Goal: Task Accomplishment & Management: Use online tool/utility

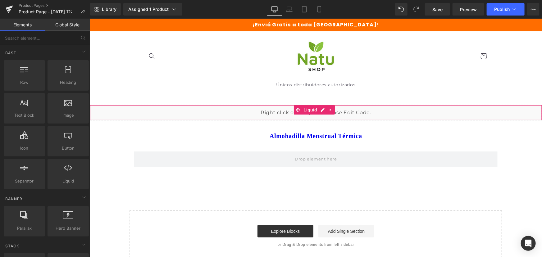
click at [319, 111] on div "Liquid" at bounding box center [315, 113] width 452 height 16
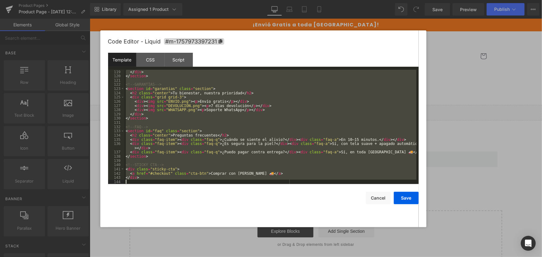
scroll to position [504, 0]
drag, startPoint x: 124, startPoint y: 71, endPoint x: 354, endPoint y: 270, distance: 303.7
click at [354, 257] on html "Liquid You are previewing how the Live Preset 0 will restyle your page. You can…" at bounding box center [271, 128] width 542 height 257
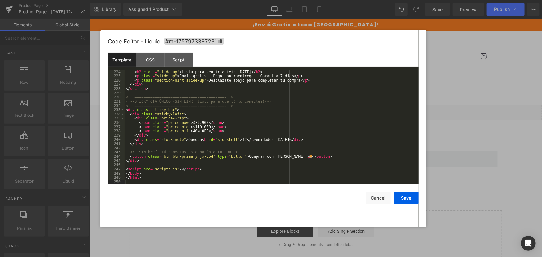
scroll to position [944, 0]
click at [145, 59] on div "CSS" at bounding box center [150, 60] width 28 height 14
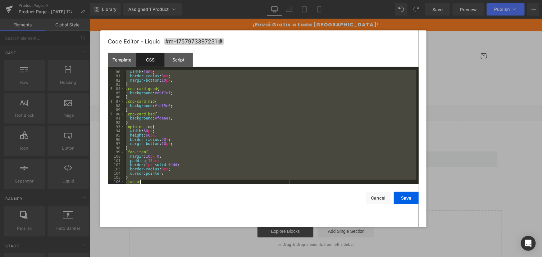
scroll to position [529, 0]
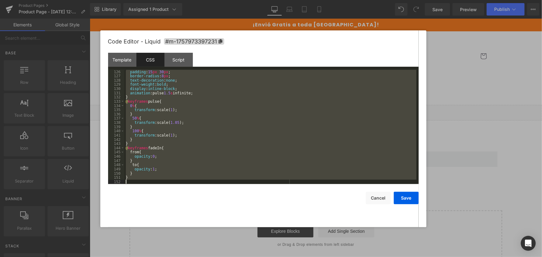
drag, startPoint x: 126, startPoint y: 71, endPoint x: 247, endPoint y: 227, distance: 196.5
click at [247, 227] on div "Code Editor - Liquid #m-1757973397231 Template CSS Script Data 224 225 226 227 …" at bounding box center [263, 128] width 310 height 197
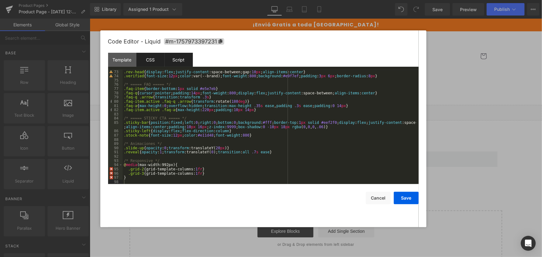
drag, startPoint x: 175, startPoint y: 57, endPoint x: 175, endPoint y: 63, distance: 5.6
click at [175, 57] on div "Script" at bounding box center [179, 60] width 28 height 14
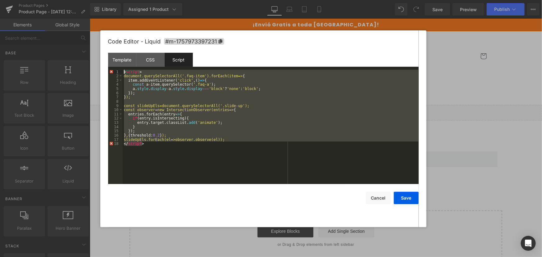
drag, startPoint x: 176, startPoint y: 157, endPoint x: 64, endPoint y: 39, distance: 162.5
click at [64, 39] on body "Liquid You are previewing how the Live Preset 0 will restyle your page. You can…" at bounding box center [271, 128] width 542 height 257
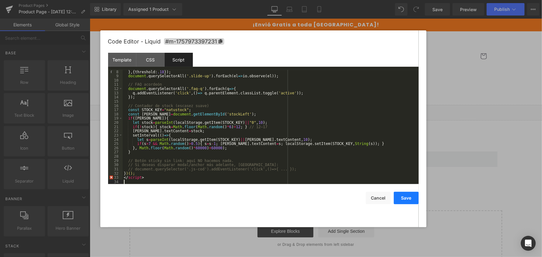
click at [403, 197] on button "Save" at bounding box center [406, 198] width 25 height 12
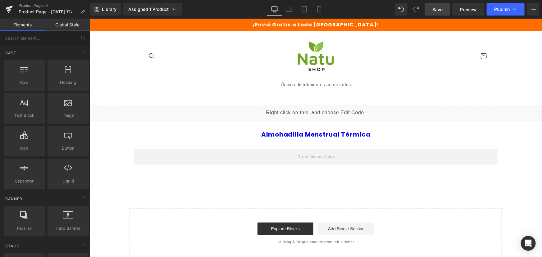
click at [438, 12] on span "Save" at bounding box center [437, 9] width 10 height 7
click at [37, 6] on link "Product Pages" at bounding box center [54, 5] width 71 height 5
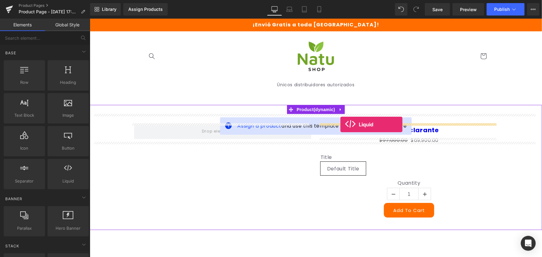
drag, startPoint x: 162, startPoint y: 199, endPoint x: 340, endPoint y: 124, distance: 193.2
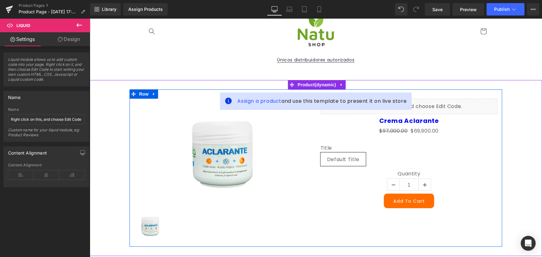
scroll to position [56, 0]
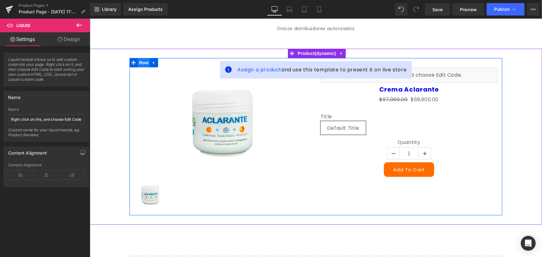
click at [137, 62] on span "Row" at bounding box center [143, 62] width 12 height 9
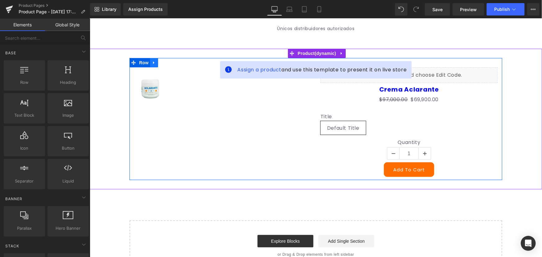
click at [152, 64] on icon at bounding box center [154, 62] width 4 height 5
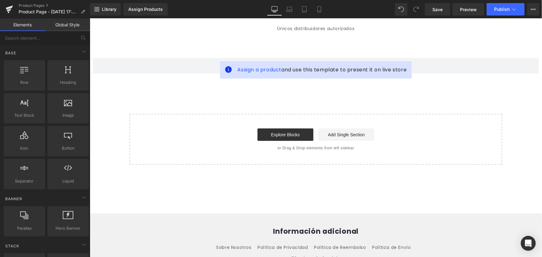
click at [137, 95] on div "Assign a product and use this template to present it on live store Product Sele…" at bounding box center [315, 106] width 452 height 116
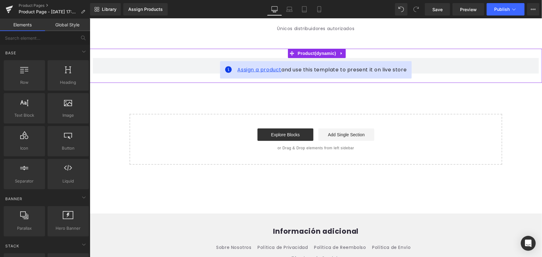
click at [262, 69] on span "Assign a product" at bounding box center [259, 69] width 44 height 7
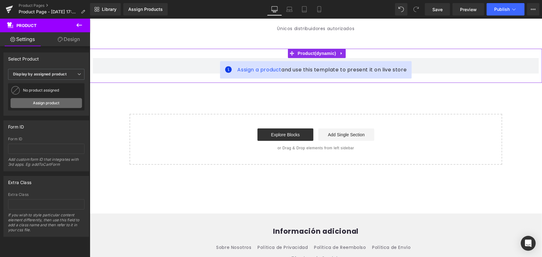
click at [55, 102] on link "Assign product" at bounding box center [46, 103] width 71 height 10
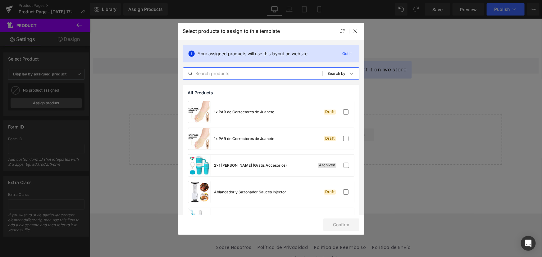
click at [251, 75] on input "text" at bounding box center [252, 73] width 139 height 7
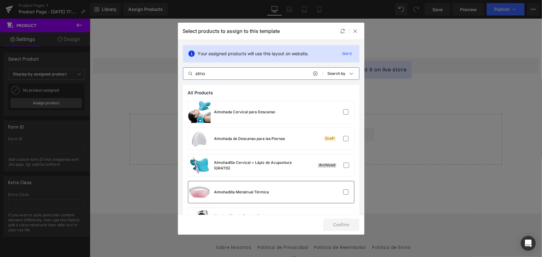
type input "almo"
drag, startPoint x: 251, startPoint y: 189, endPoint x: 260, endPoint y: 189, distance: 8.1
click at [252, 189] on div "Almohadilla Menstrual Térmica" at bounding box center [228, 192] width 81 height 22
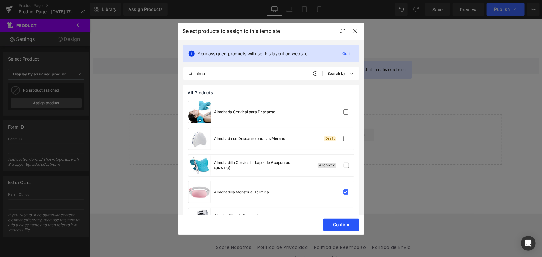
click at [351, 224] on button "Confirm" at bounding box center [341, 225] width 36 height 12
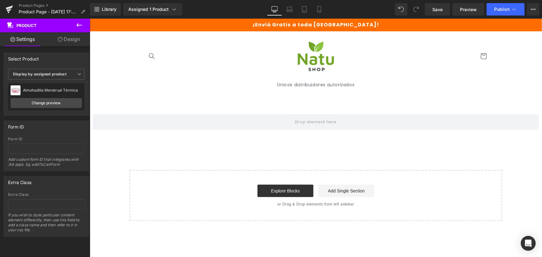
click at [82, 24] on icon at bounding box center [78, 24] width 7 height 7
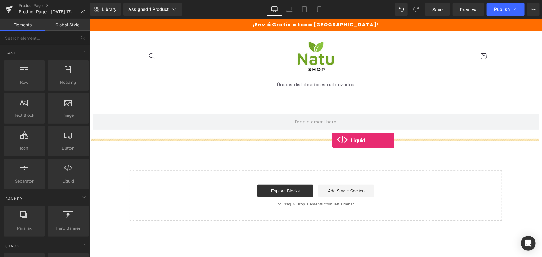
drag, startPoint x: 159, startPoint y: 206, endPoint x: 332, endPoint y: 139, distance: 185.4
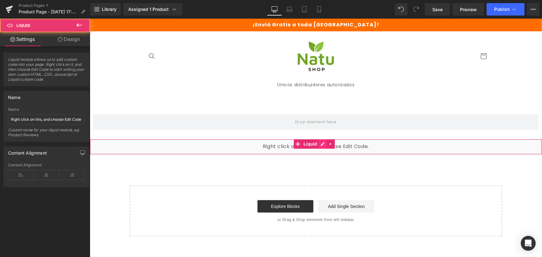
click at [319, 141] on div "Liquid" at bounding box center [315, 147] width 452 height 16
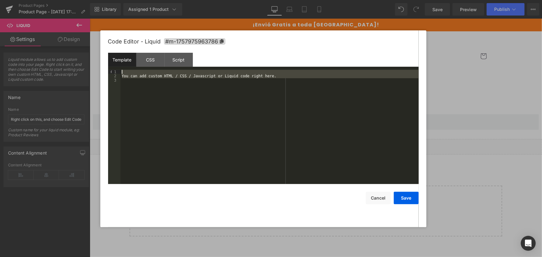
drag, startPoint x: 152, startPoint y: 90, endPoint x: 119, endPoint y: 23, distance: 74.8
click at [119, 23] on body "Liquid You are previewing how the will restyle your page. You can not edit Elem…" at bounding box center [271, 128] width 542 height 257
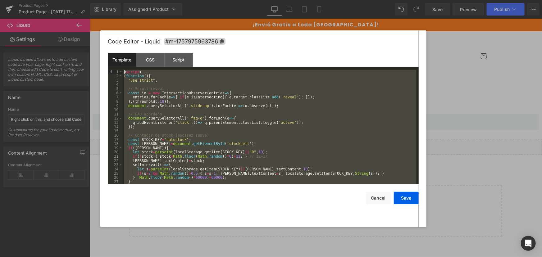
drag, startPoint x: 156, startPoint y: 178, endPoint x: 86, endPoint y: 16, distance: 176.5
click at [86, 16] on body "Liquid You are previewing how the will restyle your page. You can not edit Elem…" at bounding box center [271, 128] width 542 height 257
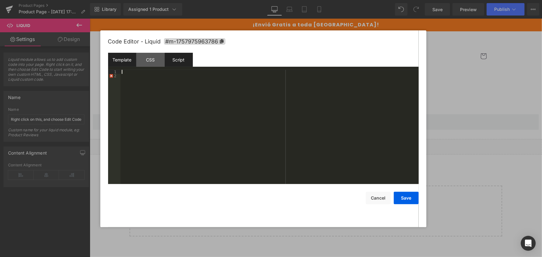
click at [180, 58] on div "Script" at bounding box center [179, 60] width 28 height 14
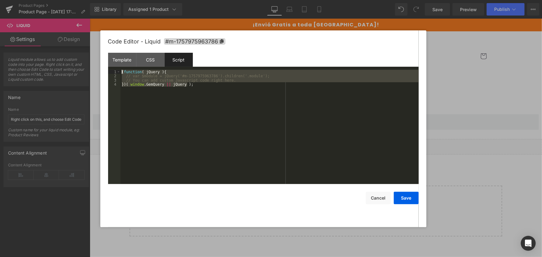
drag, startPoint x: 133, startPoint y: 96, endPoint x: 84, endPoint y: 30, distance: 82.3
click at [84, 30] on body "Liquid You are previewing how the will restyle your page. You can not edit Elem…" at bounding box center [271, 128] width 542 height 257
click at [268, 124] on div "( function ( jQuery ) { // var $module = jQuery('#m-1757975963786').children('.…" at bounding box center [269, 127] width 298 height 114
drag, startPoint x: 165, startPoint y: 112, endPoint x: 96, endPoint y: 46, distance: 95.9
click at [96, 46] on body "Liquid You are previewing how the will restyle your page. You can not edit Elem…" at bounding box center [271, 128] width 542 height 257
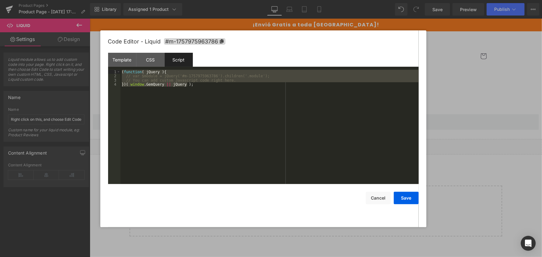
scroll to position [29, 0]
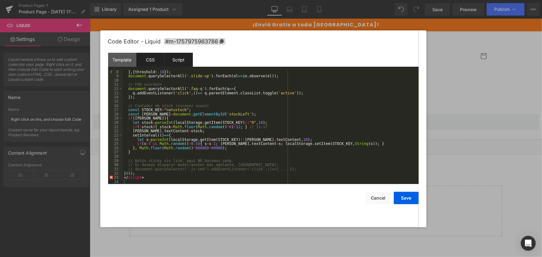
click at [151, 61] on div "CSS" at bounding box center [150, 60] width 28 height 14
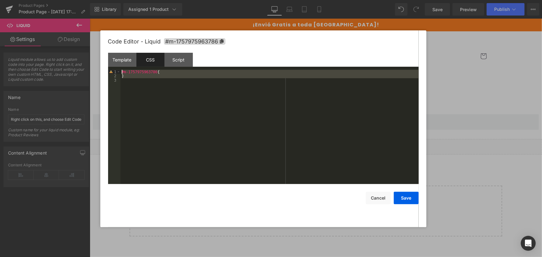
drag, startPoint x: 155, startPoint y: 89, endPoint x: 115, endPoint y: 34, distance: 68.1
click at [115, 34] on div "Code Editor - Liquid #m-1757975963786 Template CSS Script Data 1 2 XXXXXXXXXXXX…" at bounding box center [263, 128] width 310 height 197
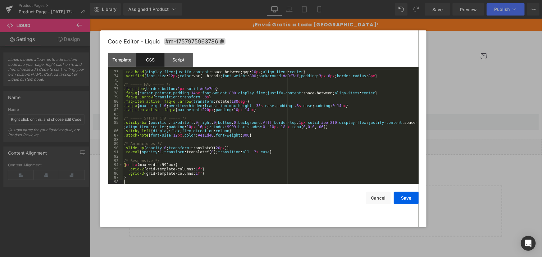
scroll to position [313, 0]
click at [114, 62] on div "Template" at bounding box center [122, 60] width 28 height 14
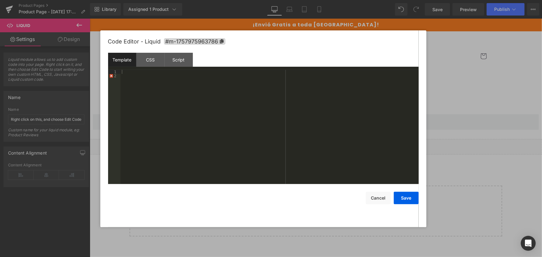
click at [142, 78] on div at bounding box center [269, 131] width 298 height 123
click at [130, 71] on div at bounding box center [269, 131] width 298 height 123
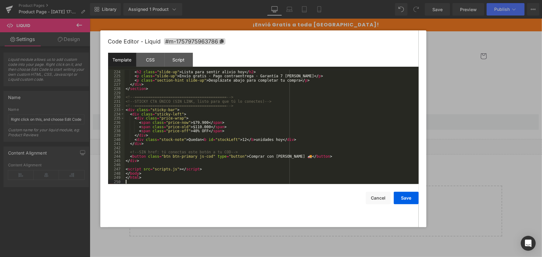
scroll to position [944, 0]
drag, startPoint x: 413, startPoint y: 200, endPoint x: 355, endPoint y: 62, distance: 149.3
click at [413, 200] on button "Save" at bounding box center [406, 198] width 25 height 12
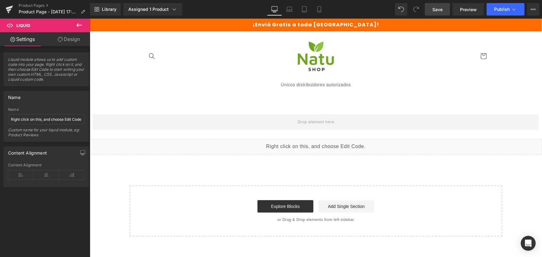
click at [441, 9] on span "Save" at bounding box center [437, 9] width 10 height 7
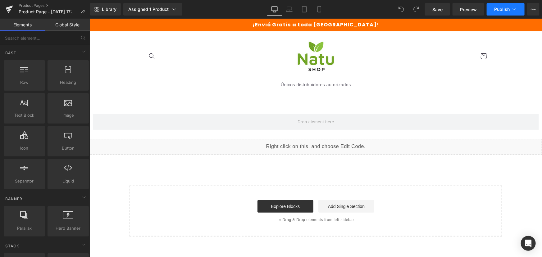
click at [493, 10] on button "Publish" at bounding box center [505, 9] width 38 height 12
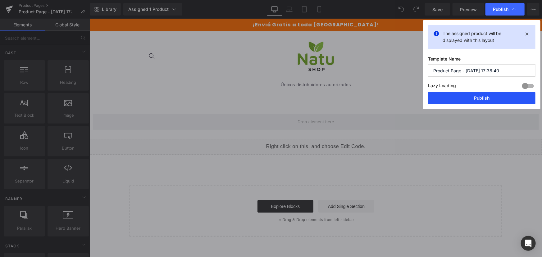
drag, startPoint x: 460, startPoint y: 97, endPoint x: 447, endPoint y: 63, distance: 35.9
click at [460, 97] on button "Publish" at bounding box center [481, 98] width 107 height 12
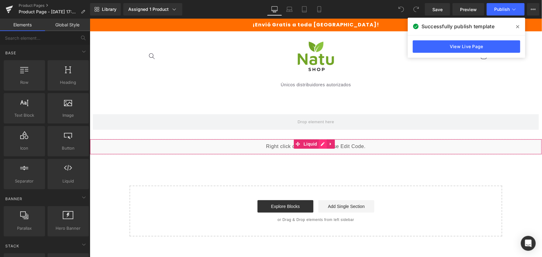
click at [324, 142] on div "Liquid" at bounding box center [315, 147] width 452 height 16
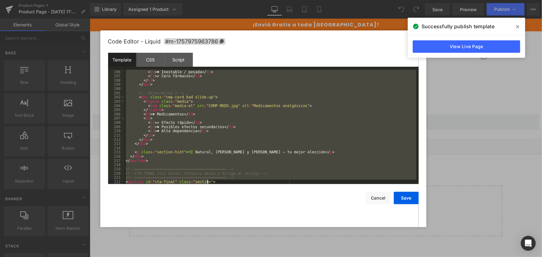
scroll to position [948, 0]
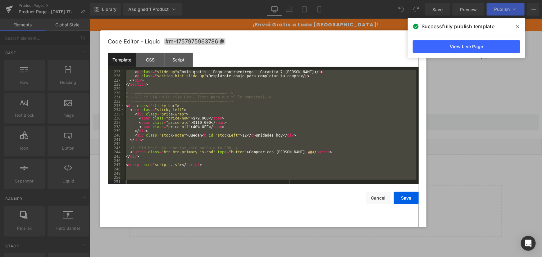
drag, startPoint x: 129, startPoint y: 70, endPoint x: 356, endPoint y: 270, distance: 302.9
click at [356, 257] on html "You are previewing how the will restyle your page. You can not edit Elements in…" at bounding box center [271, 128] width 542 height 257
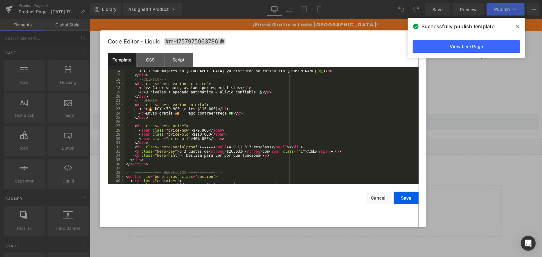
scroll to position [0, 0]
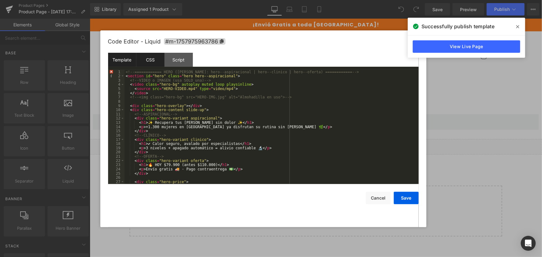
click at [148, 58] on div "CSS" at bounding box center [150, 60] width 28 height 14
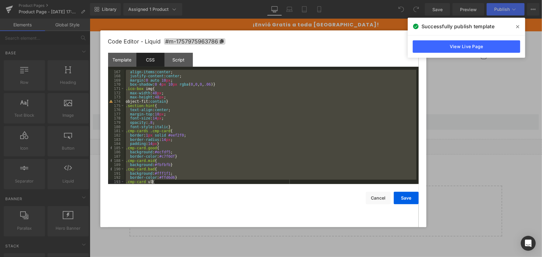
scroll to position [1037, 0]
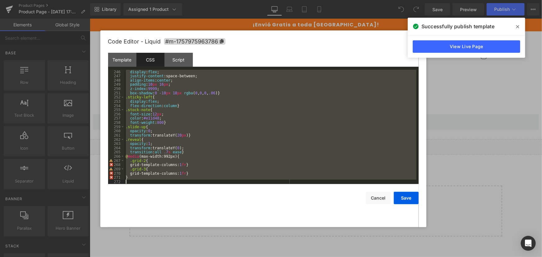
drag, startPoint x: 125, startPoint y: 72, endPoint x: 232, endPoint y: 267, distance: 222.3
click at [232, 257] on html "You are previewing how the will restyle your page. You can not edit Elements in…" at bounding box center [271, 128] width 542 height 257
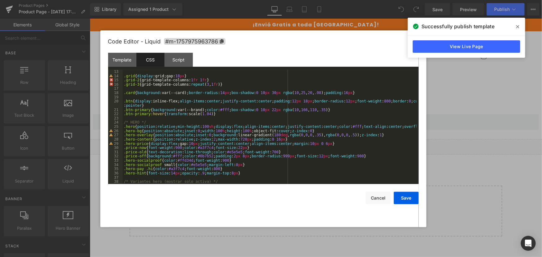
scroll to position [0, 0]
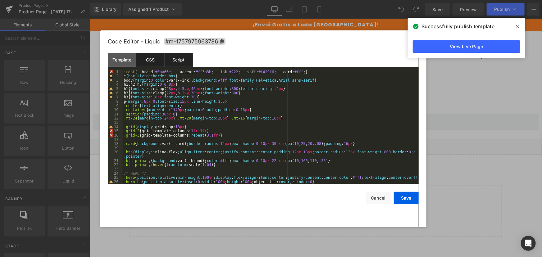
click at [187, 57] on div "Script" at bounding box center [179, 60] width 28 height 14
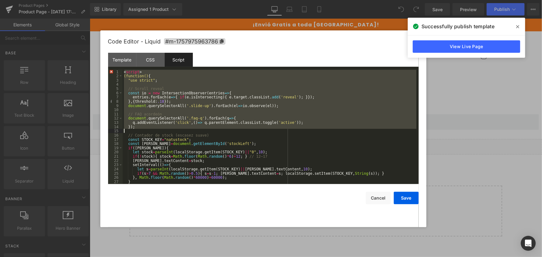
scroll to position [21, 0]
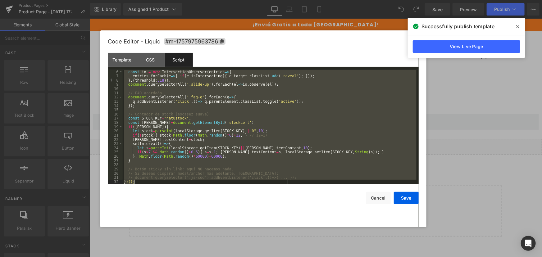
drag, startPoint x: 124, startPoint y: 71, endPoint x: 270, endPoint y: 218, distance: 207.5
click at [270, 218] on div "Code Editor - Liquid #m-1757975963786 Template CSS Script Data 1 2 3 4 5 6 7 8 …" at bounding box center [263, 128] width 310 height 197
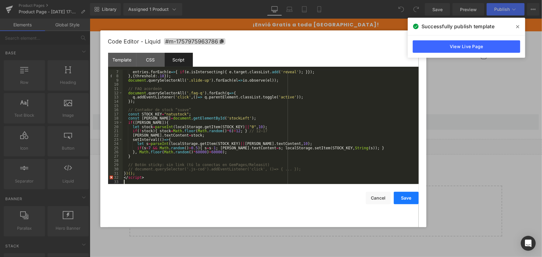
click at [414, 198] on button "Save" at bounding box center [406, 198] width 25 height 12
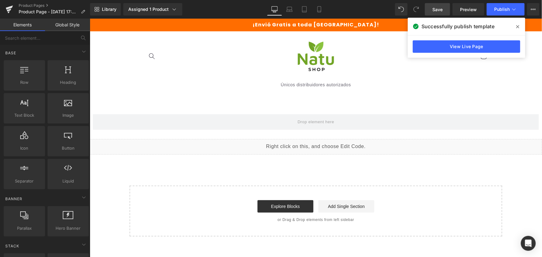
click at [439, 5] on link "Save" at bounding box center [437, 9] width 25 height 12
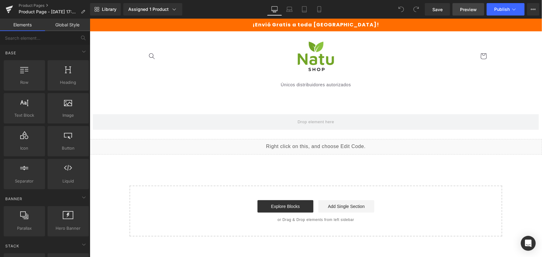
click at [467, 6] on span "Preview" at bounding box center [468, 9] width 17 height 7
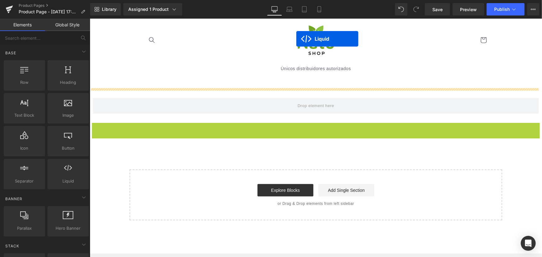
scroll to position [4, 0]
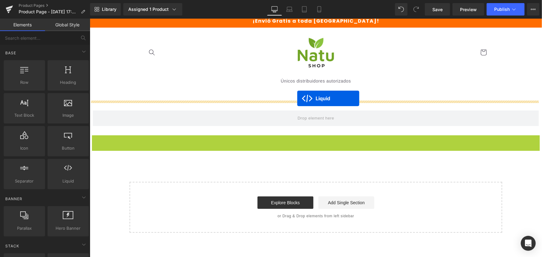
drag, startPoint x: 296, startPoint y: 59, endPoint x: 297, endPoint y: 98, distance: 39.7
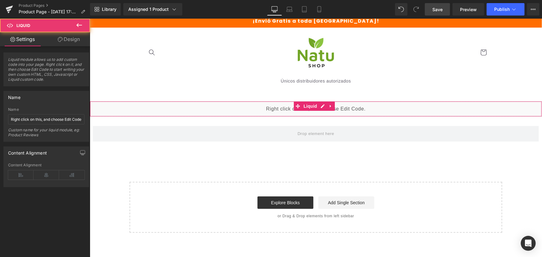
click at [431, 15] on link "Save" at bounding box center [437, 9] width 25 height 12
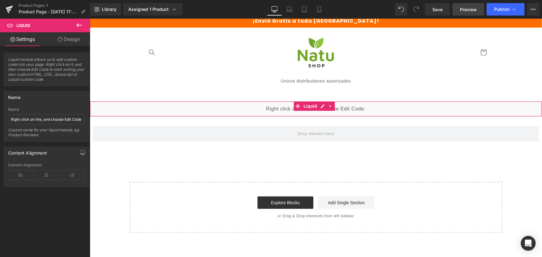
click at [464, 9] on span "Preview" at bounding box center [468, 9] width 17 height 7
click at [533, 8] on icon at bounding box center [533, 9] width 5 height 5
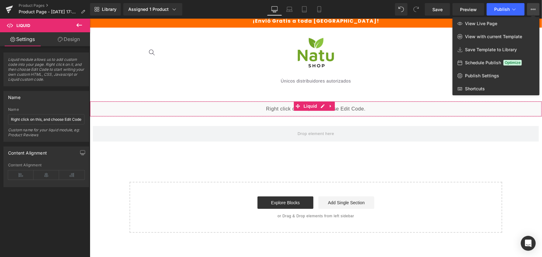
click at [533, 8] on icon at bounding box center [533, 9] width 5 height 5
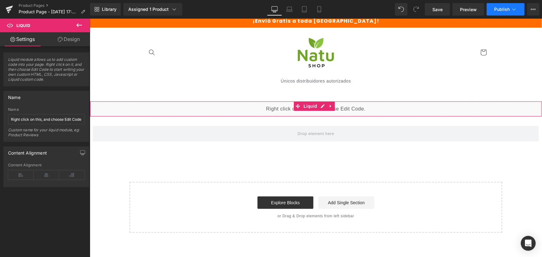
click at [513, 8] on icon at bounding box center [514, 9] width 6 height 6
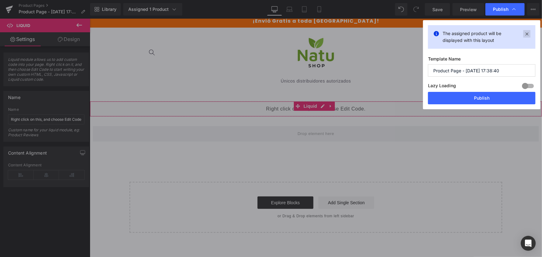
click at [525, 35] on icon at bounding box center [526, 33] width 7 height 7
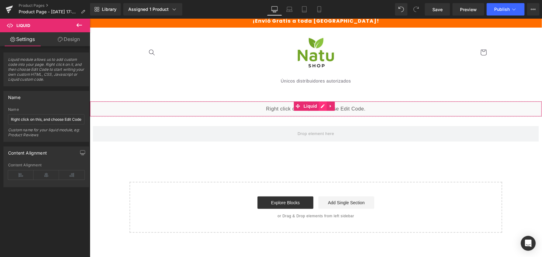
click at [320, 105] on div "Liquid" at bounding box center [315, 109] width 452 height 16
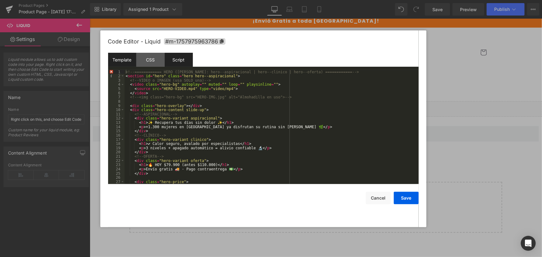
click at [181, 61] on div "Script" at bounding box center [179, 60] width 28 height 14
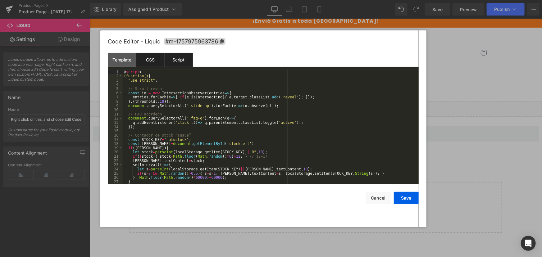
click at [147, 58] on div "CSS" at bounding box center [150, 60] width 28 height 14
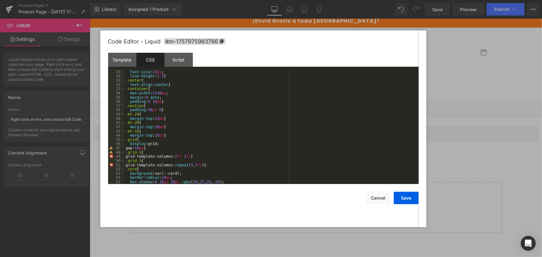
scroll to position [102, 0]
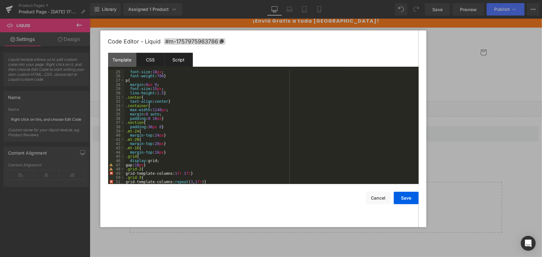
click at [180, 55] on div "Script" at bounding box center [179, 60] width 28 height 14
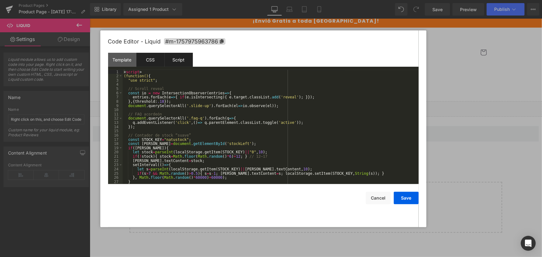
click at [164, 56] on div "CSS" at bounding box center [150, 60] width 28 height 14
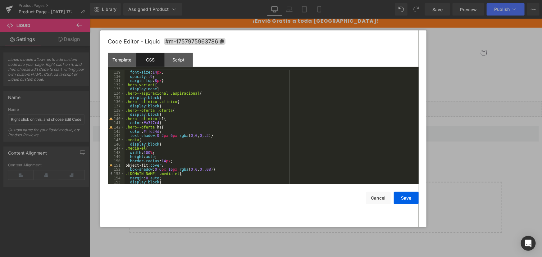
scroll to position [609, 0]
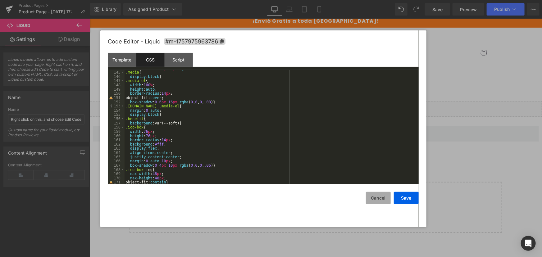
click at [382, 201] on button "Cancel" at bounding box center [378, 198] width 25 height 12
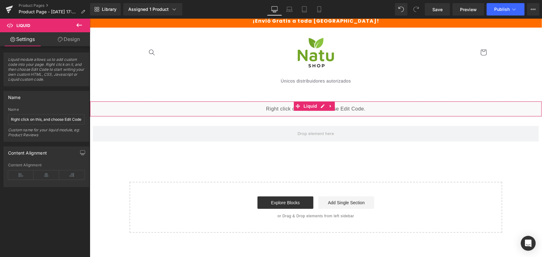
click at [323, 105] on div "Liquid" at bounding box center [315, 109] width 452 height 16
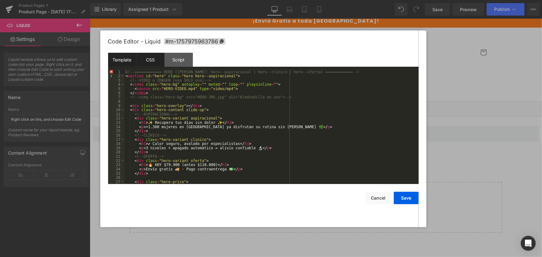
click at [144, 60] on div "CSS" at bounding box center [150, 60] width 28 height 14
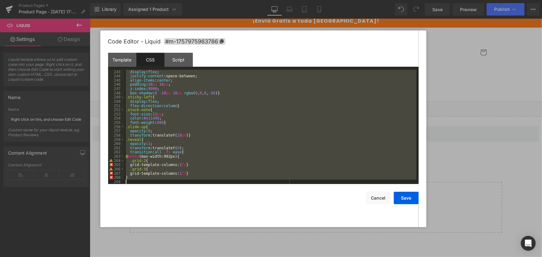
scroll to position [1025, 0]
drag, startPoint x: 125, startPoint y: 70, endPoint x: 263, endPoint y: 235, distance: 214.9
click at [263, 235] on body "Liquid You are previewing how the will restyle your page. You can not edit Elem…" at bounding box center [271, 128] width 542 height 257
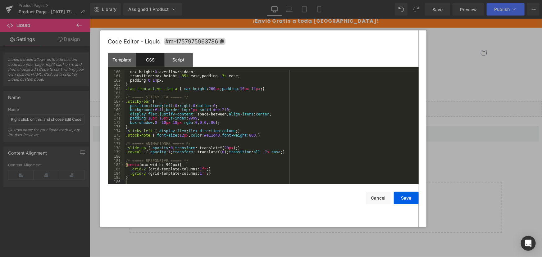
scroll to position [673, 0]
click at [181, 65] on div "Script" at bounding box center [179, 60] width 28 height 14
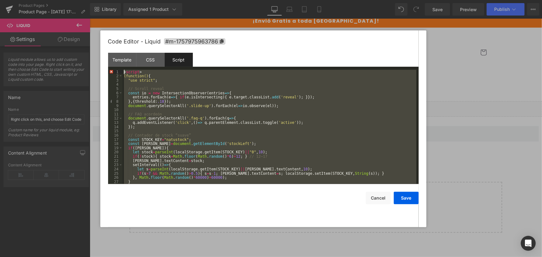
scroll to position [0, 0]
drag, startPoint x: 137, startPoint y: 182, endPoint x: 40, endPoint y: 2, distance: 204.5
click at [40, 2] on body "Liquid You are previewing how the will restyle your page. You can not edit Elem…" at bounding box center [271, 128] width 542 height 257
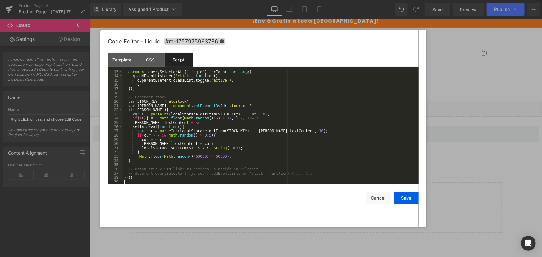
scroll to position [51, 0]
click at [276, 124] on div "document . querySelectorAll ( '.faq-q' ) . forEach ( function ( q ) { q . addEv…" at bounding box center [270, 131] width 294 height 123
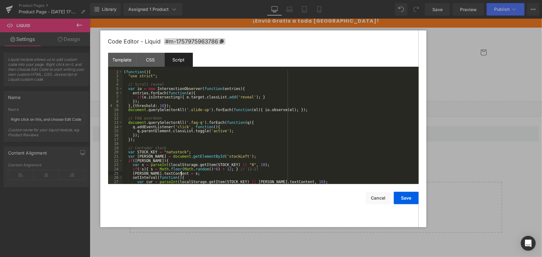
scroll to position [0, 0]
click at [414, 201] on button "Save" at bounding box center [406, 198] width 25 height 12
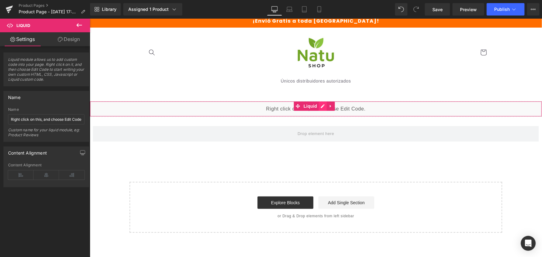
click at [321, 107] on div "Liquid" at bounding box center [315, 109] width 452 height 16
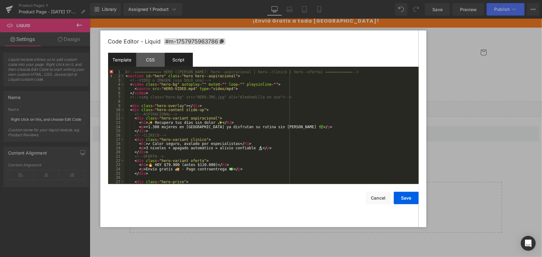
click at [179, 61] on div "Script" at bounding box center [179, 60] width 28 height 14
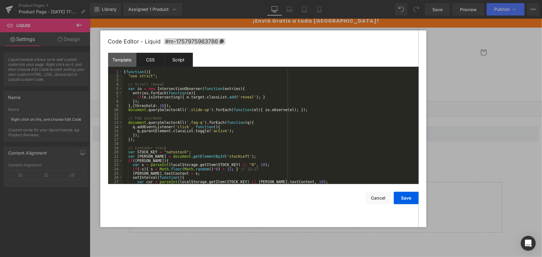
click at [150, 58] on div "CSS" at bounding box center [150, 60] width 28 height 14
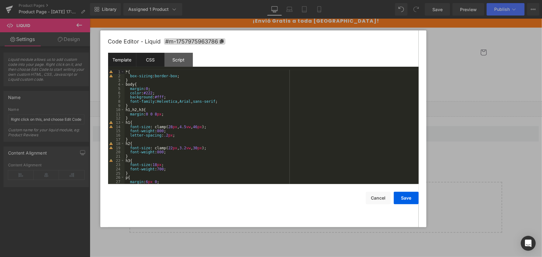
click at [116, 61] on div "Template" at bounding box center [122, 60] width 28 height 14
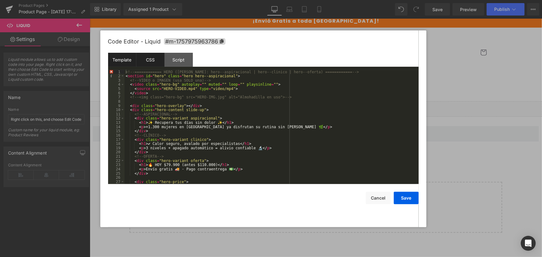
click at [146, 59] on div "CSS" at bounding box center [150, 60] width 28 height 14
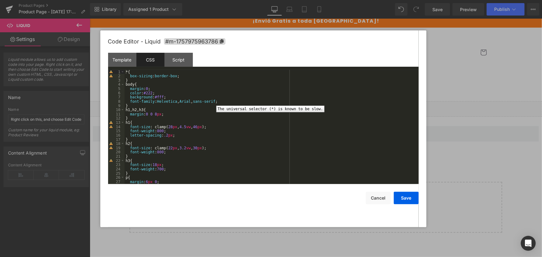
click at [111, 70] on div "1" at bounding box center [116, 72] width 16 height 4
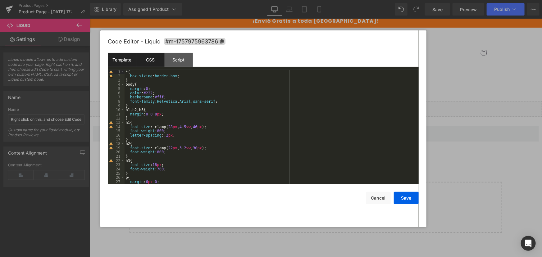
click at [114, 57] on div "Template" at bounding box center [122, 60] width 28 height 14
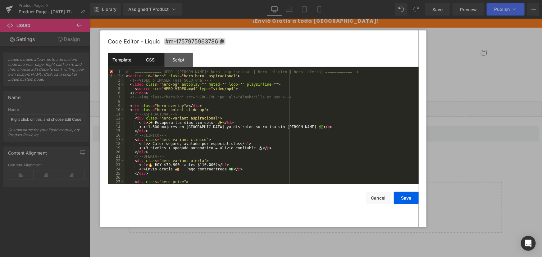
click at [153, 64] on div "CSS" at bounding box center [150, 60] width 28 height 14
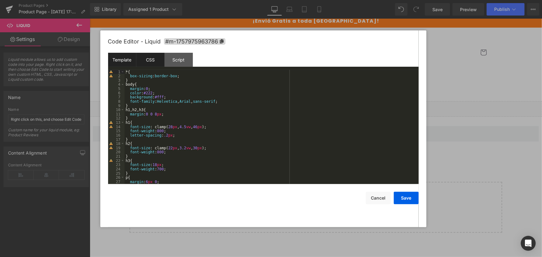
click at [129, 61] on div "Template" at bounding box center [122, 60] width 28 height 14
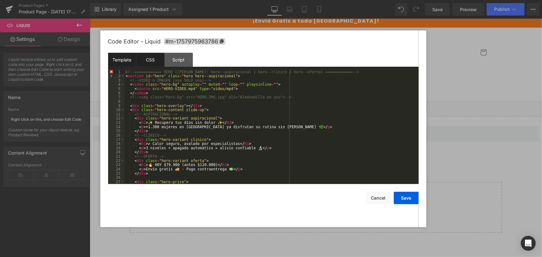
click at [149, 60] on div "CSS" at bounding box center [150, 60] width 28 height 14
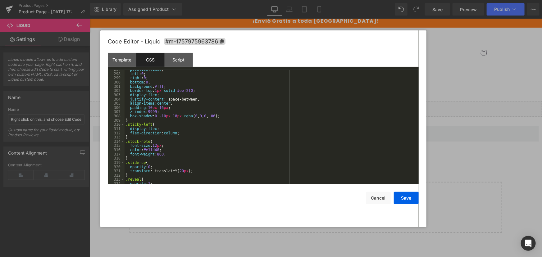
scroll to position [1308, 0]
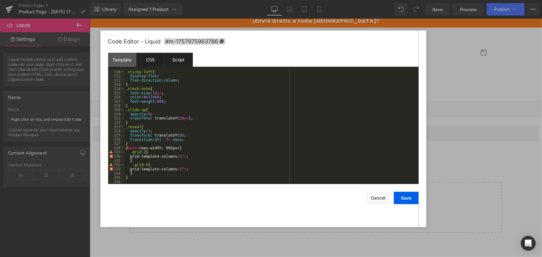
click at [171, 63] on div "Script" at bounding box center [179, 60] width 28 height 14
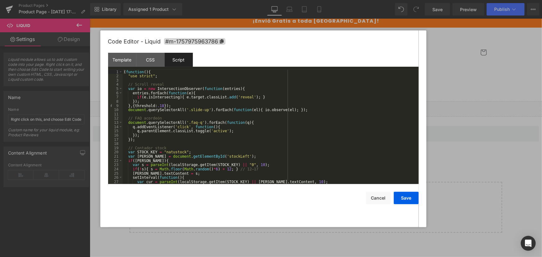
scroll to position [0, 0]
click at [152, 61] on div "CSS" at bounding box center [150, 60] width 28 height 14
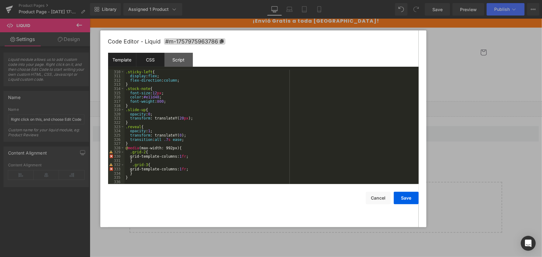
click at [123, 61] on div "Template" at bounding box center [122, 60] width 28 height 14
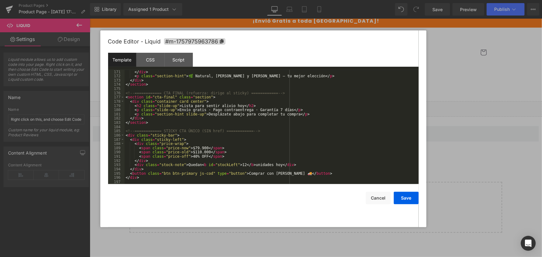
scroll to position [724, 0]
click at [406, 201] on button "Save" at bounding box center [406, 198] width 25 height 12
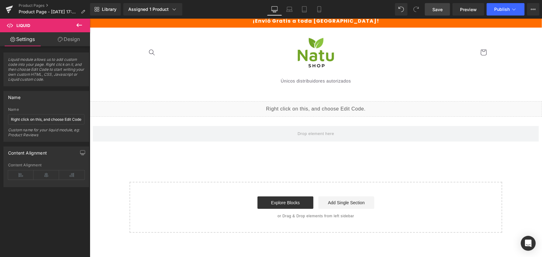
click at [432, 9] on link "Save" at bounding box center [437, 9] width 25 height 12
click at [319, 102] on div "Liquid" at bounding box center [315, 109] width 452 height 16
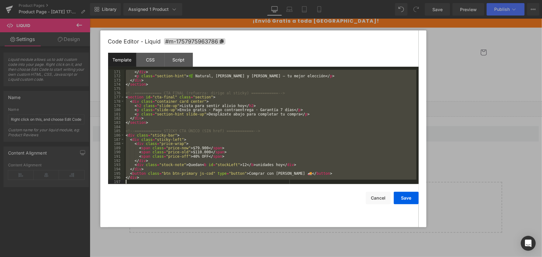
drag, startPoint x: 125, startPoint y: 71, endPoint x: 291, endPoint y: 233, distance: 232.1
click at [291, 233] on body "Liquid You are previewing how the will restyle your page. You can not edit Elem…" at bounding box center [271, 128] width 542 height 257
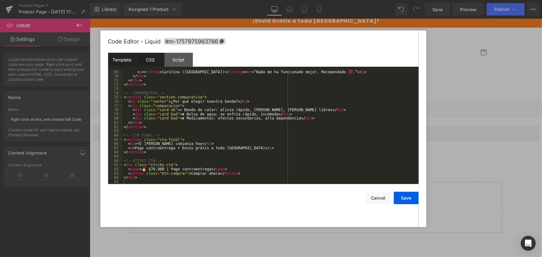
click at [140, 60] on div "CSS" at bounding box center [150, 60] width 28 height 14
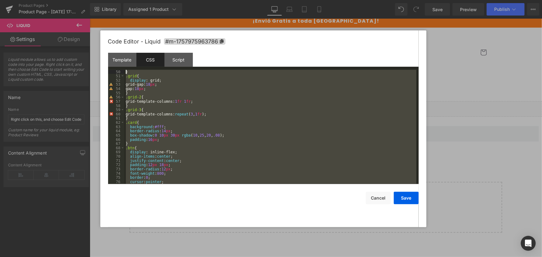
scroll to position [0, 0]
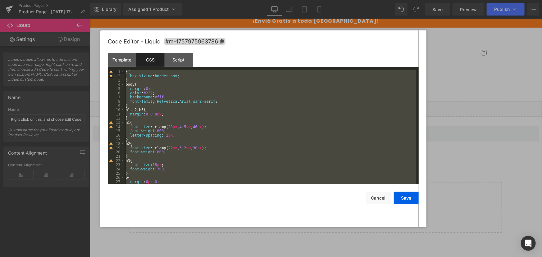
drag, startPoint x: 137, startPoint y: 179, endPoint x: 34, endPoint y: -18, distance: 223.2
click at [34, 0] on html "Liquid You are previewing how the will restyle your page. You can not edit Elem…" at bounding box center [271, 128] width 542 height 257
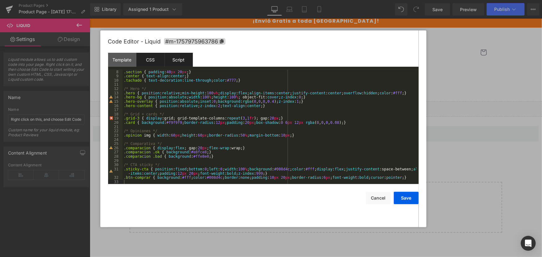
click at [175, 56] on div "Script" at bounding box center [179, 60] width 28 height 14
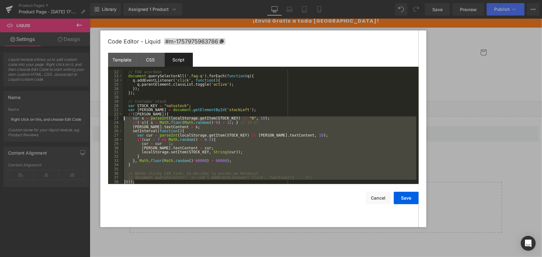
scroll to position [0, 0]
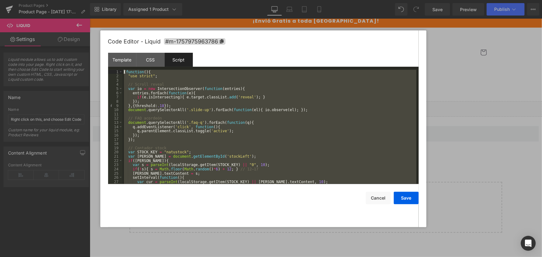
drag, startPoint x: 136, startPoint y: 182, endPoint x: 69, endPoint y: 20, distance: 175.2
click at [69, 20] on body "Liquid You are previewing how the will restyle your page. You can not edit Elem…" at bounding box center [271, 128] width 542 height 257
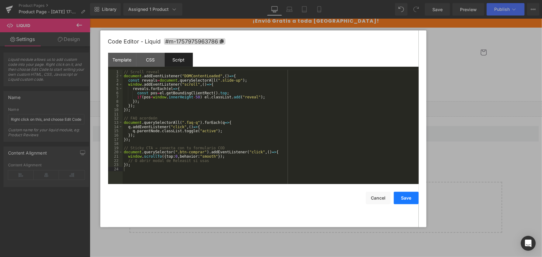
click at [406, 201] on button "Save" at bounding box center [406, 198] width 25 height 12
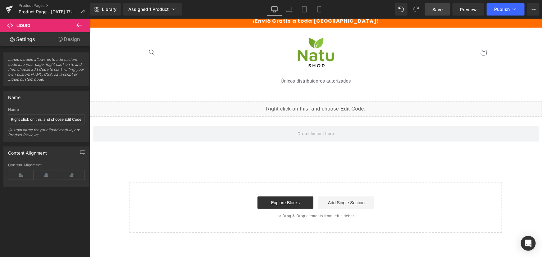
click at [436, 9] on span "Save" at bounding box center [437, 9] width 10 height 7
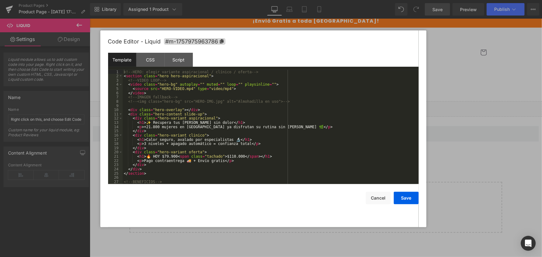
drag, startPoint x: 319, startPoint y: 104, endPoint x: 408, endPoint y: 124, distance: 91.9
click at [319, 104] on div "Liquid" at bounding box center [315, 109] width 452 height 16
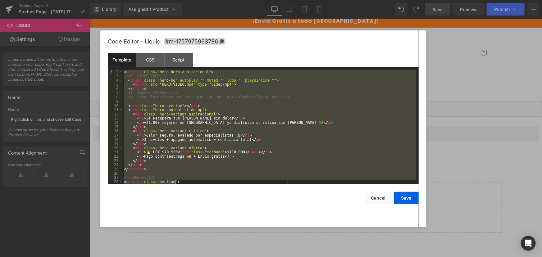
scroll to position [288, 0]
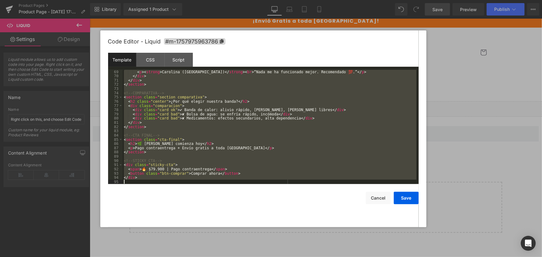
drag, startPoint x: 124, startPoint y: 70, endPoint x: 288, endPoint y: 243, distance: 238.7
click at [288, 243] on body "Liquid You are previewing how the will restyle your page. You can not edit Elem…" at bounding box center [271, 128] width 542 height 257
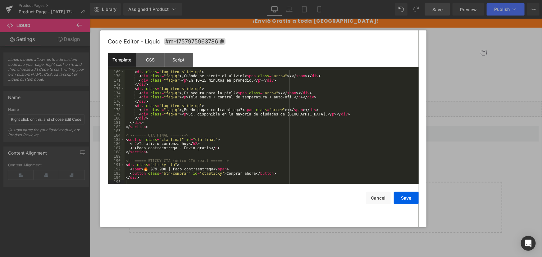
drag, startPoint x: 152, startPoint y: 63, endPoint x: 156, endPoint y: 69, distance: 6.7
click at [152, 63] on div "CSS" at bounding box center [150, 60] width 28 height 14
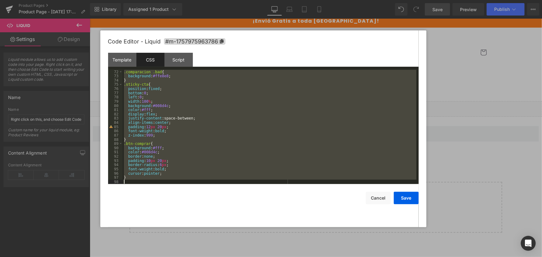
drag, startPoint x: 123, startPoint y: 70, endPoint x: 234, endPoint y: 237, distance: 200.5
click at [234, 237] on body "Liquid You are previewing how the will restyle your page. You can not edit Elem…" at bounding box center [271, 128] width 542 height 257
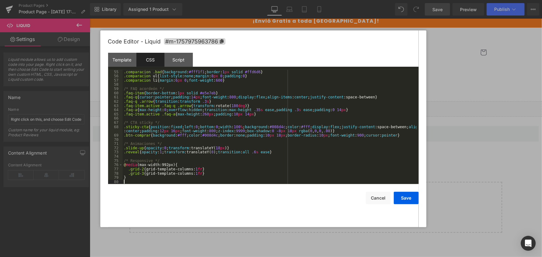
scroll to position [233, 0]
click at [180, 57] on div "Script" at bounding box center [179, 60] width 28 height 14
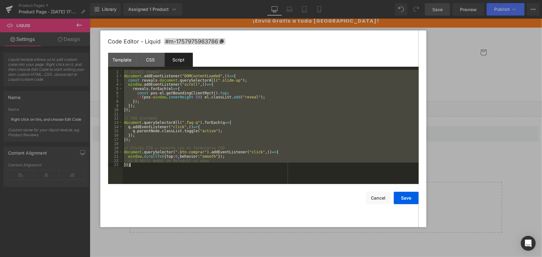
drag, startPoint x: 130, startPoint y: 77, endPoint x: 265, endPoint y: 194, distance: 178.2
click at [265, 194] on div "Code Editor - Liquid #m-1757975963786 Template CSS Script Data 169 170 171 172 …" at bounding box center [263, 128] width 310 height 197
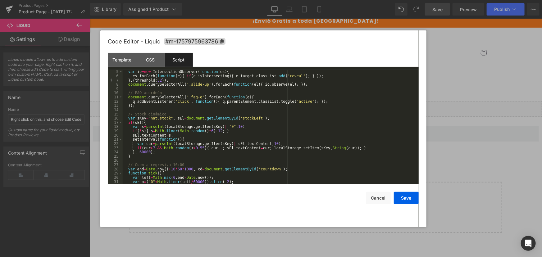
scroll to position [0, 0]
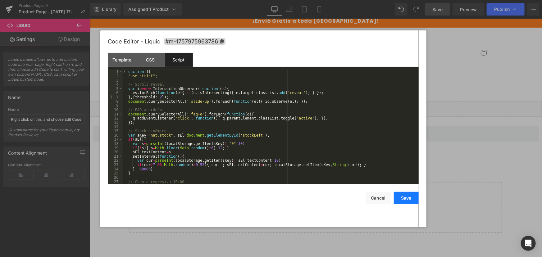
click at [413, 202] on button "Save" at bounding box center [406, 198] width 25 height 12
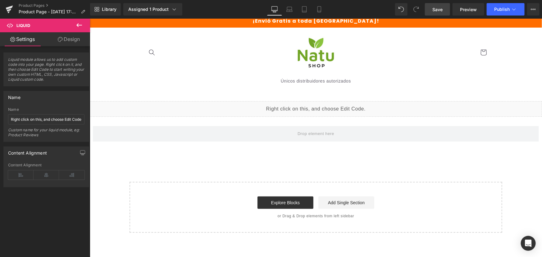
click at [441, 15] on link "Save" at bounding box center [437, 9] width 25 height 12
click at [79, 24] on icon at bounding box center [78, 24] width 7 height 7
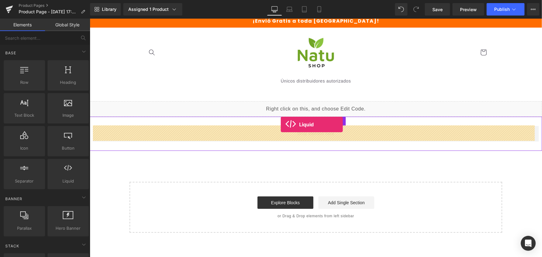
drag, startPoint x: 165, startPoint y: 195, endPoint x: 280, endPoint y: 124, distance: 135.1
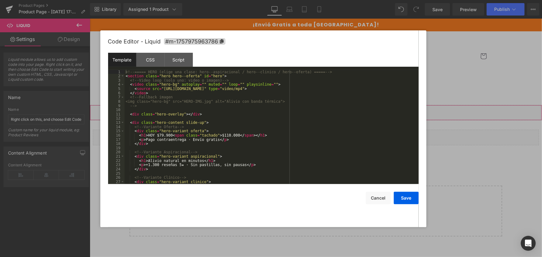
click at [322, 109] on div "Liquid" at bounding box center [315, 113] width 452 height 16
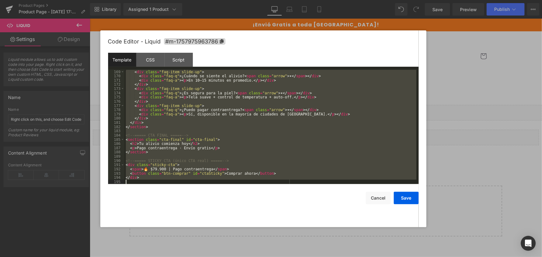
scroll to position [711, 0]
drag, startPoint x: 124, startPoint y: 70, endPoint x: 472, endPoint y: 270, distance: 400.4
click at [472, 257] on html "Liquid You are previewing how the will restyle your page. You can not edit Elem…" at bounding box center [271, 128] width 542 height 257
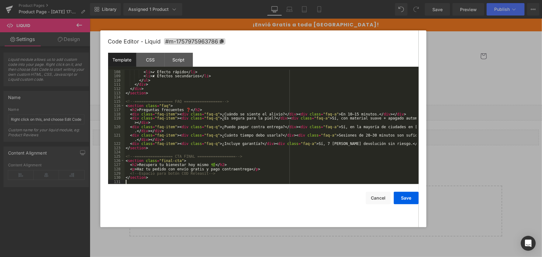
scroll to position [453, 0]
click at [136, 68] on div "Template CSS Script Data" at bounding box center [263, 61] width 310 height 17
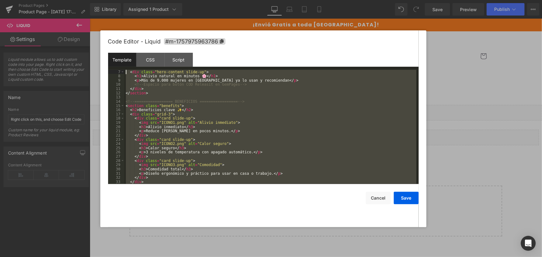
scroll to position [0, 0]
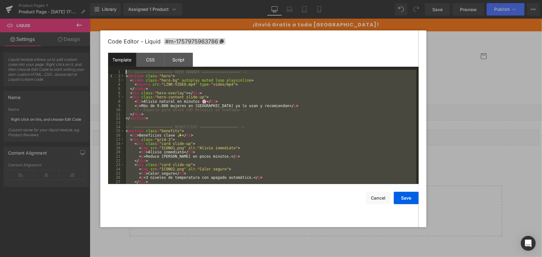
drag, startPoint x: 150, startPoint y: 180, endPoint x: 79, endPoint y: 22, distance: 173.0
click at [79, 22] on body "Liquid You are previewing how the will restyle your page. You can not edit Elem…" at bounding box center [271, 128] width 542 height 257
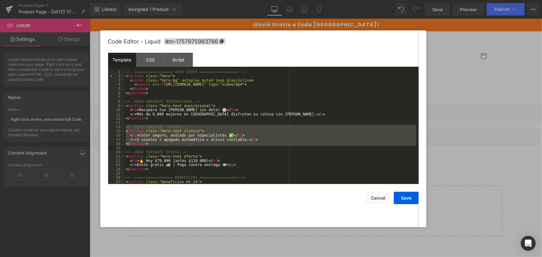
drag, startPoint x: 125, startPoint y: 126, endPoint x: 226, endPoint y: 146, distance: 103.3
click at [226, 146] on div "<!-- ================= HERO VIDEO ================= --> < section class = "hero…" at bounding box center [270, 131] width 292 height 123
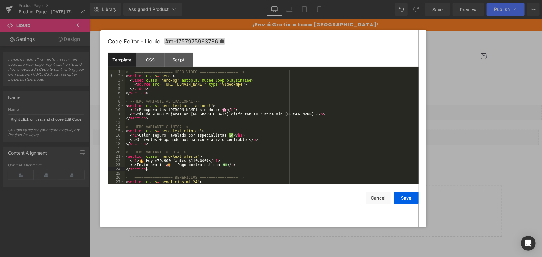
click at [253, 170] on div "<!-- ================= HERO VIDEO ================= --> < section class = "hero…" at bounding box center [270, 131] width 292 height 123
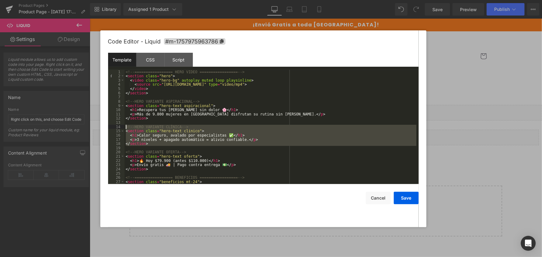
drag, startPoint x: 149, startPoint y: 147, endPoint x: 119, endPoint y: 126, distance: 35.9
click at [119, 126] on pre "1 2 3 4 5 6 7 8 9 10 11 12 13 14 15 16 17 18 19 20 21 22 23 24 25 26 27 28 <!--…" at bounding box center [263, 127] width 310 height 114
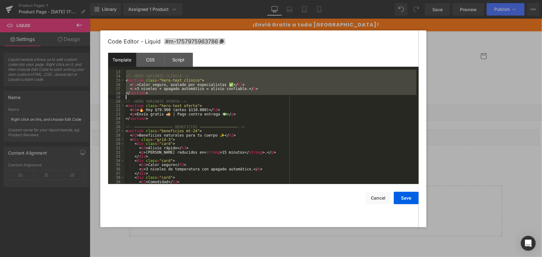
scroll to position [51, 0]
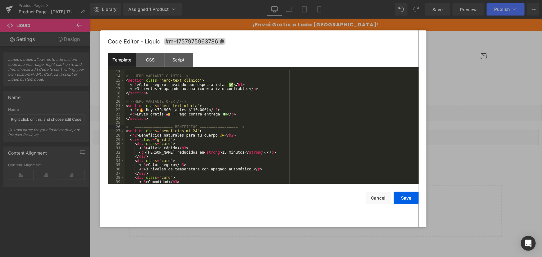
click at [126, 127] on div "</ section > <!-- HERO VARIANTE CLÍNICA --> < section class = "hero-text clinic…" at bounding box center [270, 127] width 292 height 123
click at [145, 59] on div "CSS" at bounding box center [150, 60] width 28 height 14
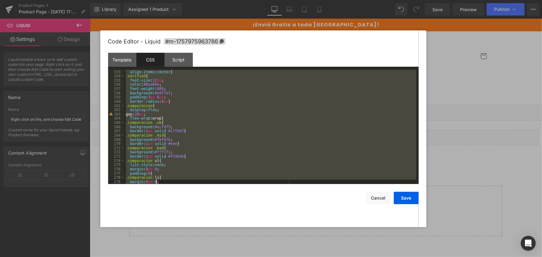
scroll to position [889, 0]
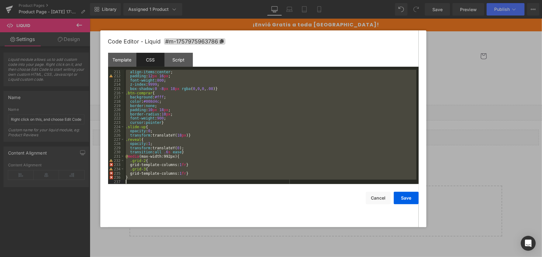
drag, startPoint x: 126, startPoint y: 72, endPoint x: 293, endPoint y: 250, distance: 244.3
click at [293, 250] on body "Liquid You are previewing how the will restyle your page. You can not edit Elem…" at bounding box center [271, 128] width 542 height 257
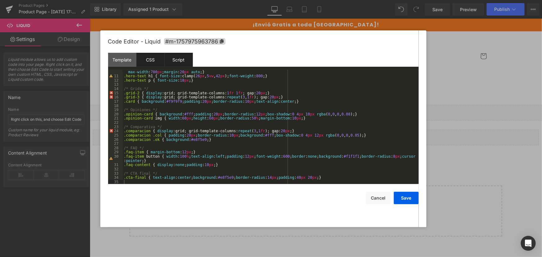
click at [185, 57] on div "Script" at bounding box center [179, 60] width 28 height 14
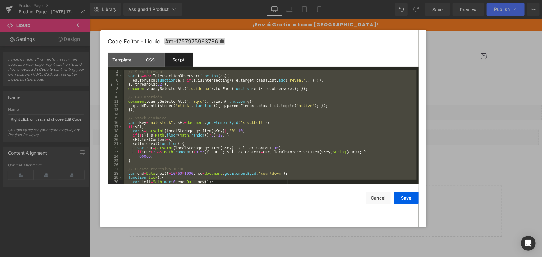
scroll to position [80, 0]
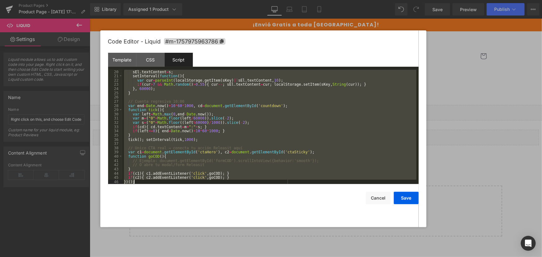
drag, startPoint x: 124, startPoint y: 73, endPoint x: 278, endPoint y: 242, distance: 229.6
click at [278, 242] on body "Liquid You are previewing how the will restyle your page. You can not edit Elem…" at bounding box center [271, 128] width 542 height 257
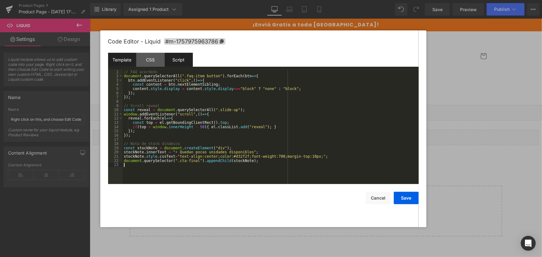
click at [117, 57] on div "Template" at bounding box center [122, 60] width 28 height 14
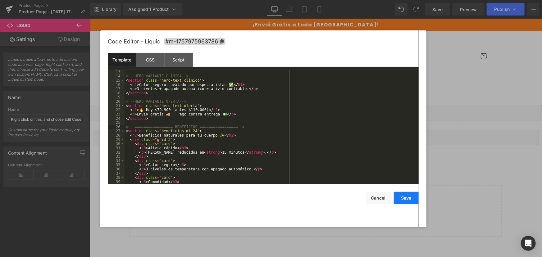
click at [410, 200] on button "Save" at bounding box center [406, 198] width 25 height 12
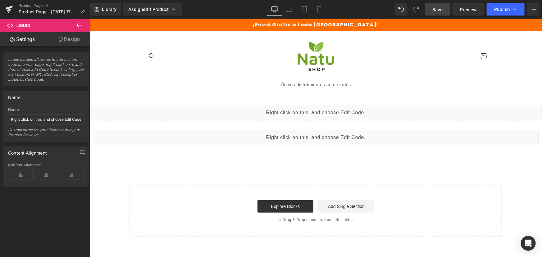
click at [438, 10] on span "Save" at bounding box center [437, 9] width 10 height 7
click at [515, 11] on icon at bounding box center [514, 9] width 6 height 6
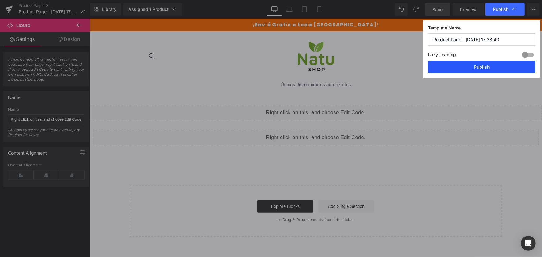
click at [500, 71] on button "Publish" at bounding box center [481, 67] width 107 height 12
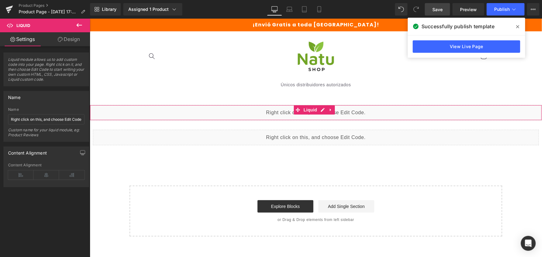
click at [325, 110] on div "Liquid" at bounding box center [315, 113] width 452 height 16
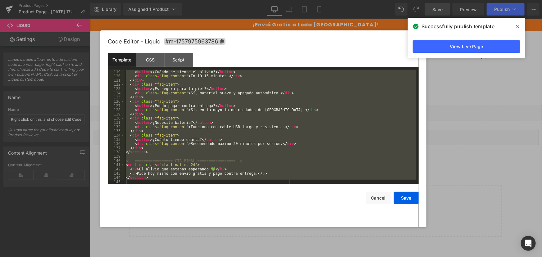
scroll to position [500, 0]
drag, startPoint x: 125, startPoint y: 71, endPoint x: 319, endPoint y: 270, distance: 277.9
click at [319, 257] on html "Liquid You are previewing how the will restyle your page. You can not edit Elem…" at bounding box center [271, 128] width 542 height 257
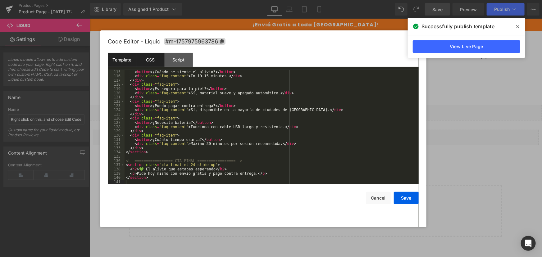
click at [153, 61] on div "CSS" at bounding box center [150, 60] width 28 height 14
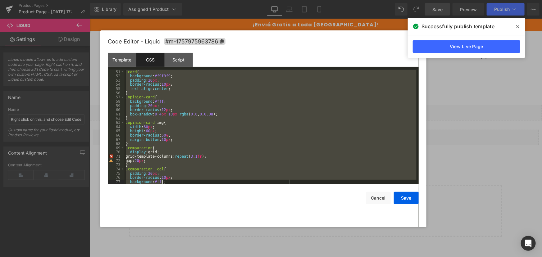
scroll to position [334, 0]
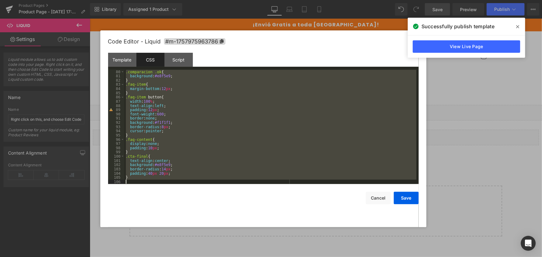
drag, startPoint x: 126, startPoint y: 72, endPoint x: 211, endPoint y: 211, distance: 163.0
click at [211, 210] on div "Code Editor - Liquid #m-1757975963786 Template CSS Script Data 115 116 117 118 …" at bounding box center [263, 128] width 310 height 197
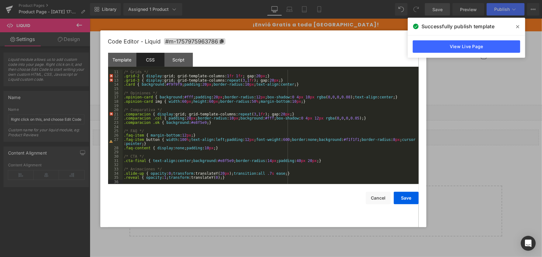
scroll to position [0, 0]
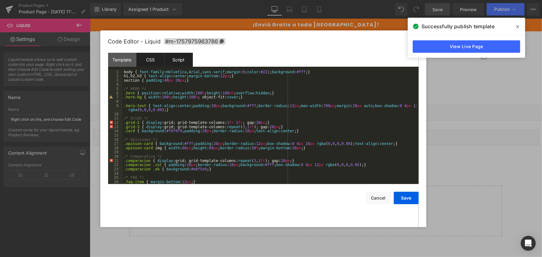
click at [174, 57] on div "Script" at bounding box center [179, 60] width 28 height 14
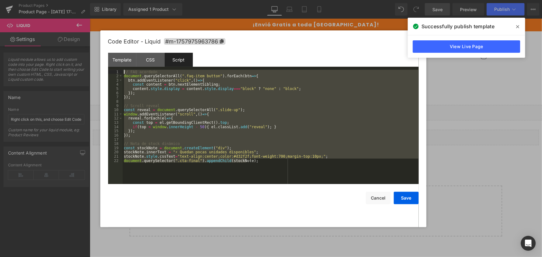
drag, startPoint x: 272, startPoint y: 174, endPoint x: 70, endPoint y: 43, distance: 239.9
click at [70, 43] on body "Liquid You are previewing how the will restyle your page. You can not edit Elem…" at bounding box center [271, 128] width 542 height 257
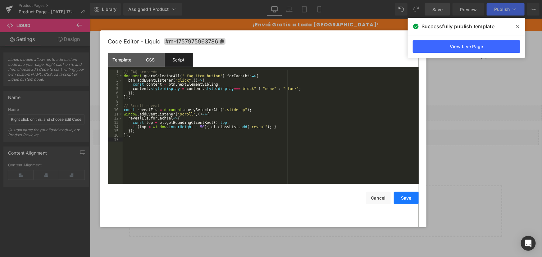
click at [413, 199] on button "Save" at bounding box center [406, 198] width 25 height 12
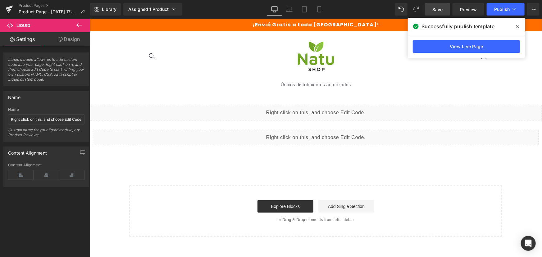
click at [436, 10] on span "Save" at bounding box center [437, 9] width 10 height 7
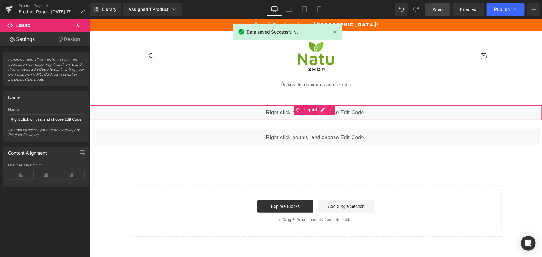
click at [323, 110] on div "Liquid" at bounding box center [315, 113] width 452 height 16
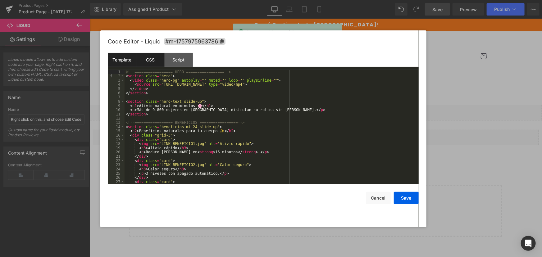
click at [153, 61] on div "CSS" at bounding box center [150, 60] width 28 height 14
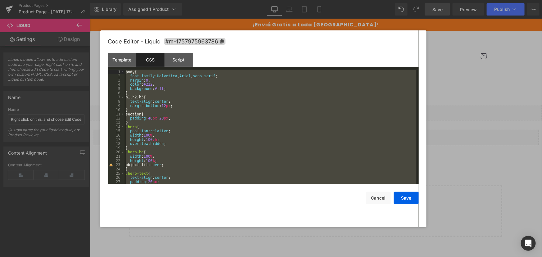
drag, startPoint x: 146, startPoint y: 176, endPoint x: 71, endPoint y: 9, distance: 182.9
click at [71, 9] on body "Liquid You are previewing how the will restyle your page. You can not edit Elem…" at bounding box center [271, 128] width 542 height 257
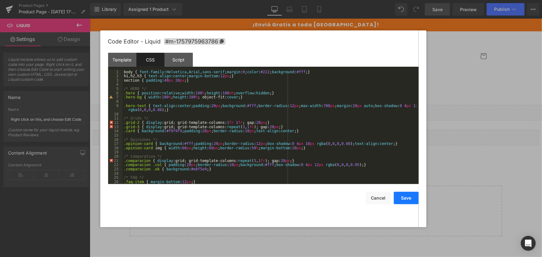
click at [404, 195] on button "Save" at bounding box center [406, 198] width 25 height 12
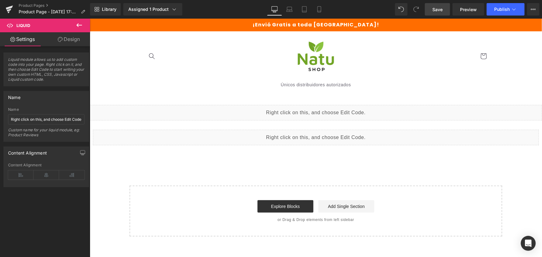
click at [323, 112] on div "Liquid" at bounding box center [315, 113] width 452 height 16
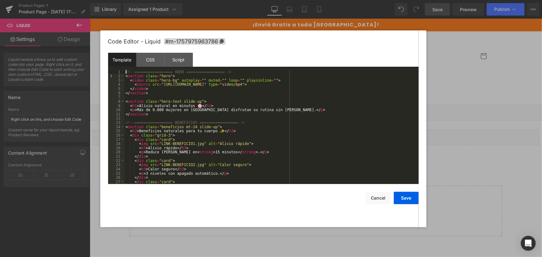
drag, startPoint x: 124, startPoint y: 72, endPoint x: 171, endPoint y: 128, distance: 73.3
click at [171, 129] on pre "1 2 3 4 5 6 7 8 9 10 11 12 13 14 15 16 17 18 19 20 21 22 23 24 25 26 27 28 <!--…" at bounding box center [263, 127] width 310 height 114
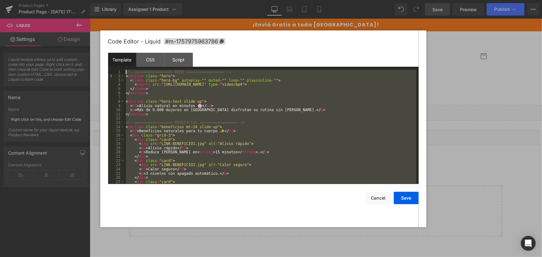
drag, startPoint x: 174, startPoint y: 178, endPoint x: 34, endPoint y: -15, distance: 238.1
click at [34, 0] on html "Liquid You are previewing how the will restyle your page. You can not edit Elem…" at bounding box center [271, 128] width 542 height 257
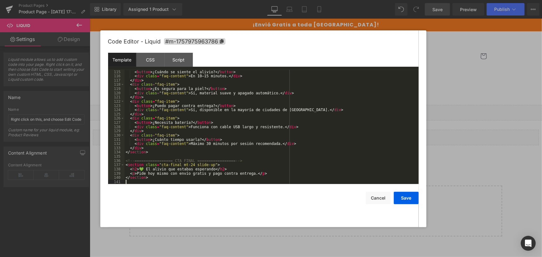
scroll to position [482, 0]
click at [406, 196] on button "Save" at bounding box center [406, 198] width 25 height 12
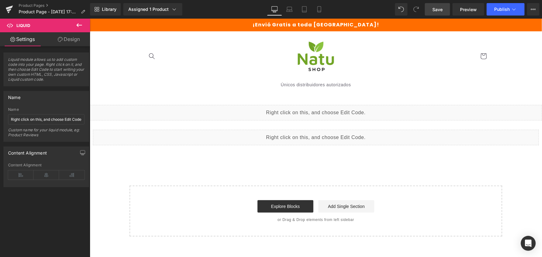
click at [441, 11] on span "Save" at bounding box center [437, 9] width 10 height 7
click at [321, 108] on div "Liquid" at bounding box center [315, 113] width 452 height 16
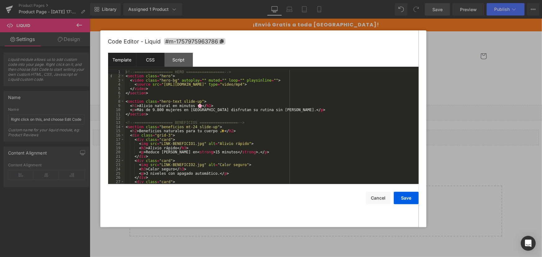
click at [141, 58] on div "CSS" at bounding box center [150, 60] width 28 height 14
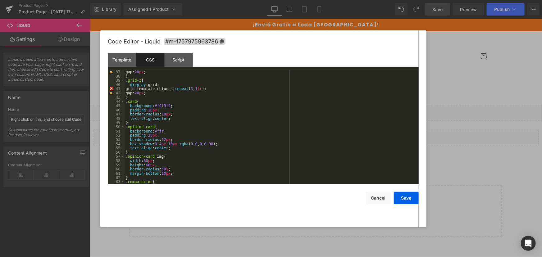
scroll to position [102, 0]
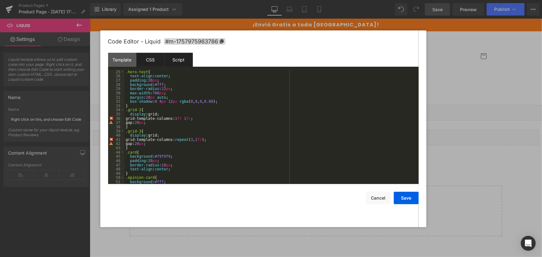
click at [180, 58] on div "Script" at bounding box center [179, 60] width 28 height 14
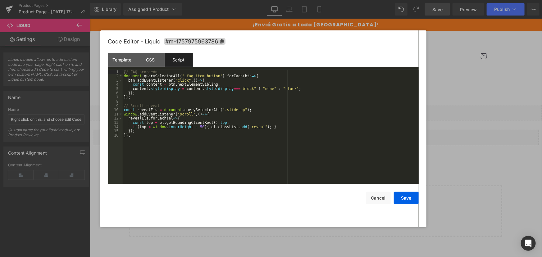
drag, startPoint x: 151, startPoint y: 56, endPoint x: 173, endPoint y: 88, distance: 38.0
click at [151, 57] on div "CSS" at bounding box center [150, 60] width 28 height 14
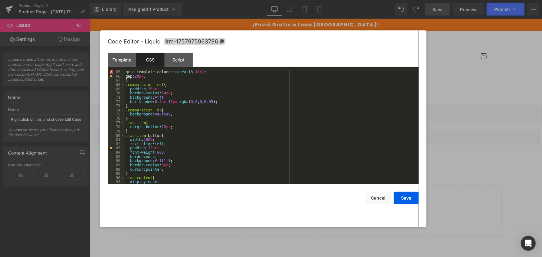
scroll to position [347, 0]
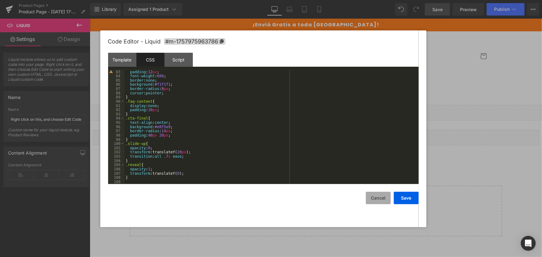
click at [376, 200] on button "Cancel" at bounding box center [378, 198] width 25 height 12
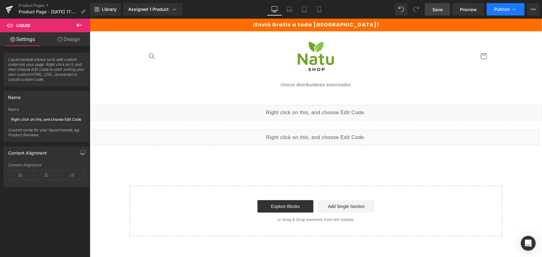
click at [491, 14] on button "Publish" at bounding box center [505, 9] width 38 height 12
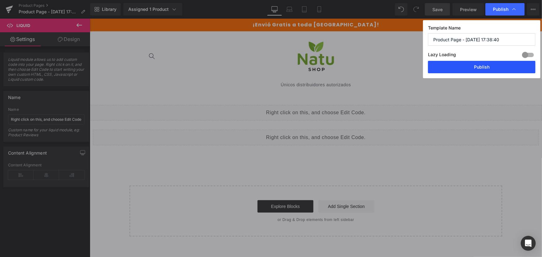
click at [471, 64] on button "Publish" at bounding box center [481, 67] width 107 height 12
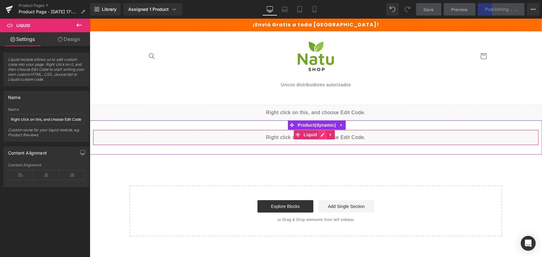
click at [323, 132] on div "Liquid" at bounding box center [316, 137] width 446 height 16
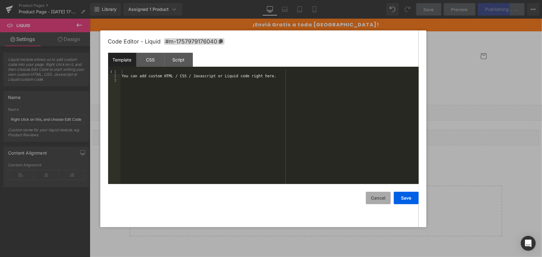
click at [383, 194] on button "Cancel" at bounding box center [378, 198] width 25 height 12
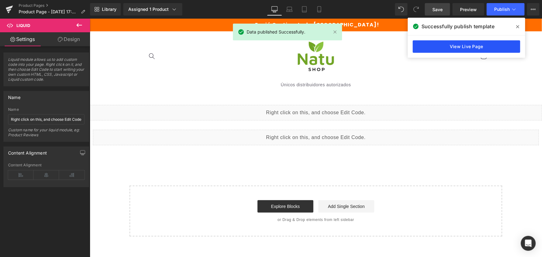
click at [445, 47] on link "View Live Page" at bounding box center [466, 46] width 107 height 12
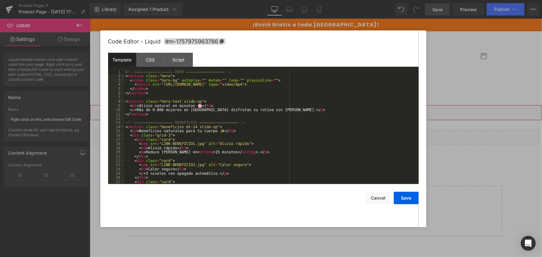
click at [321, 109] on div "Liquid" at bounding box center [315, 113] width 452 height 16
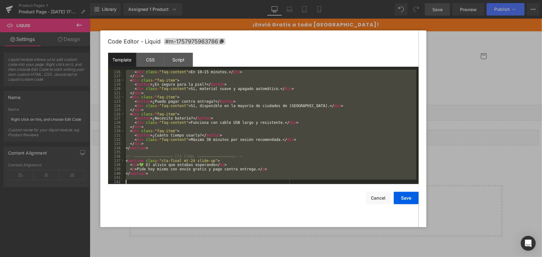
scroll to position [487, 0]
drag, startPoint x: 133, startPoint y: 71, endPoint x: 304, endPoint y: 270, distance: 262.6
click at [304, 257] on html "Liquid You are previewing how the will restyle your page. You can not edit Elem…" at bounding box center [271, 128] width 542 height 257
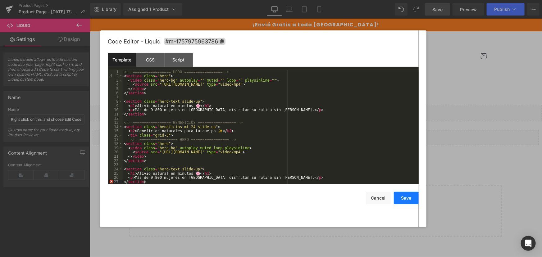
click at [408, 197] on button "Save" at bounding box center [406, 198] width 25 height 12
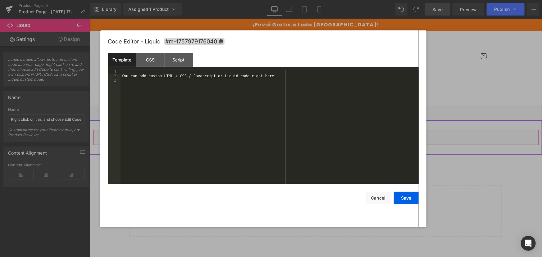
click at [324, 136] on div "Liquid" at bounding box center [316, 137] width 446 height 16
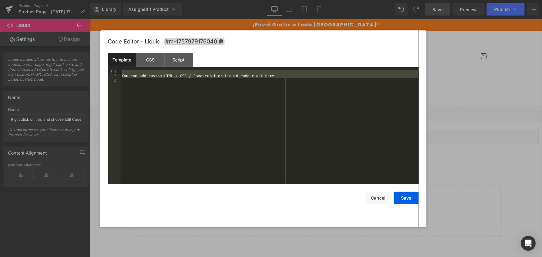
drag, startPoint x: 153, startPoint y: 143, endPoint x: 106, endPoint y: 26, distance: 126.8
click at [106, 26] on body "Liquid You are previewing how the will restyle your page. You can not edit Elem…" at bounding box center [271, 128] width 542 height 257
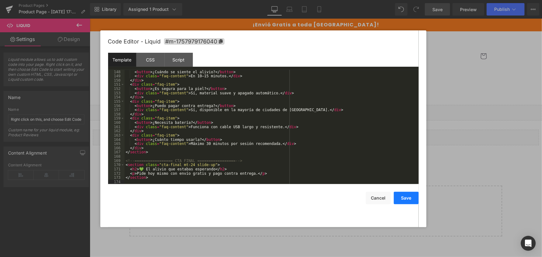
click at [402, 202] on button "Save" at bounding box center [406, 198] width 25 height 12
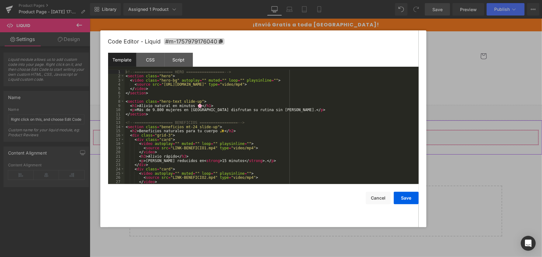
click at [323, 135] on div "Liquid" at bounding box center [316, 137] width 446 height 16
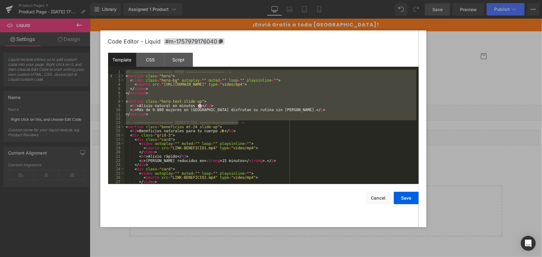
drag, startPoint x: 260, startPoint y: 124, endPoint x: 84, endPoint y: 61, distance: 186.9
click at [84, 61] on body "Liquid You are previewing how the will restyle your page. You can not edit Elem…" at bounding box center [271, 128] width 542 height 257
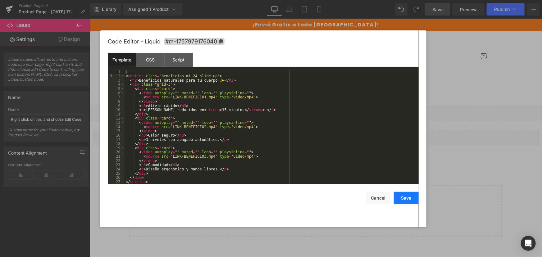
click at [408, 199] on button "Save" at bounding box center [406, 198] width 25 height 12
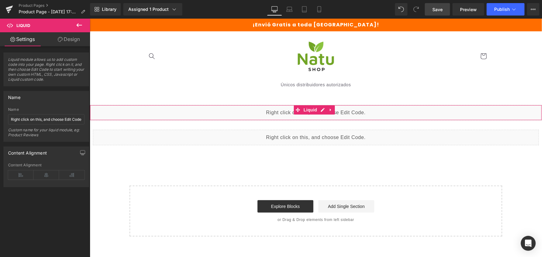
click at [321, 110] on div "Liquid" at bounding box center [315, 113] width 452 height 16
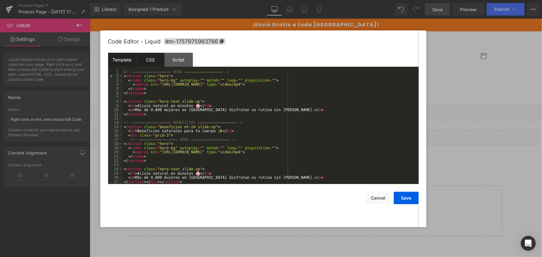
click at [139, 57] on div "CSS" at bounding box center [150, 60] width 28 height 14
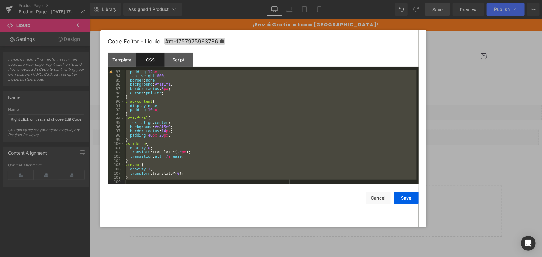
drag, startPoint x: 126, startPoint y: 71, endPoint x: 258, endPoint y: 230, distance: 206.1
click at [258, 230] on body "Liquid You are previewing how the will restyle your page. You can not edit Elem…" at bounding box center [271, 128] width 542 height 257
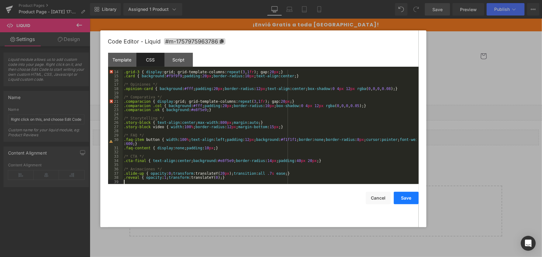
click at [410, 201] on button "Save" at bounding box center [406, 198] width 25 height 12
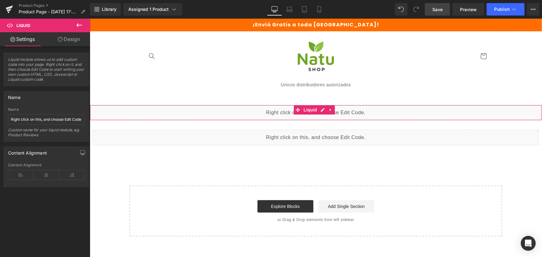
click at [323, 114] on div "Liquid" at bounding box center [315, 113] width 452 height 16
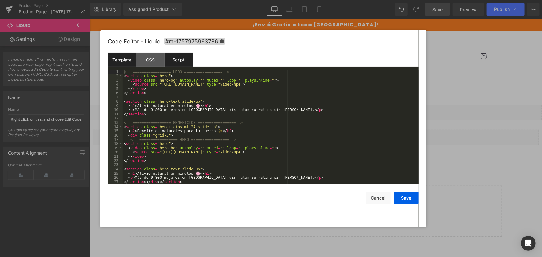
click at [177, 65] on div "Script" at bounding box center [179, 60] width 28 height 14
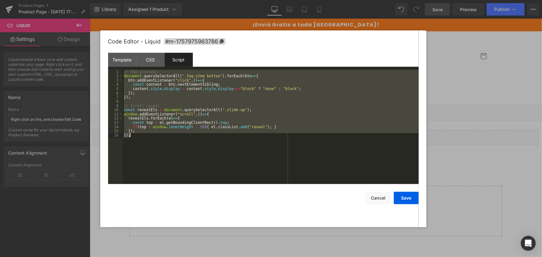
drag, startPoint x: 122, startPoint y: 70, endPoint x: 174, endPoint y: 158, distance: 101.6
click at [174, 158] on div "// FAQ acordeón document . querySelectorAll ( ".faq-item button" ) . forEach ( …" at bounding box center [271, 131] width 296 height 123
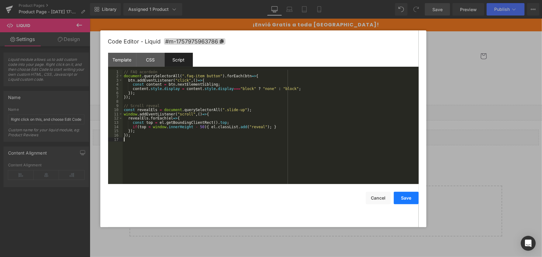
click at [413, 199] on button "Save" at bounding box center [406, 198] width 25 height 12
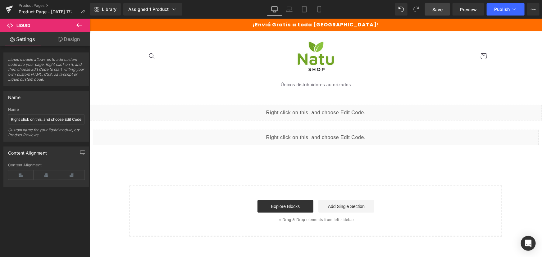
click at [435, 9] on span "Save" at bounding box center [437, 9] width 10 height 7
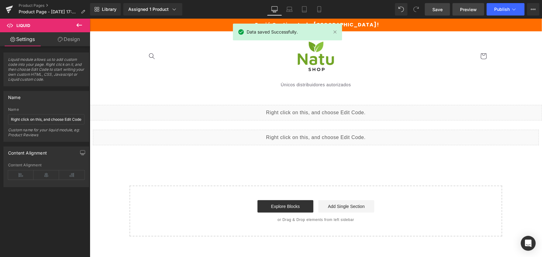
click at [474, 11] on span "Preview" at bounding box center [468, 9] width 17 height 7
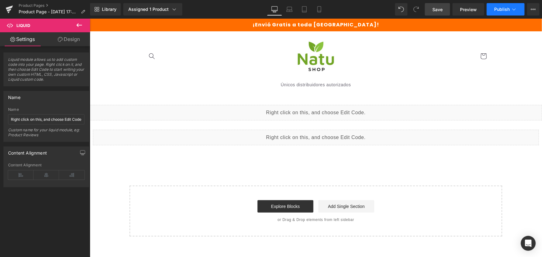
click at [508, 11] on span "Publish" at bounding box center [502, 9] width 16 height 5
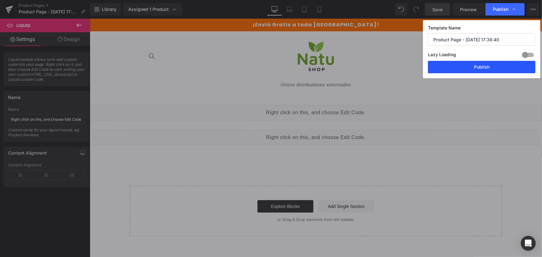
click at [495, 71] on button "Publish" at bounding box center [481, 67] width 107 height 12
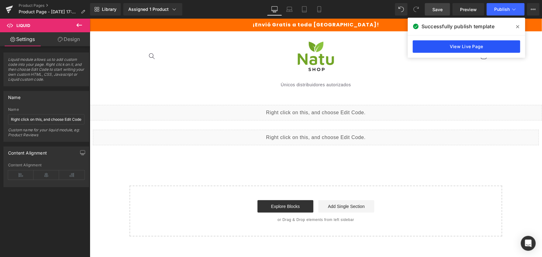
click at [465, 43] on link "View Live Page" at bounding box center [466, 46] width 107 height 12
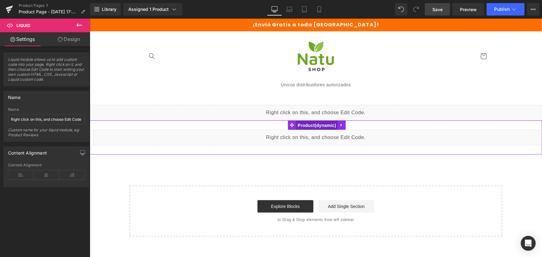
click at [327, 125] on span "Product" at bounding box center [317, 124] width 42 height 9
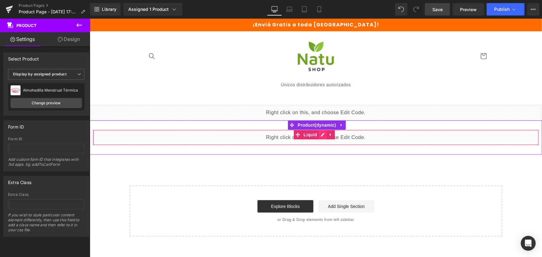
click at [323, 136] on div "Liquid" at bounding box center [316, 137] width 446 height 16
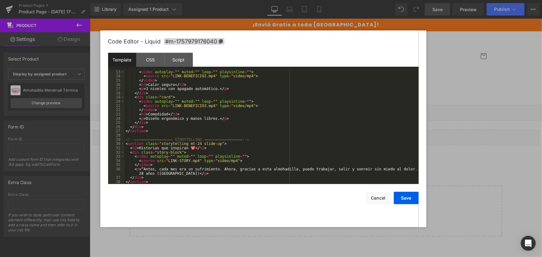
scroll to position [0, 0]
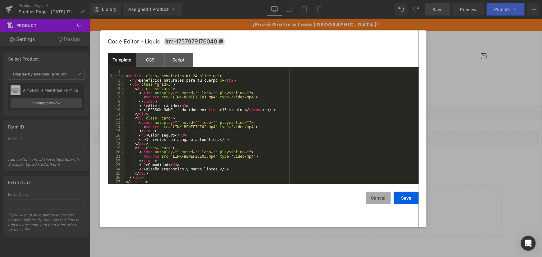
click at [379, 195] on button "Cancel" at bounding box center [378, 198] width 25 height 12
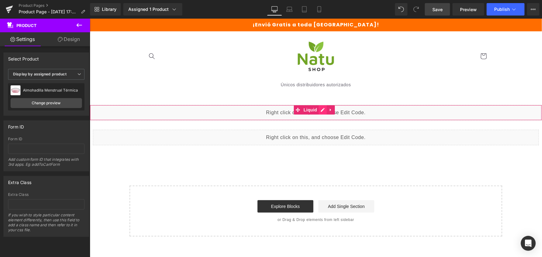
click at [323, 109] on div "Liquid" at bounding box center [315, 113] width 452 height 16
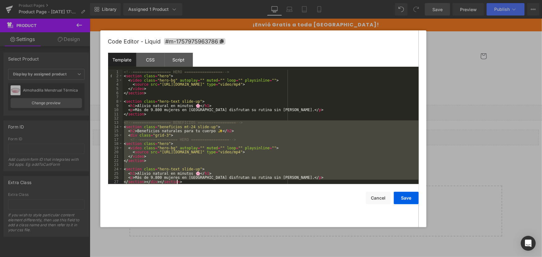
drag, startPoint x: 123, startPoint y: 121, endPoint x: 356, endPoint y: 197, distance: 244.7
click at [356, 197] on div "Code Editor - Liquid #m-1757975963786 Template CSS Script Data 1 2 3 4 5 6 7 8 …" at bounding box center [263, 128] width 310 height 197
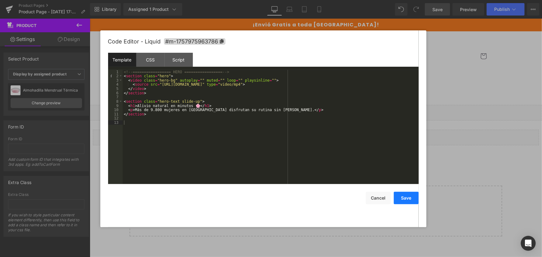
click at [407, 200] on button "Save" at bounding box center [406, 198] width 25 height 12
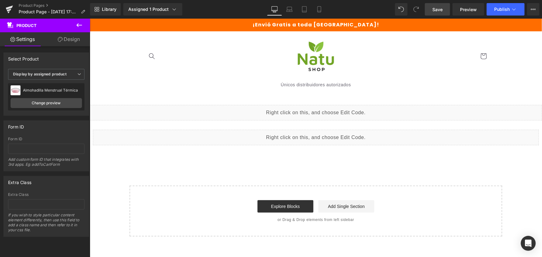
click at [441, 11] on span "Save" at bounding box center [437, 9] width 10 height 7
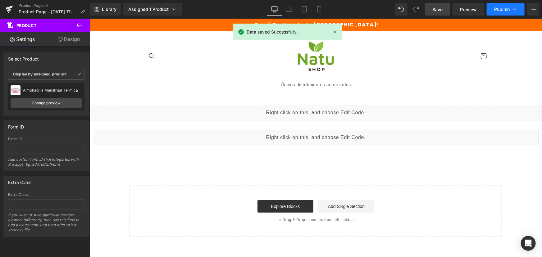
click at [500, 10] on span "Publish" at bounding box center [502, 9] width 16 height 5
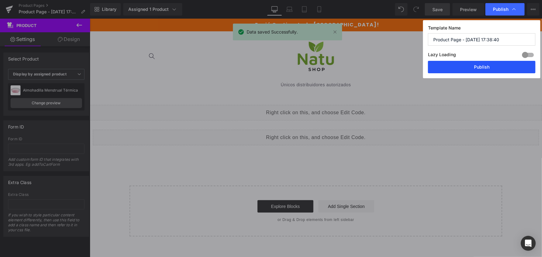
click at [472, 66] on button "Publish" at bounding box center [481, 67] width 107 height 12
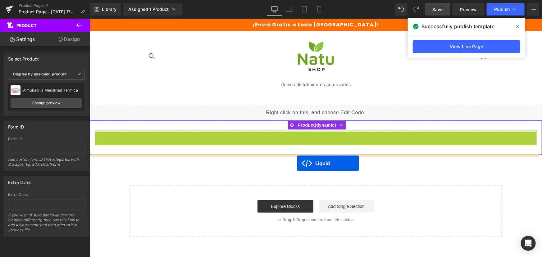
drag, startPoint x: 295, startPoint y: 133, endPoint x: 296, endPoint y: 163, distance: 29.9
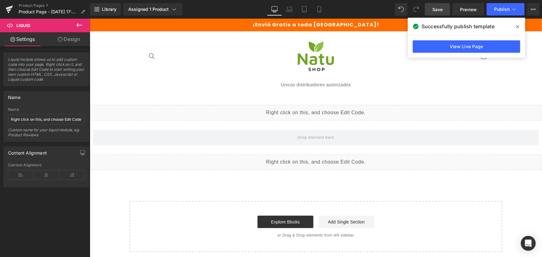
click at [441, 11] on span "Save" at bounding box center [437, 9] width 10 height 7
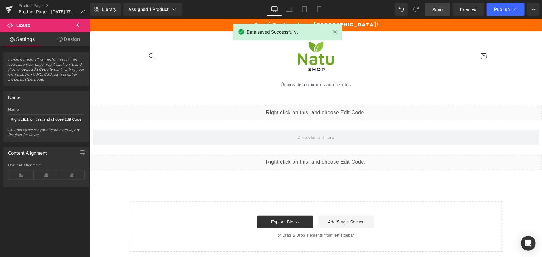
click at [491, 16] on div "Library Assigned 1 Product Product Preview Almohadilla Menstrual Térmica Manage…" at bounding box center [316, 9] width 452 height 19
click at [494, 10] on span "Publish" at bounding box center [502, 9] width 16 height 5
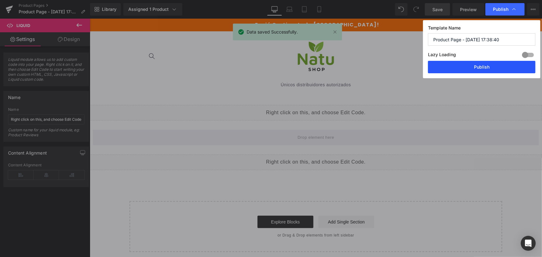
click at [464, 70] on button "Publish" at bounding box center [481, 67] width 107 height 12
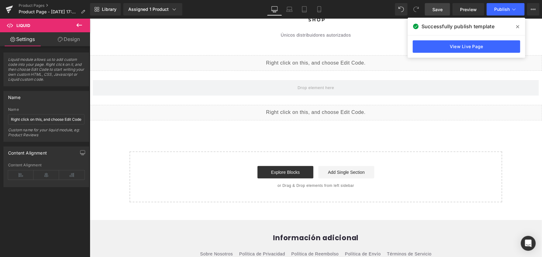
scroll to position [56, 0]
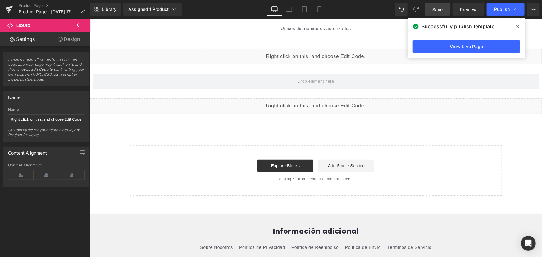
click at [367, 127] on div "Liquid Product Liquid Select your layout" at bounding box center [315, 121] width 452 height 147
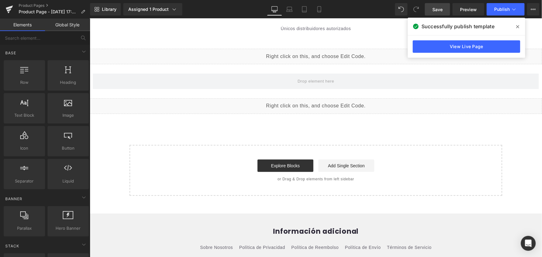
click at [321, 54] on div "Liquid" at bounding box center [315, 56] width 452 height 16
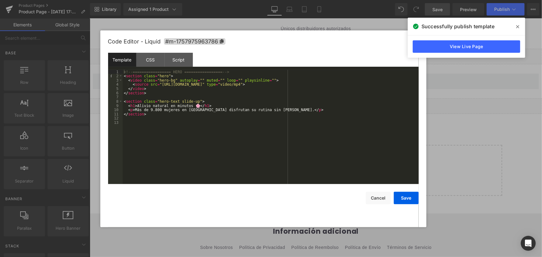
click at [450, 146] on div at bounding box center [271, 128] width 542 height 257
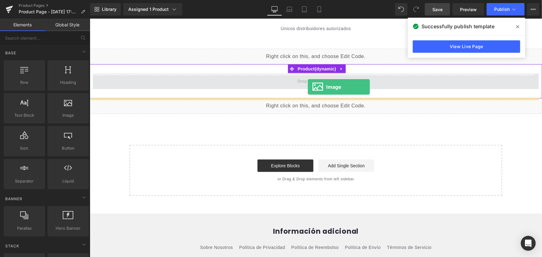
drag, startPoint x: 161, startPoint y: 136, endPoint x: 307, endPoint y: 87, distance: 154.4
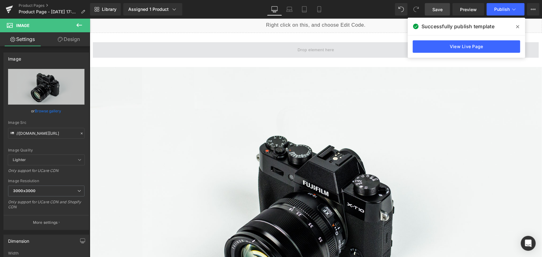
scroll to position [28, 0]
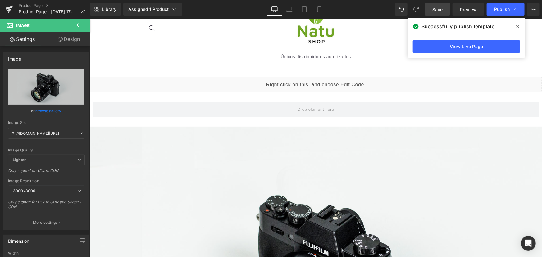
click at [81, 25] on icon at bounding box center [79, 25] width 6 height 4
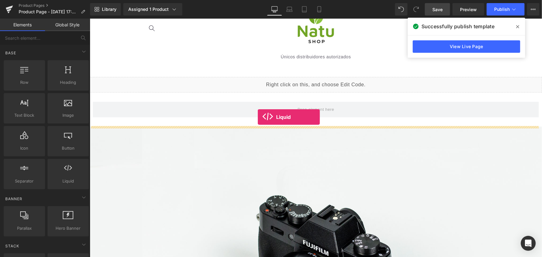
drag, startPoint x: 161, startPoint y: 190, endPoint x: 257, endPoint y: 117, distance: 121.5
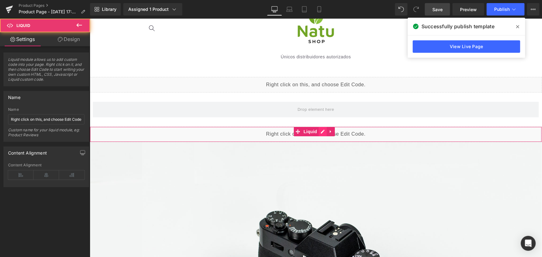
click at [319, 133] on div "Liquid" at bounding box center [315, 134] width 452 height 16
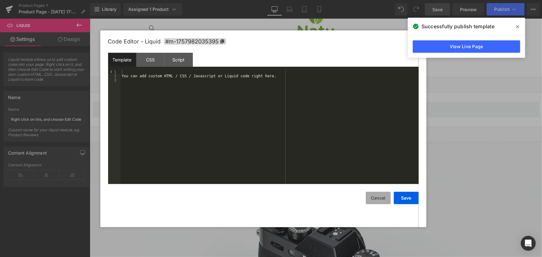
click at [376, 196] on button "Cancel" at bounding box center [378, 198] width 25 height 12
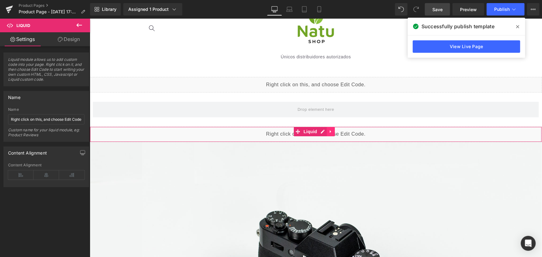
click at [332, 129] on icon at bounding box center [330, 131] width 4 height 5
click at [336, 131] on icon at bounding box center [334, 131] width 4 height 4
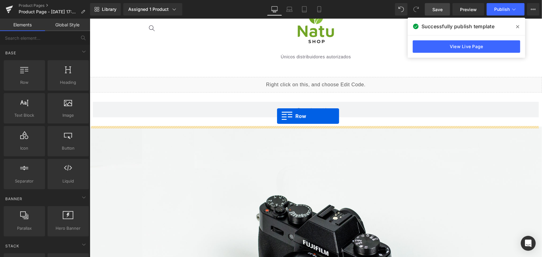
drag, startPoint x: 114, startPoint y: 95, endPoint x: 286, endPoint y: 124, distance: 173.7
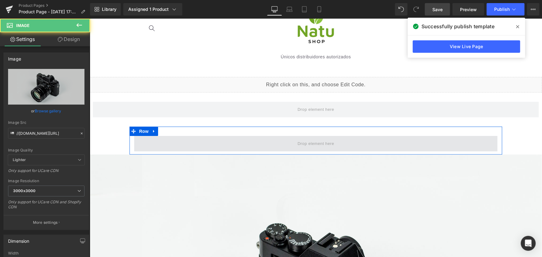
drag, startPoint x: 302, startPoint y: 185, endPoint x: 309, endPoint y: 140, distance: 45.6
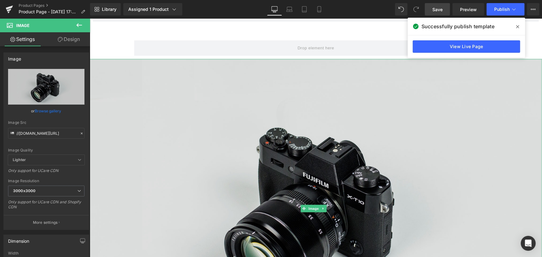
scroll to position [113, 0]
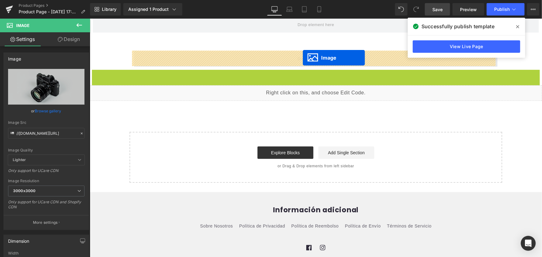
drag, startPoint x: 306, startPoint y: 216, endPoint x: 302, endPoint y: 58, distance: 158.4
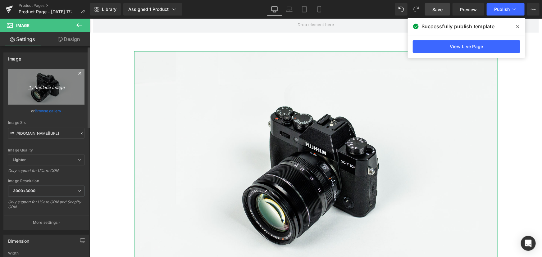
click at [30, 82] on link "Replace Image" at bounding box center [46, 87] width 76 height 36
type input "C:\fakepath\preciof-min.jpg"
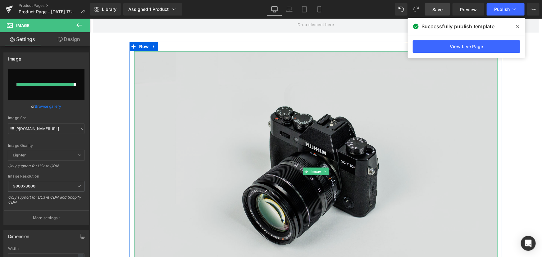
type input "https://ucarecdn.com/6156fcbb-2d03-413d-8171-0cbb369a2d8e/-/format/auto/-/previ…"
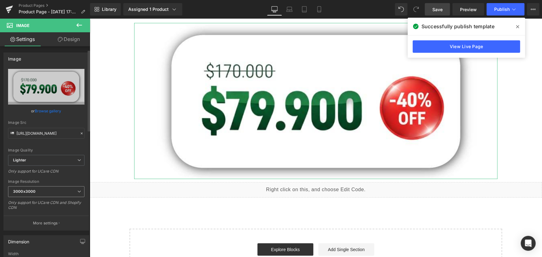
scroll to position [56, 0]
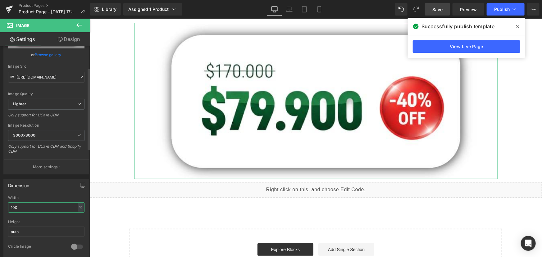
drag, startPoint x: 56, startPoint y: 204, endPoint x: 0, endPoint y: 191, distance: 57.5
click at [0, 191] on div "Dimension 100% Width 100 % % px auto Height auto 0 Circle Image" at bounding box center [46, 216] width 93 height 84
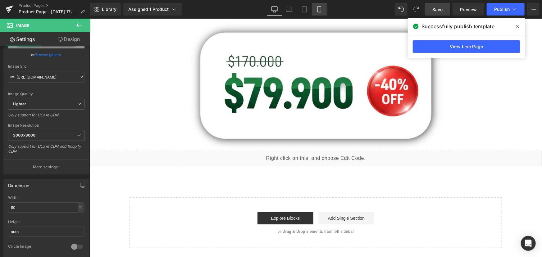
click at [322, 10] on icon at bounding box center [319, 9] width 6 height 6
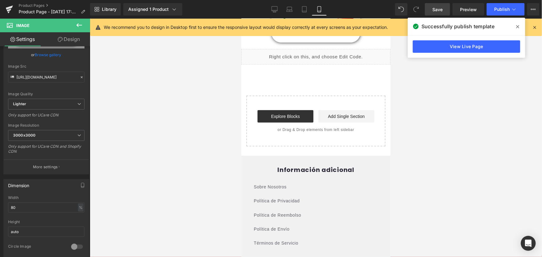
scroll to position [40, 0]
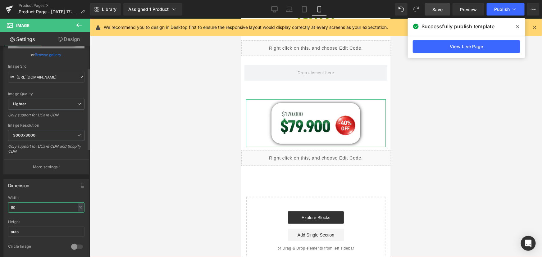
drag, startPoint x: 42, startPoint y: 210, endPoint x: 0, endPoint y: 210, distance: 41.9
click at [0, 210] on div "Dimension 80% Width 80 % % px auto Height auto 0 Circle Image" at bounding box center [46, 216] width 93 height 84
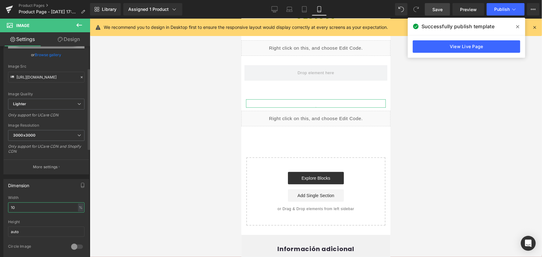
type input "100"
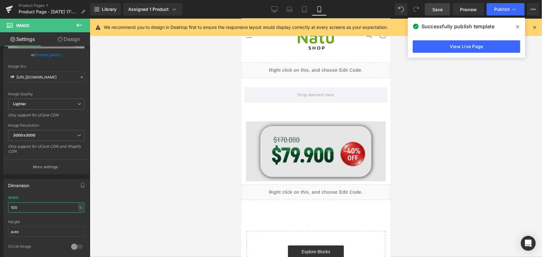
scroll to position [0, 0]
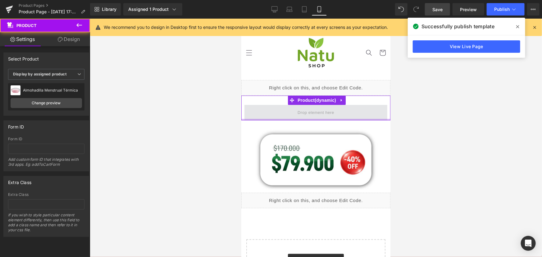
drag, startPoint x: 319, startPoint y: 127, endPoint x: 323, endPoint y: 111, distance: 16.0
click at [323, 111] on div "Product" at bounding box center [315, 107] width 149 height 25
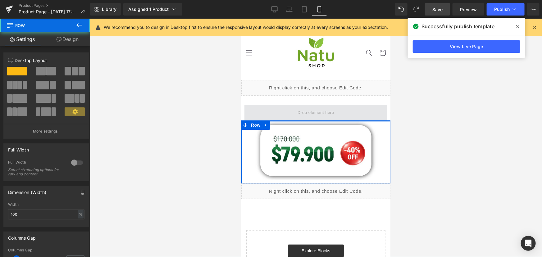
drag, startPoint x: 319, startPoint y: 126, endPoint x: 323, endPoint y: 117, distance: 10.1
click at [323, 117] on div "Liquid Product Image Row Liquid Select your layout" at bounding box center [315, 189] width 149 height 219
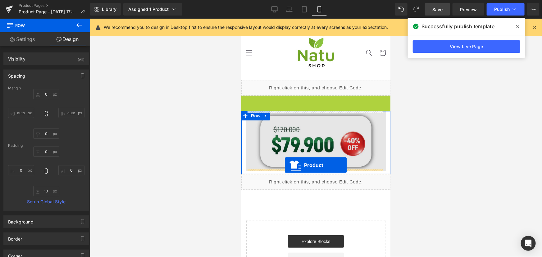
drag, startPoint x: 292, startPoint y: 99, endPoint x: 284, endPoint y: 165, distance: 66.3
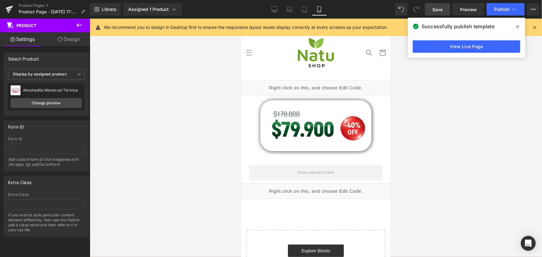
click at [80, 29] on icon at bounding box center [78, 24] width 7 height 7
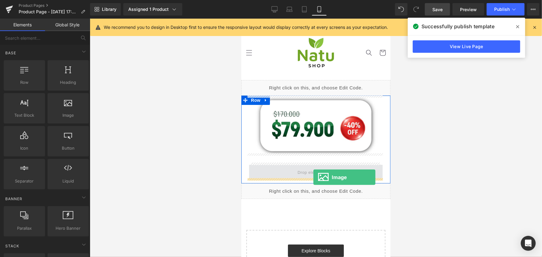
drag, startPoint x: 310, startPoint y: 128, endPoint x: 313, endPoint y: 177, distance: 49.1
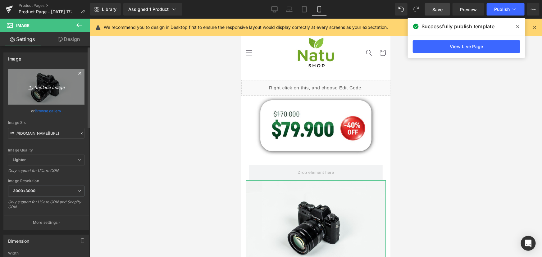
click at [48, 91] on link "Replace Image" at bounding box center [46, 87] width 76 height 36
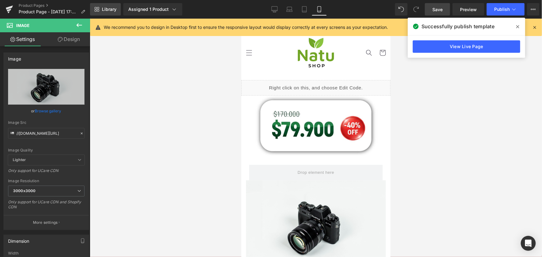
click at [114, 9] on span "Library" at bounding box center [109, 10] width 15 height 6
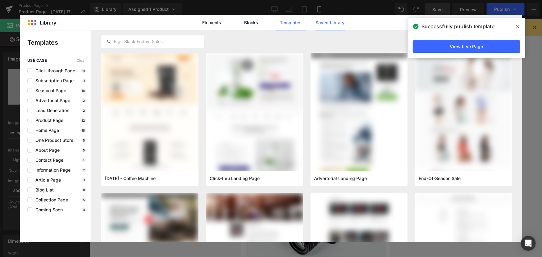
click at [324, 23] on link "Saved Library" at bounding box center [329, 23] width 29 height 16
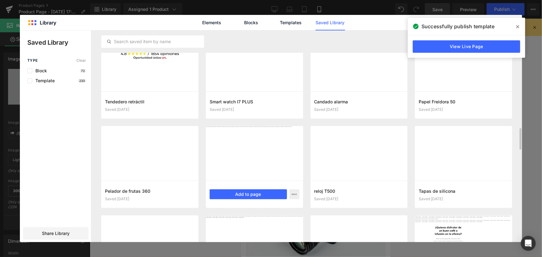
scroll to position [1282, 0]
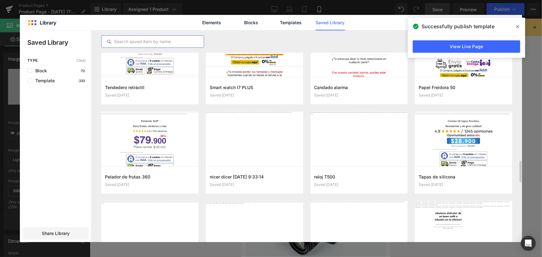
click at [170, 40] on input "text" at bounding box center [153, 41] width 102 height 7
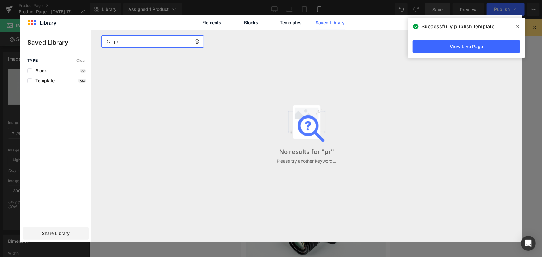
type input "p"
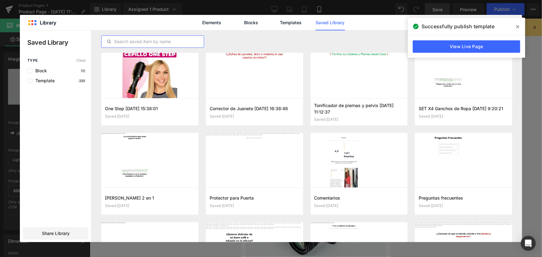
scroll to position [56, 0]
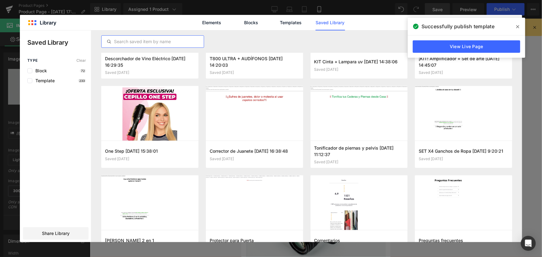
click at [516, 25] on icon at bounding box center [517, 26] width 3 height 5
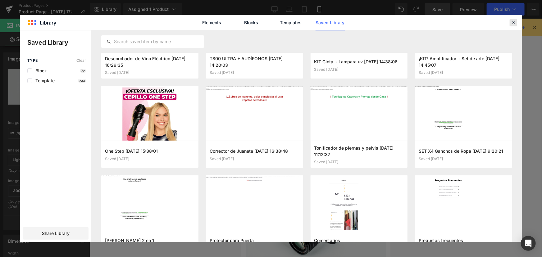
click at [512, 23] on icon at bounding box center [513, 23] width 6 height 6
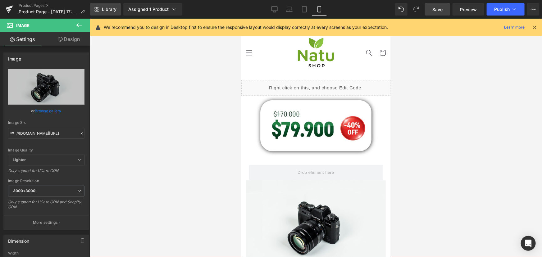
click at [113, 9] on span "Library" at bounding box center [109, 10] width 15 height 6
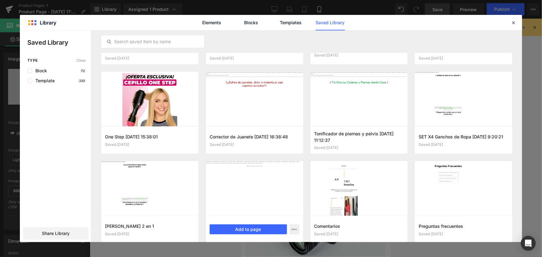
scroll to position [0, 0]
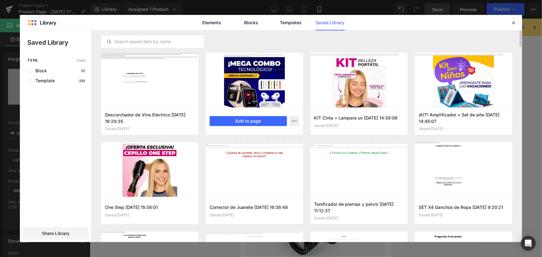
click at [251, 101] on div at bounding box center [254, 80] width 97 height 55
click at [255, 119] on button "Add to page" at bounding box center [248, 121] width 77 height 10
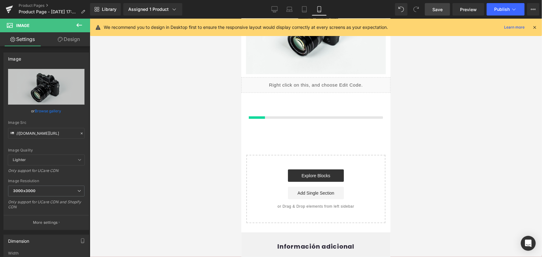
scroll to position [237, 0]
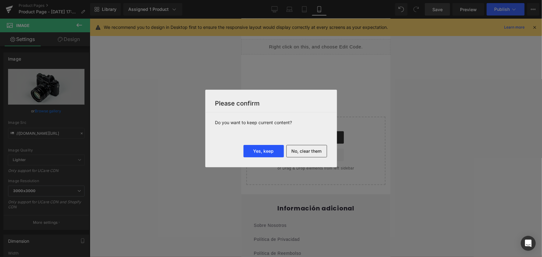
click at [274, 150] on button "Yes, keep" at bounding box center [263, 151] width 40 height 12
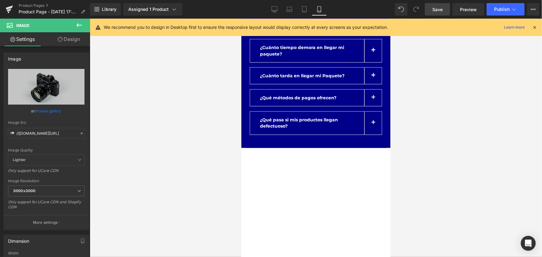
scroll to position [1587, 0]
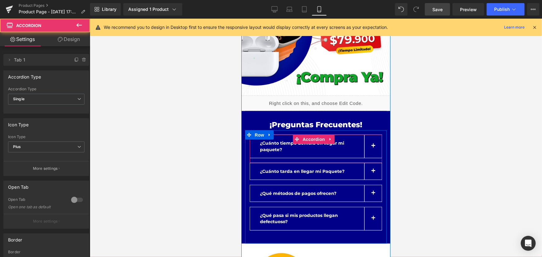
click at [370, 135] on button "button" at bounding box center [372, 146] width 17 height 23
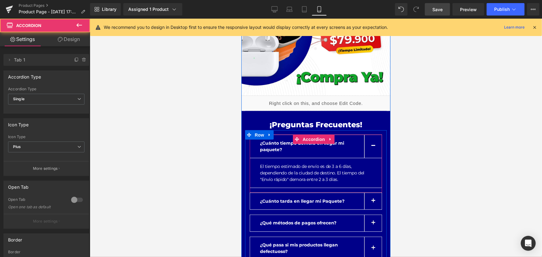
click at [370, 135] on button "button" at bounding box center [372, 146] width 17 height 23
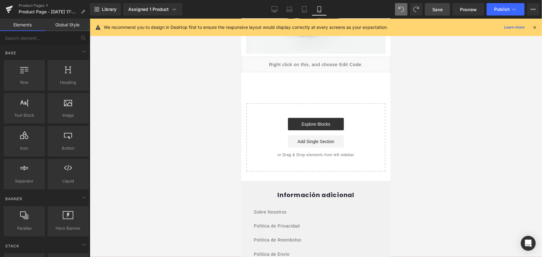
scroll to position [84, 0]
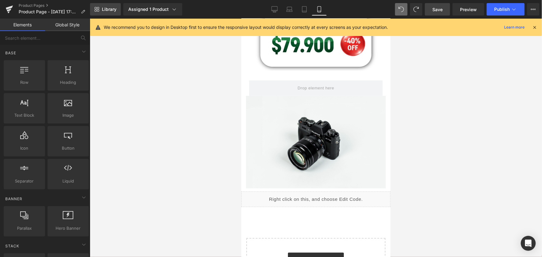
click at [110, 9] on span "Library" at bounding box center [109, 10] width 15 height 6
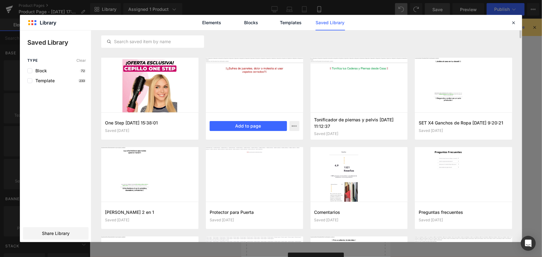
scroll to position [70, 0]
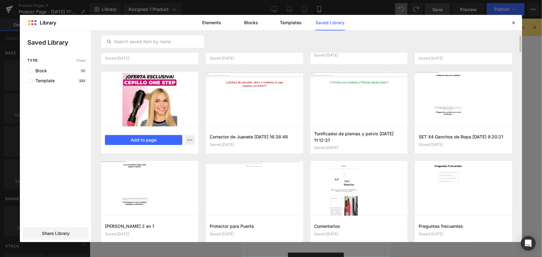
click at [143, 114] on div at bounding box center [149, 99] width 97 height 55
click at [149, 139] on button "Add to page" at bounding box center [143, 140] width 77 height 10
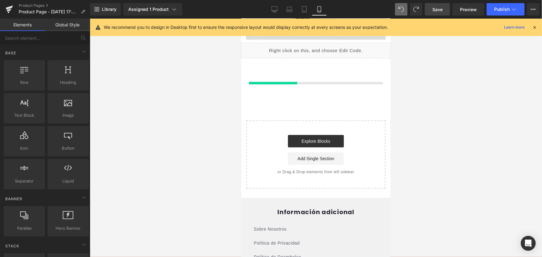
scroll to position [237, 0]
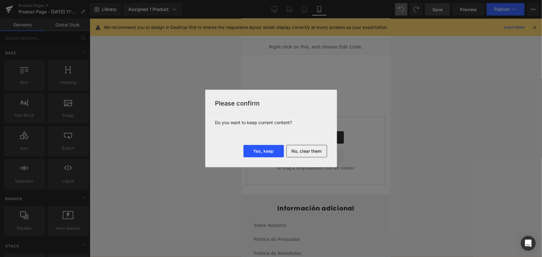
click at [269, 149] on button "Yes, keep" at bounding box center [263, 151] width 40 height 12
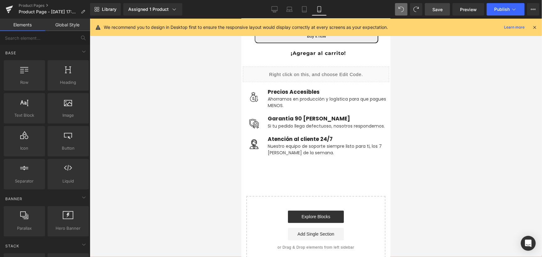
scroll to position [508, 0]
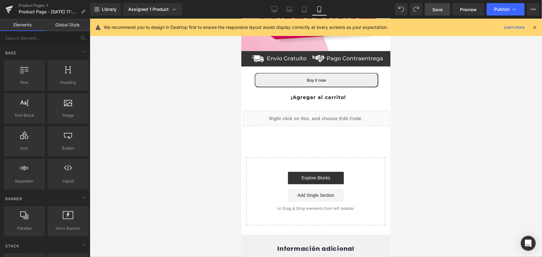
drag, startPoint x: 405, startPoint y: 7, endPoint x: 402, endPoint y: 16, distance: 9.7
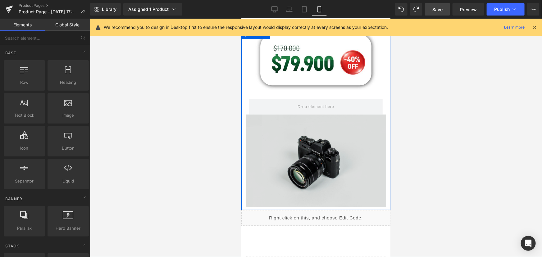
scroll to position [113, 0]
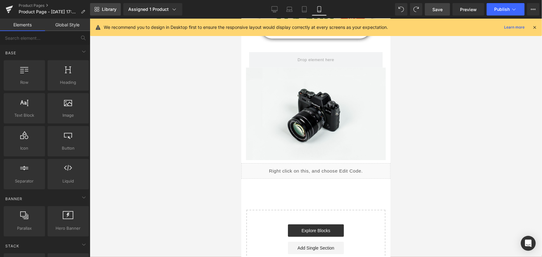
click at [108, 7] on span "Library" at bounding box center [109, 10] width 15 height 6
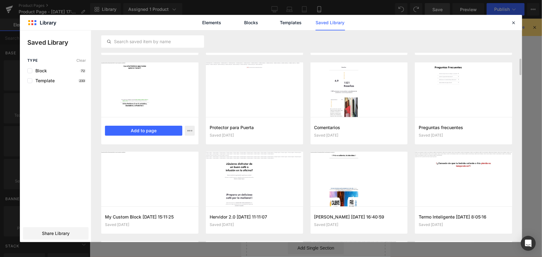
scroll to position [183, 0]
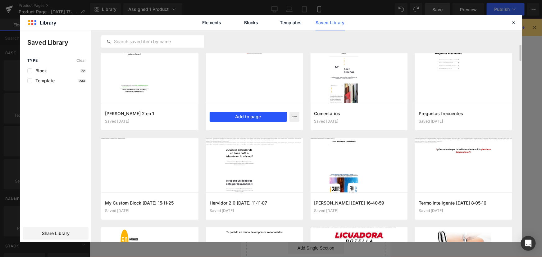
click at [239, 114] on button "Add to page" at bounding box center [248, 117] width 77 height 10
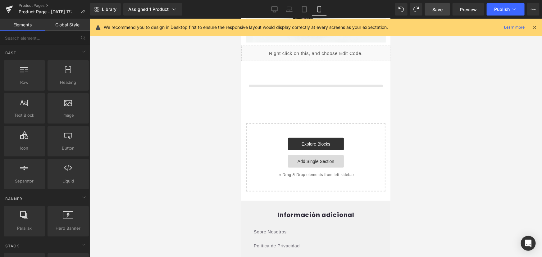
scroll to position [237, 0]
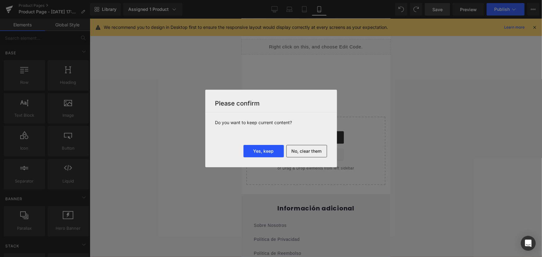
click at [271, 149] on button "Yes, keep" at bounding box center [263, 151] width 40 height 12
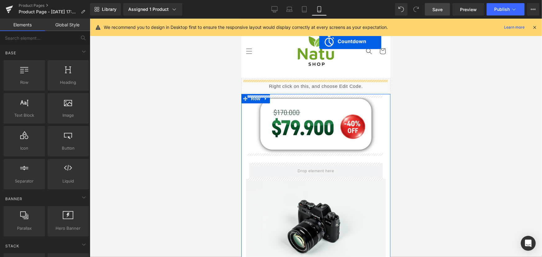
scroll to position [0, 0]
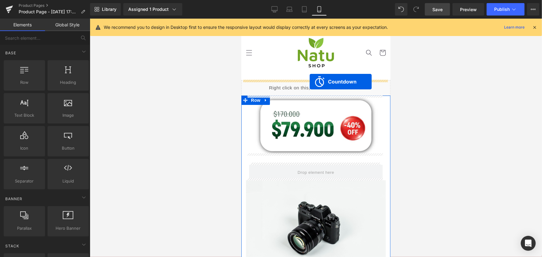
drag, startPoint x: 288, startPoint y: 194, endPoint x: 309, endPoint y: 81, distance: 115.0
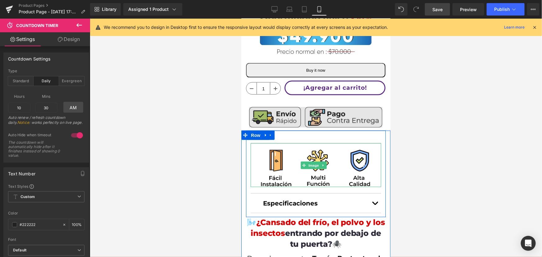
scroll to position [338, 0]
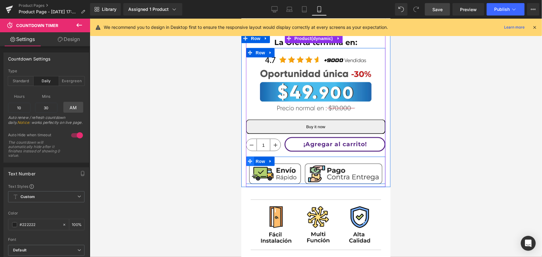
click at [250, 159] on icon at bounding box center [249, 161] width 4 height 4
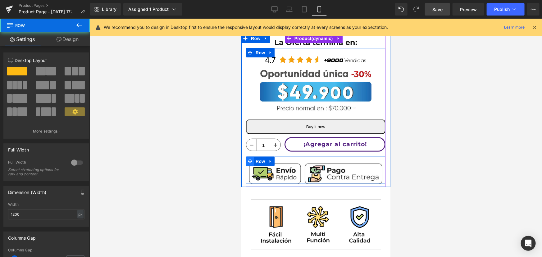
click at [250, 159] on icon at bounding box center [249, 161] width 4 height 4
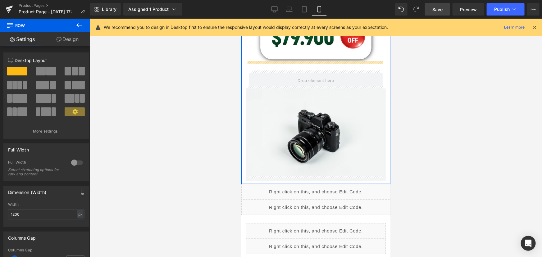
scroll to position [71, 0]
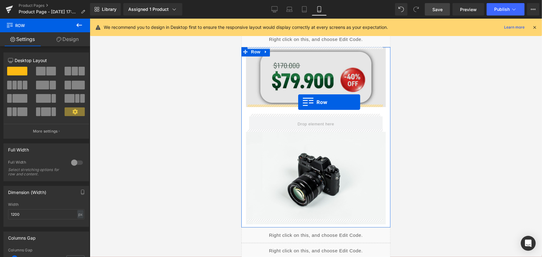
drag, startPoint x: 249, startPoint y: 155, endPoint x: 298, endPoint y: 102, distance: 71.6
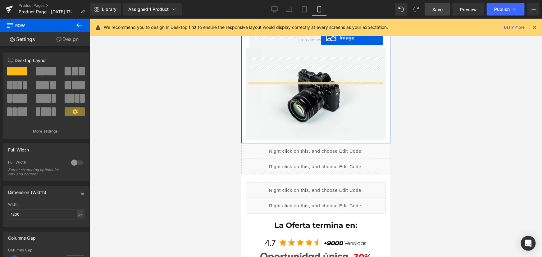
scroll to position [115, 0]
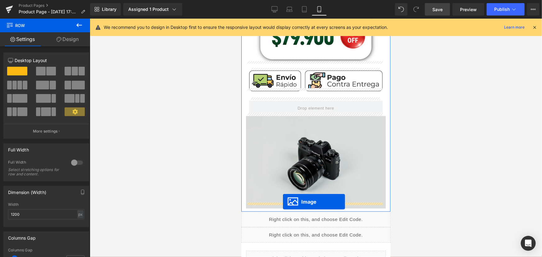
drag, startPoint x: 302, startPoint y: 205, endPoint x: 283, endPoint y: 201, distance: 20.2
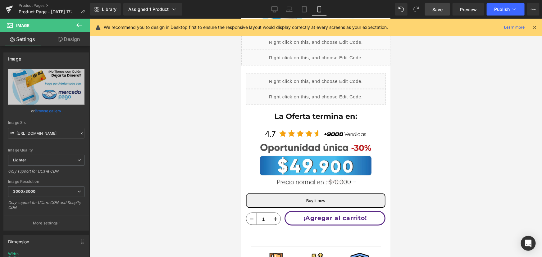
scroll to position [369, 0]
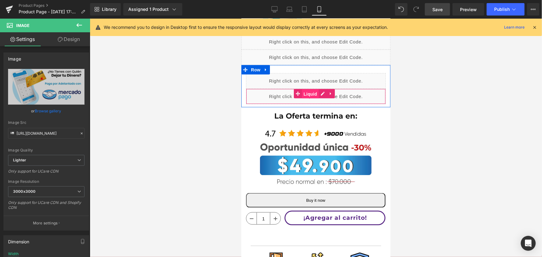
click at [317, 89] on span "Liquid" at bounding box center [309, 93] width 17 height 9
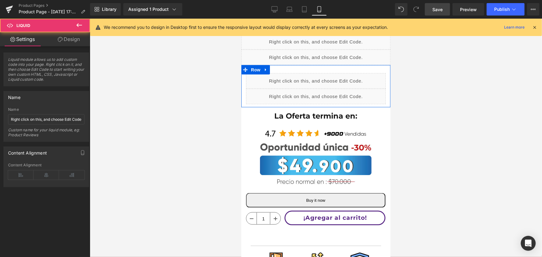
click at [318, 88] on div "Liquid" at bounding box center [316, 96] width 140 height 16
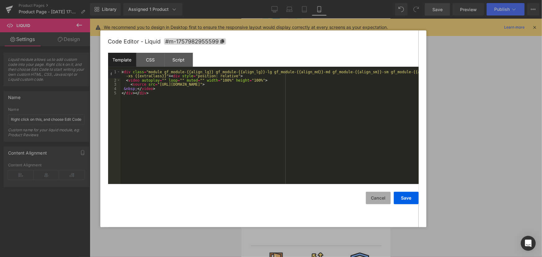
click at [388, 197] on button "Cancel" at bounding box center [378, 198] width 25 height 12
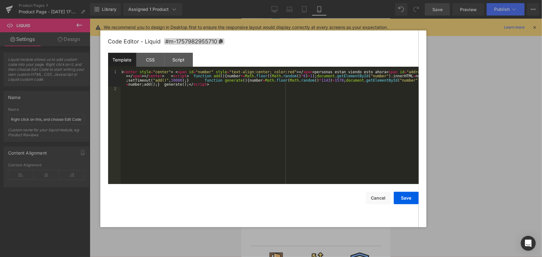
click at [322, 73] on div "Liquid" at bounding box center [316, 81] width 140 height 16
click at [154, 61] on div "CSS" at bounding box center [150, 60] width 28 height 14
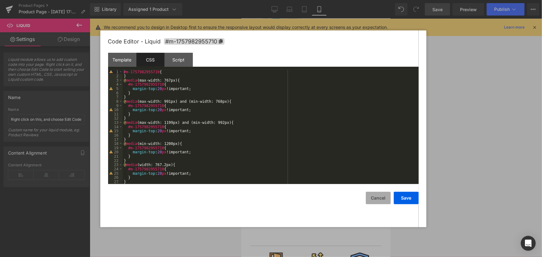
click at [374, 192] on button "Cancel" at bounding box center [378, 198] width 25 height 12
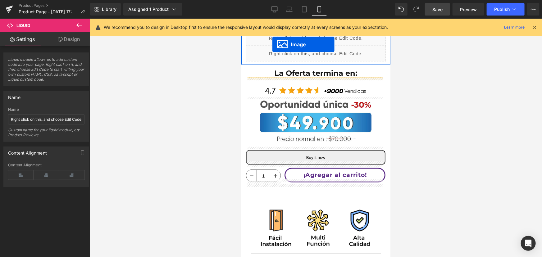
scroll to position [406, 0]
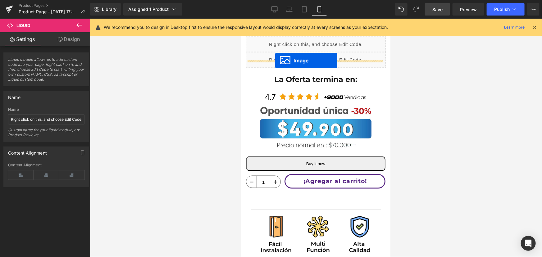
drag, startPoint x: 305, startPoint y: 180, endPoint x: 275, endPoint y: 60, distance: 123.3
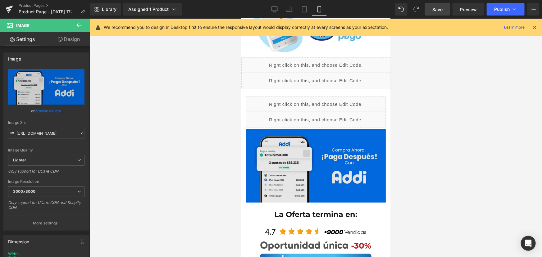
scroll to position [293, 0]
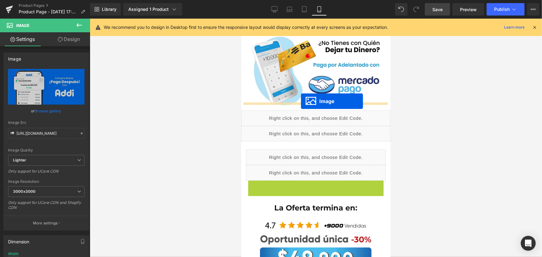
drag, startPoint x: 302, startPoint y: 207, endPoint x: 301, endPoint y: 101, distance: 106.2
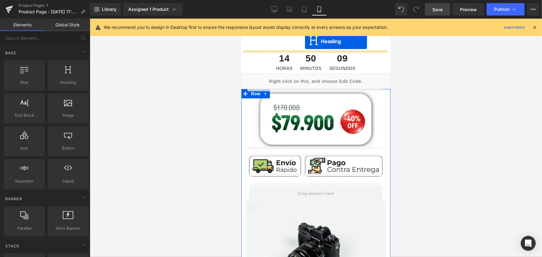
scroll to position [17, 0]
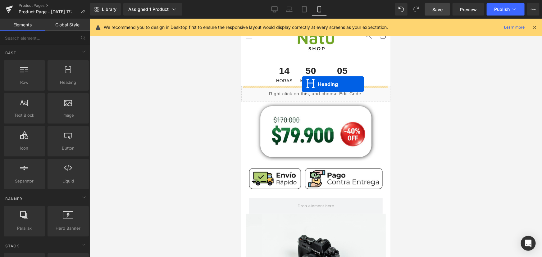
drag, startPoint x: 299, startPoint y: 136, endPoint x: 301, endPoint y: 84, distance: 52.8
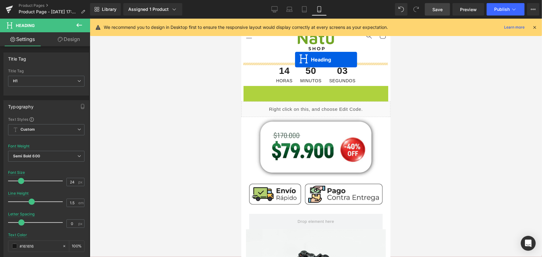
drag, startPoint x: 297, startPoint y: 81, endPoint x: 295, endPoint y: 59, distance: 22.1
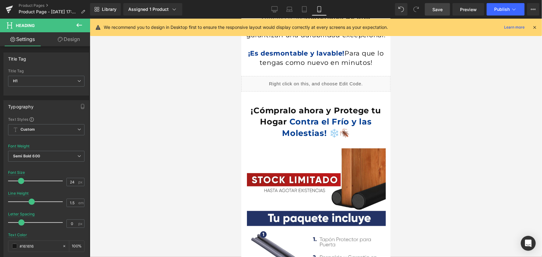
scroll to position [1146, 0]
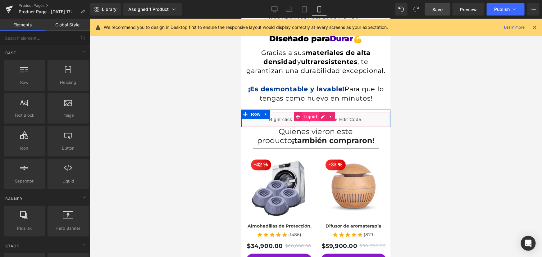
click at [316, 121] on span "Liquid" at bounding box center [309, 116] width 17 height 9
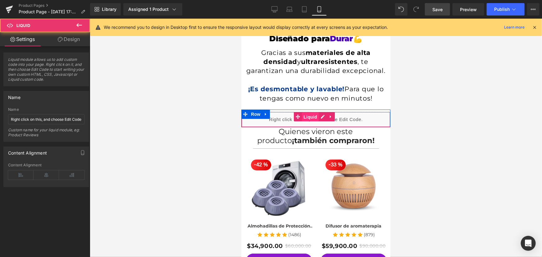
click at [317, 121] on span "Liquid" at bounding box center [309, 116] width 17 height 9
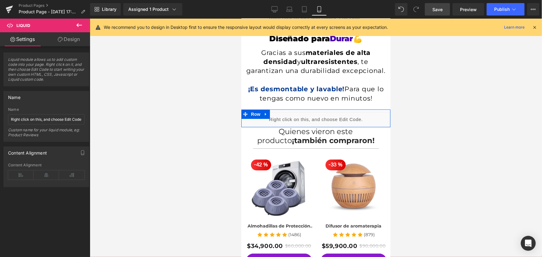
click at [322, 127] on div "Liquid" at bounding box center [315, 119] width 149 height 16
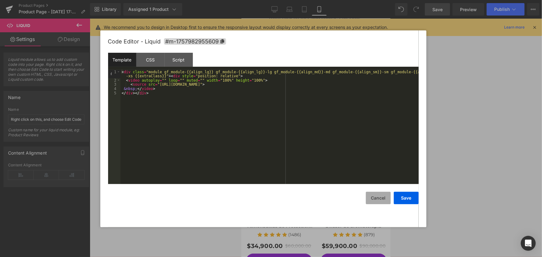
click at [385, 196] on button "Cancel" at bounding box center [378, 198] width 25 height 12
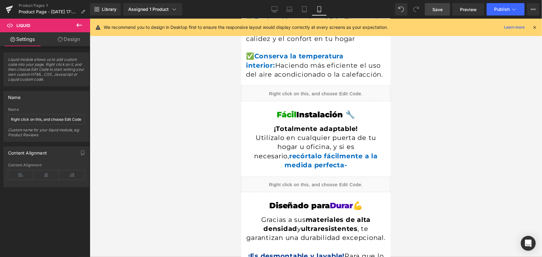
scroll to position [977, 0]
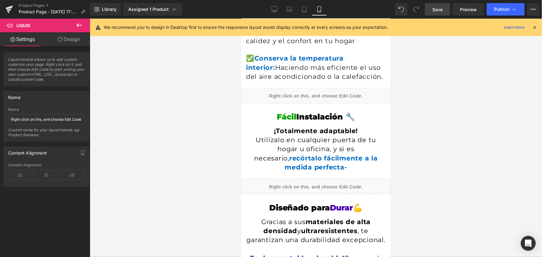
click at [337, 188] on div "Liquid" at bounding box center [315, 187] width 149 height 16
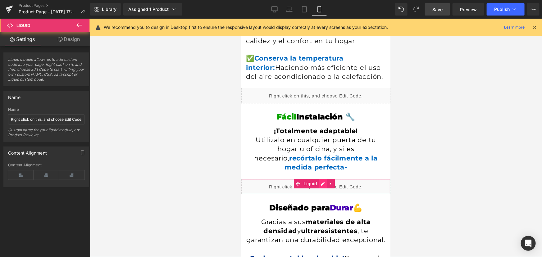
click at [322, 183] on div "Liquid" at bounding box center [315, 187] width 149 height 16
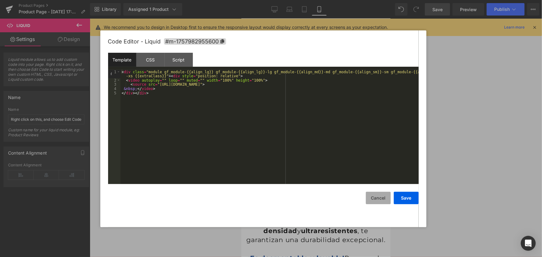
click at [385, 202] on button "Cancel" at bounding box center [378, 198] width 25 height 12
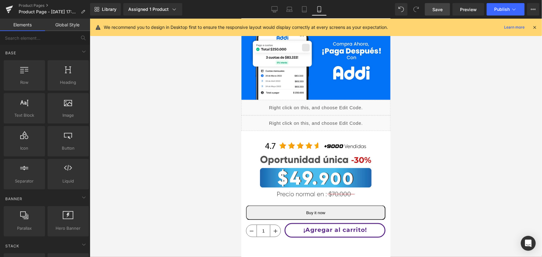
scroll to position [384, 0]
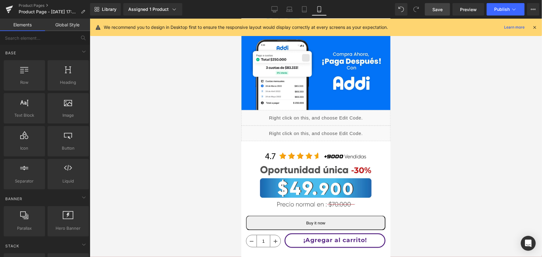
click at [431, 11] on link "Save" at bounding box center [437, 9] width 25 height 12
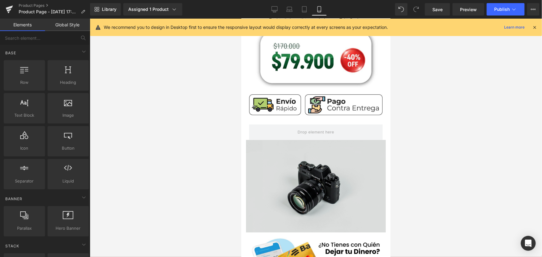
scroll to position [102, 0]
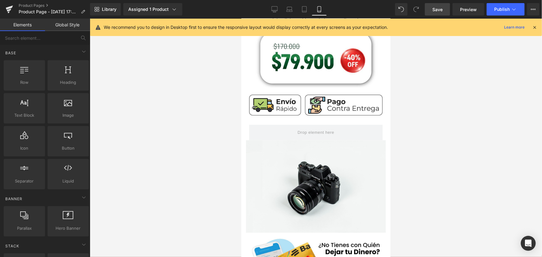
click at [430, 6] on link "Save" at bounding box center [437, 9] width 25 height 12
click at [432, 10] on link "Save" at bounding box center [437, 9] width 25 height 12
click at [505, 12] on button "Publish" at bounding box center [505, 9] width 38 height 12
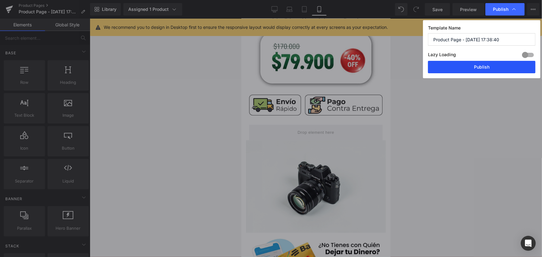
click at [484, 66] on button "Publish" at bounding box center [481, 67] width 107 height 12
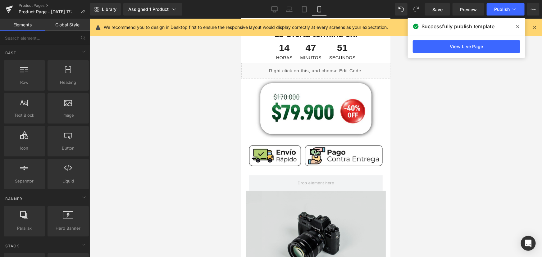
scroll to position [141, 0]
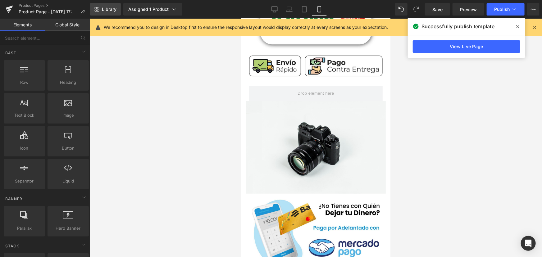
click at [104, 8] on span "Library" at bounding box center [109, 10] width 15 height 6
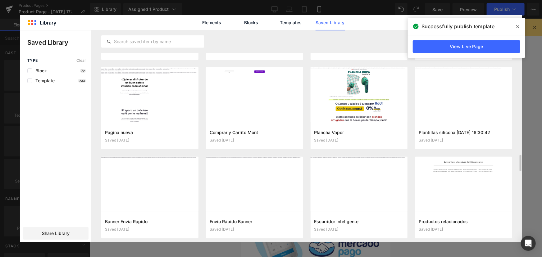
scroll to position [1538, 0]
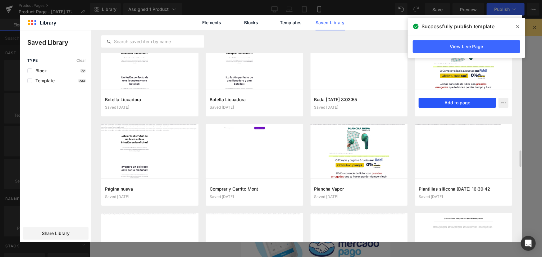
click at [451, 102] on button "Add to page" at bounding box center [456, 103] width 77 height 10
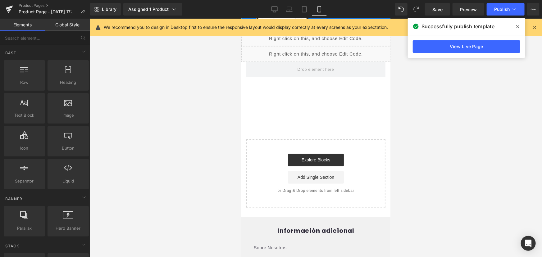
scroll to position [481, 0]
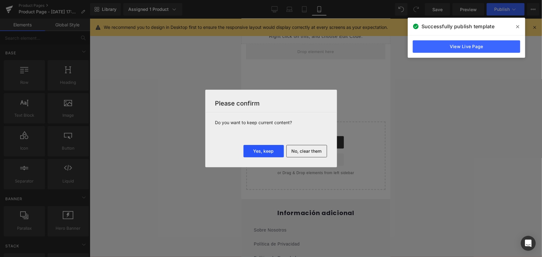
click at [267, 152] on button "Yes, keep" at bounding box center [263, 151] width 40 height 12
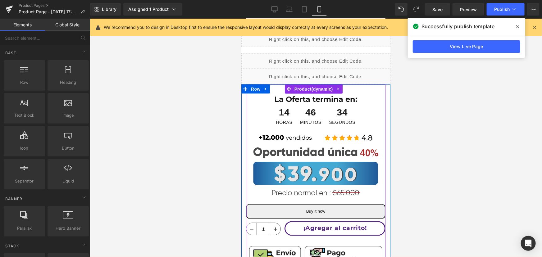
scroll to position [509, 0]
click at [303, 136] on img at bounding box center [314, 170] width 125 height 68
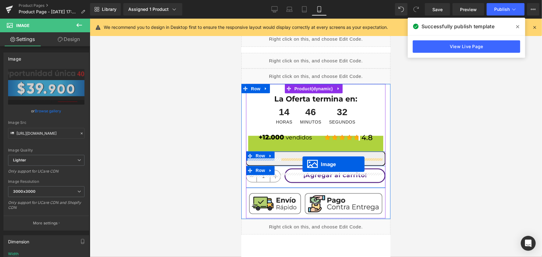
drag, startPoint x: 304, startPoint y: 159, endPoint x: 302, endPoint y: 164, distance: 5.4
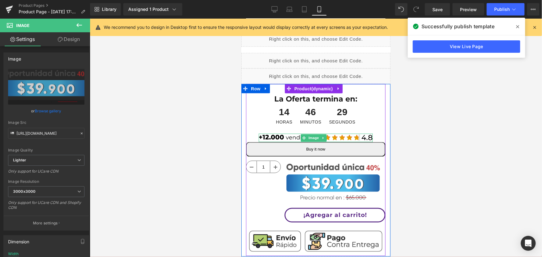
click at [362, 134] on img at bounding box center [315, 138] width 114 height 8
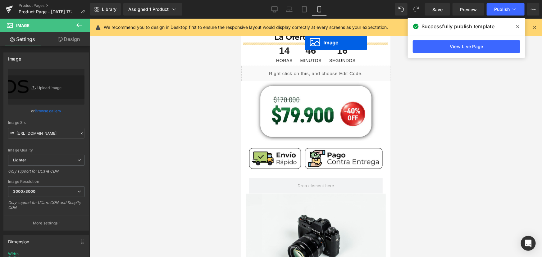
scroll to position [42, 0]
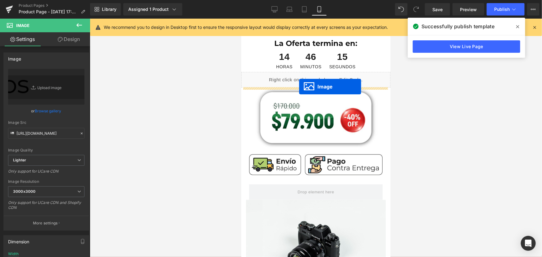
drag, startPoint x: 305, startPoint y: 129, endPoint x: 299, endPoint y: 86, distance: 43.6
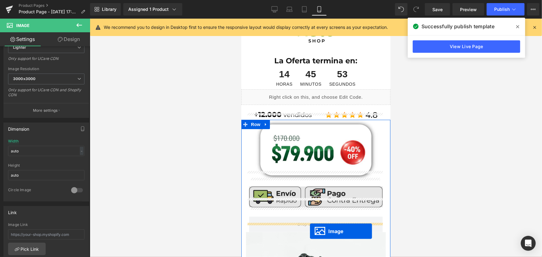
scroll to position [31, 0]
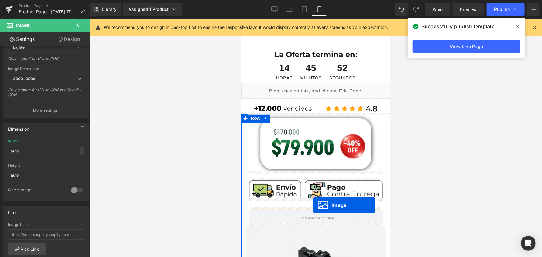
drag, startPoint x: 324, startPoint y: 121, endPoint x: 313, endPoint y: 205, distance: 85.0
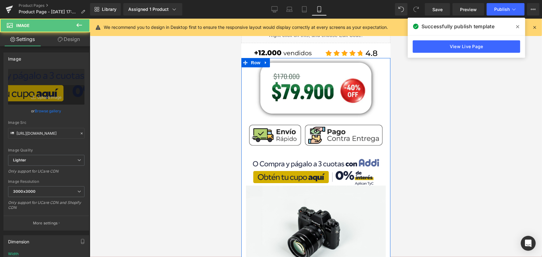
scroll to position [87, 0]
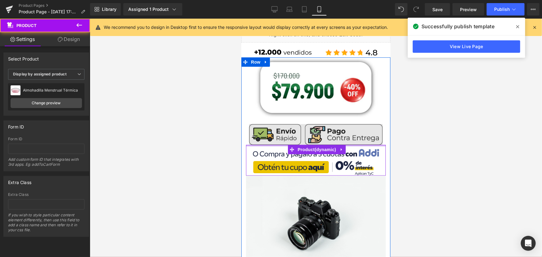
drag, startPoint x: 277, startPoint y: 150, endPoint x: 278, endPoint y: 134, distance: 15.9
click at [278, 134] on div "Image Image Row Image Product Image Image" at bounding box center [315, 201] width 149 height 288
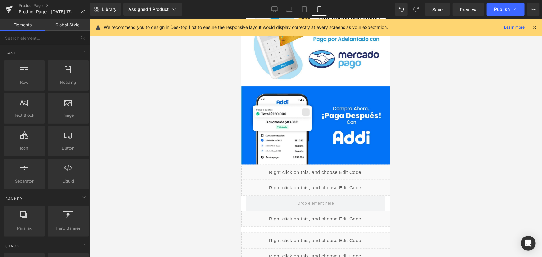
scroll to position [257, 0]
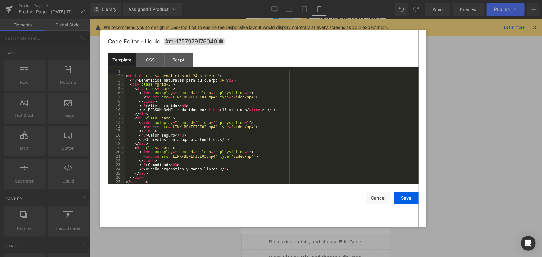
click at [320, 169] on icon at bounding box center [320, 170] width 3 height 3
click at [378, 201] on button "Cancel" at bounding box center [378, 198] width 25 height 12
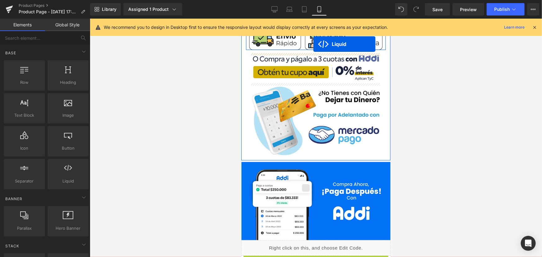
scroll to position [176, 0]
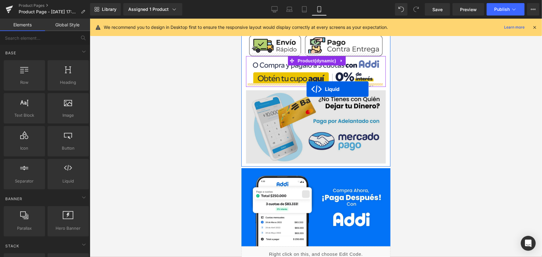
drag, startPoint x: 297, startPoint y: 177, endPoint x: 306, endPoint y: 89, distance: 88.6
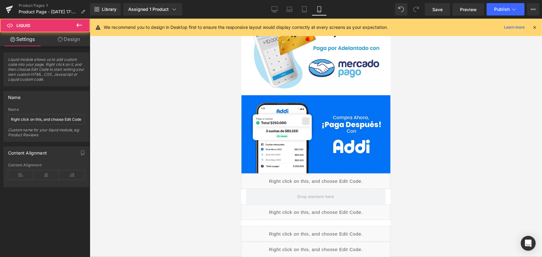
scroll to position [345, 0]
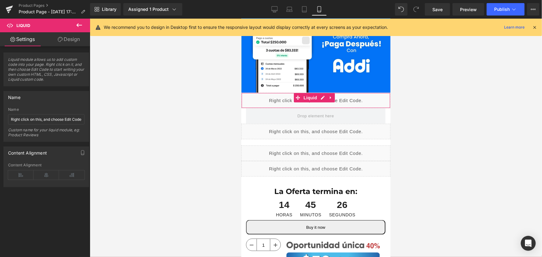
click at [318, 93] on div "Liquid" at bounding box center [315, 101] width 149 height 16
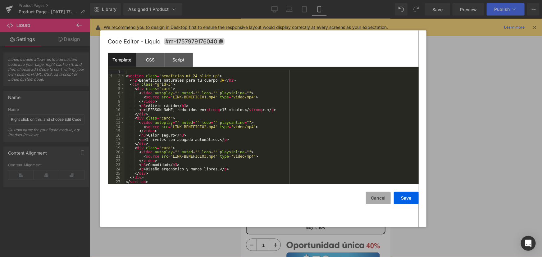
click at [370, 198] on button "Cancel" at bounding box center [378, 198] width 25 height 12
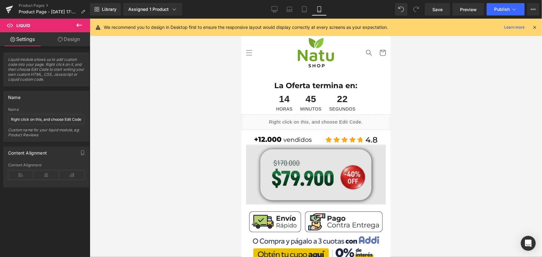
scroll to position [113, 0]
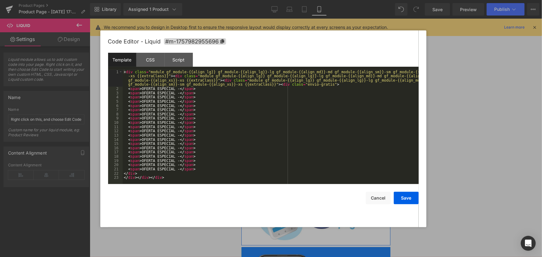
click at [320, 150] on div "Liquid" at bounding box center [316, 158] width 140 height 16
click at [371, 197] on button "Cancel" at bounding box center [378, 198] width 25 height 12
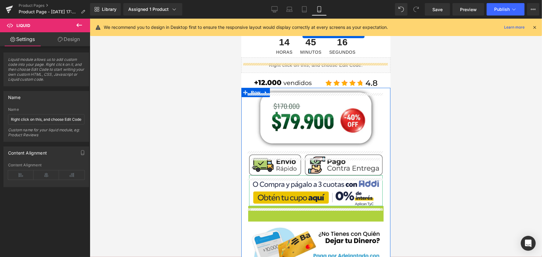
scroll to position [13, 0]
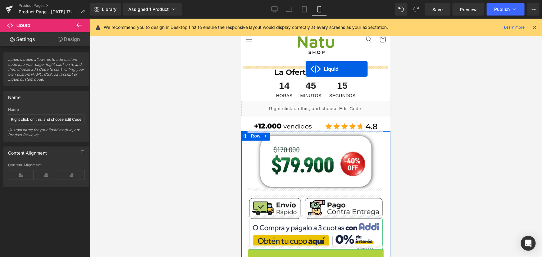
drag, startPoint x: 296, startPoint y: 151, endPoint x: 315, endPoint y: 92, distance: 61.6
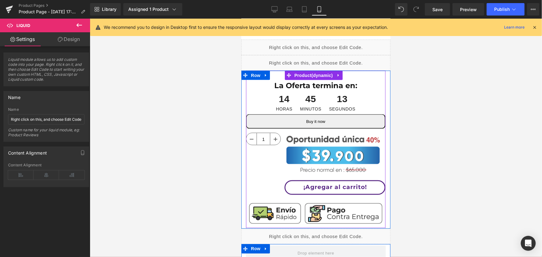
scroll to position [380, 0]
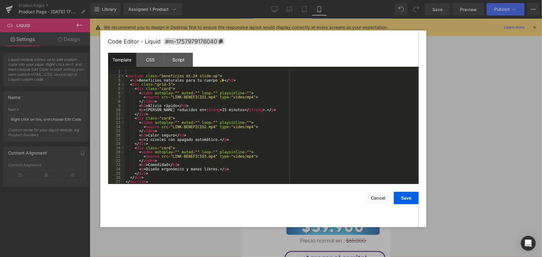
click at [320, 57] on div "Liquid" at bounding box center [315, 65] width 149 height 16
click at [372, 201] on button "Cancel" at bounding box center [378, 198] width 25 height 12
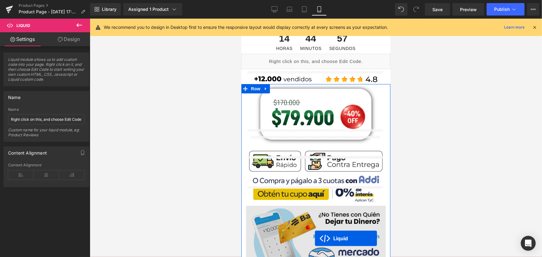
scroll to position [88, 0]
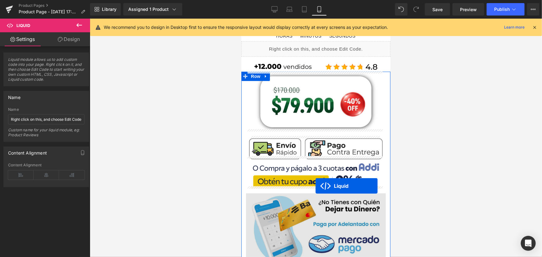
drag, startPoint x: 297, startPoint y: 52, endPoint x: 315, endPoint y: 186, distance: 134.7
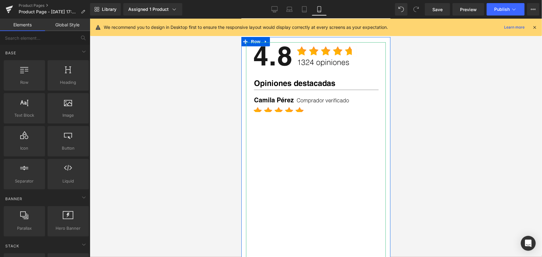
scroll to position [681, 0]
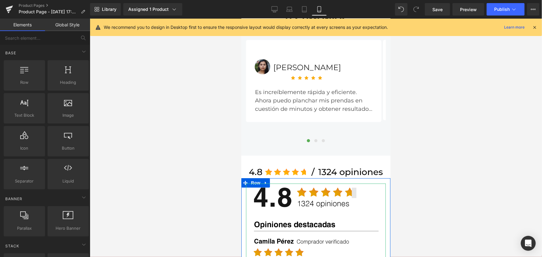
drag, startPoint x: 279, startPoint y: 193, endPoint x: 359, endPoint y: 226, distance: 86.1
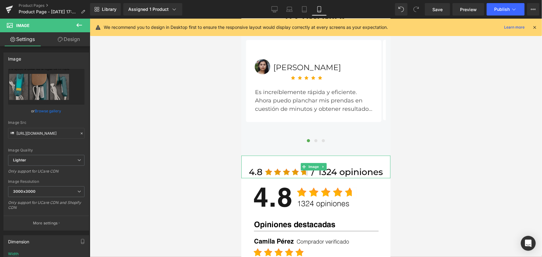
click at [257, 159] on img at bounding box center [315, 166] width 134 height 23
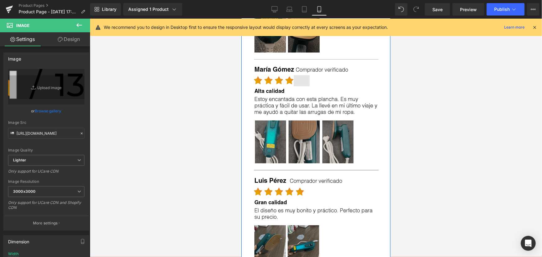
scroll to position [1048, 0]
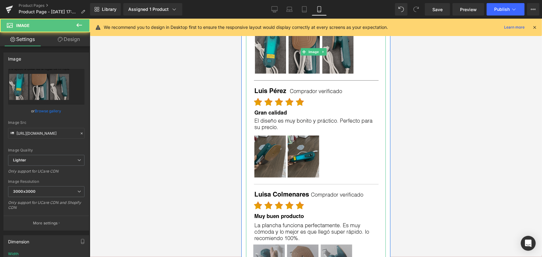
click at [267, 47] on img at bounding box center [316, 51] width 126 height 471
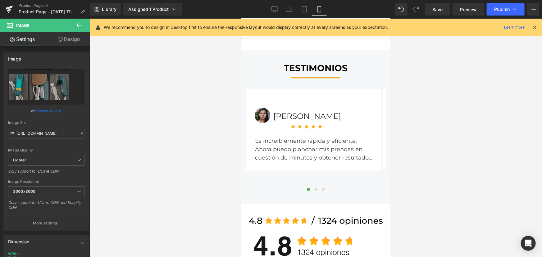
scroll to position [660, 0]
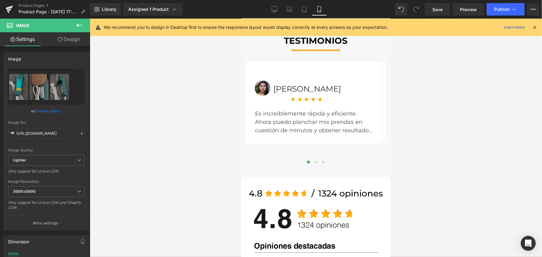
drag, startPoint x: 388, startPoint y: 200, endPoint x: 634, endPoint y: 151, distance: 251.1
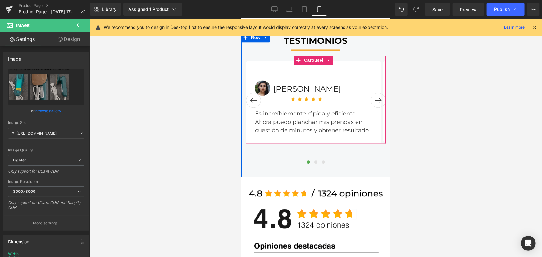
click at [378, 93] on button "›" at bounding box center [377, 100] width 15 height 15
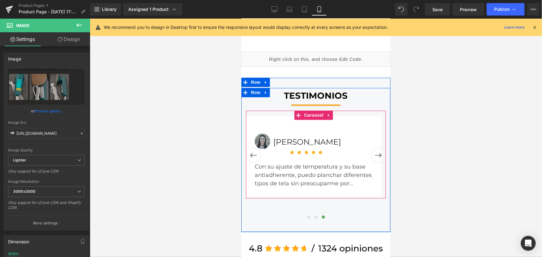
scroll to position [603, 0]
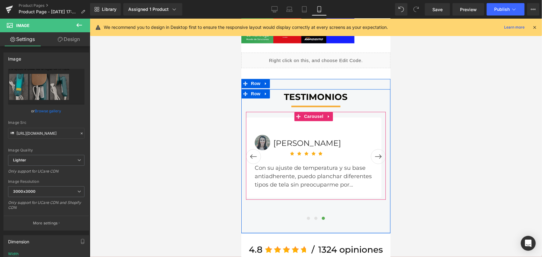
click at [374, 149] on button "›" at bounding box center [377, 156] width 15 height 15
click at [370, 149] on button "›" at bounding box center [377, 156] width 15 height 15
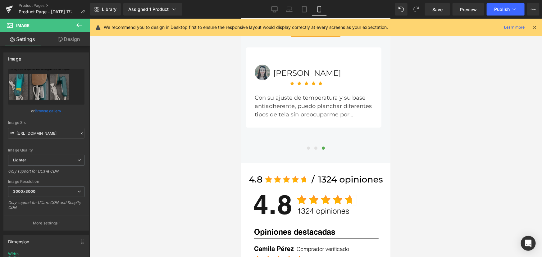
scroll to position [0, 0]
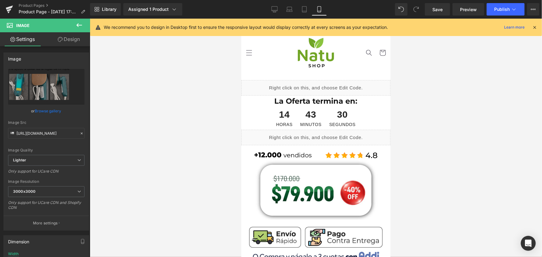
drag, startPoint x: 386, startPoint y: 153, endPoint x: 658, endPoint y: 33, distance: 297.2
click at [435, 11] on span "Save" at bounding box center [437, 9] width 10 height 7
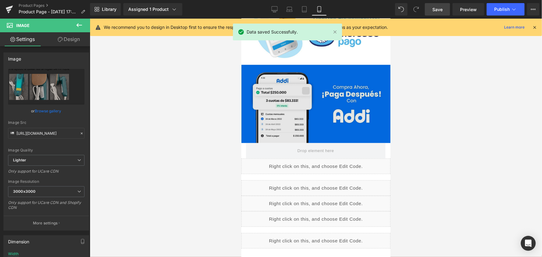
scroll to position [197, 0]
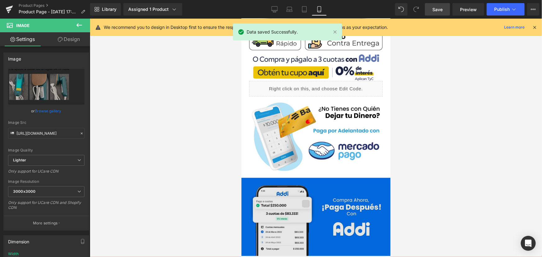
click at [323, 213] on img at bounding box center [315, 216] width 149 height 80
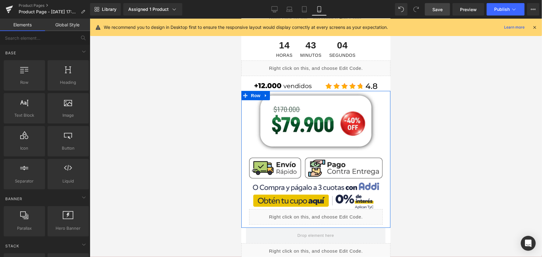
scroll to position [59, 0]
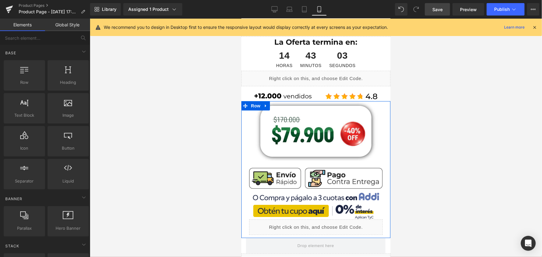
click at [441, 11] on span "Save" at bounding box center [437, 9] width 10 height 7
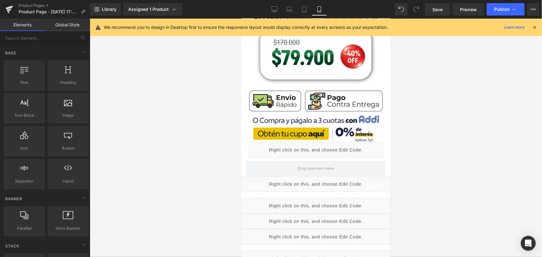
scroll to position [113, 0]
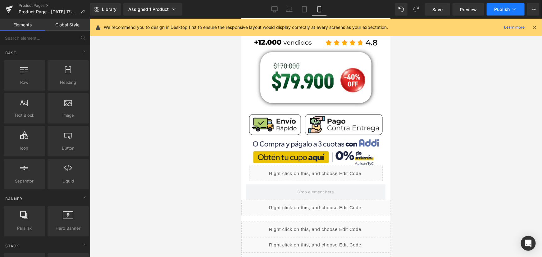
click at [506, 12] on button "Publish" at bounding box center [505, 9] width 38 height 12
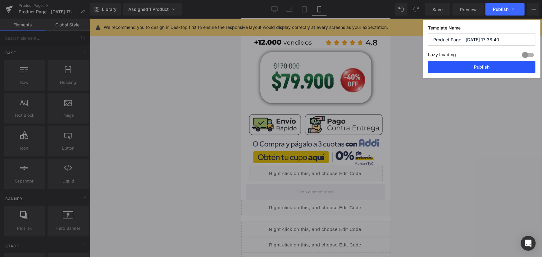
click at [491, 67] on button "Publish" at bounding box center [481, 67] width 107 height 12
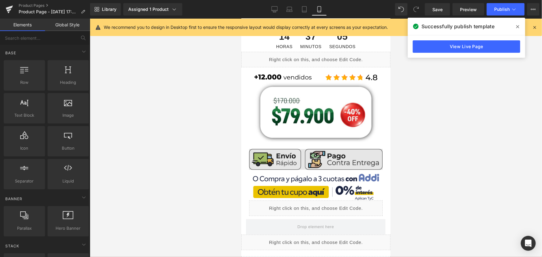
scroll to position [28, 0]
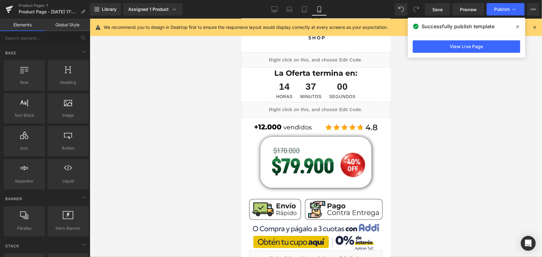
click at [323, 53] on div "Liquid" at bounding box center [315, 60] width 149 height 16
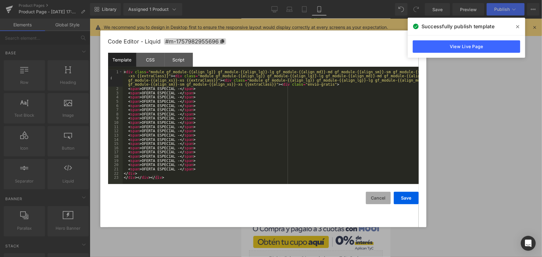
click at [379, 199] on button "Cancel" at bounding box center [378, 198] width 25 height 12
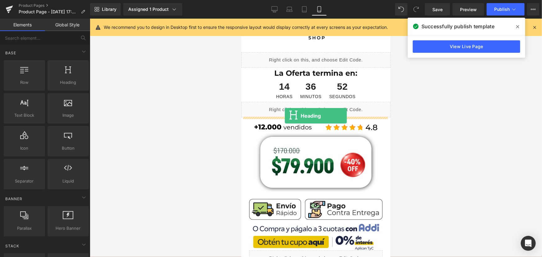
drag, startPoint x: 318, startPoint y: 91, endPoint x: 284, endPoint y: 115, distance: 41.5
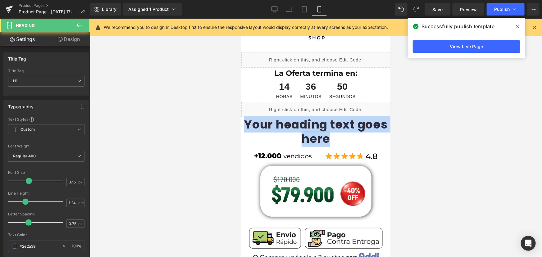
drag, startPoint x: 333, startPoint y: 140, endPoint x: 233, endPoint y: 112, distance: 104.0
click at [241, 112] on html "Ir directamente al contenido ¡Envió Gratis a toda [GEOGRAPHIC_DATA]! Únicos dis…" at bounding box center [315, 109] width 149 height 238
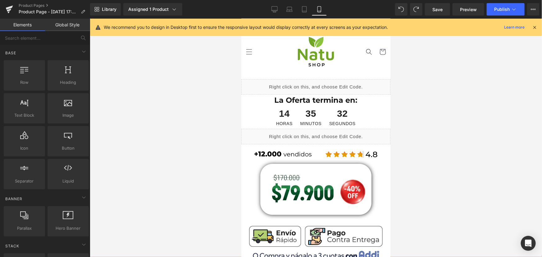
scroll to position [0, 0]
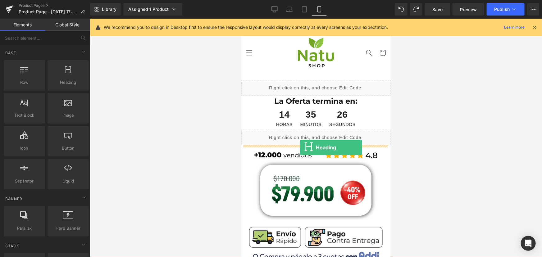
drag, startPoint x: 309, startPoint y: 99, endPoint x: 300, endPoint y: 147, distance: 49.1
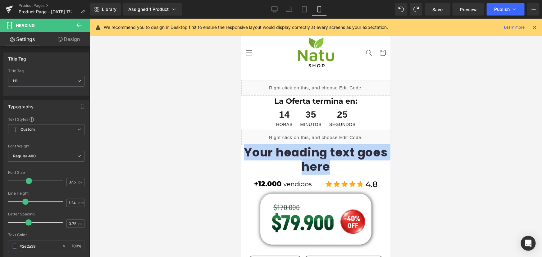
drag, startPoint x: 335, startPoint y: 171, endPoint x: 237, endPoint y: 142, distance: 102.9
click at [241, 142] on html "Ir directamente al contenido ¡Envió Gratis a toda [GEOGRAPHIC_DATA]! Únicos dis…" at bounding box center [315, 137] width 149 height 238
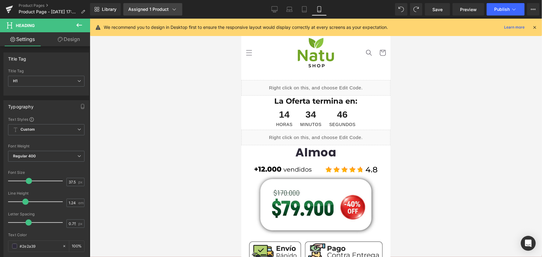
click at [159, 8] on div "Assigned 1 Product" at bounding box center [152, 9] width 49 height 6
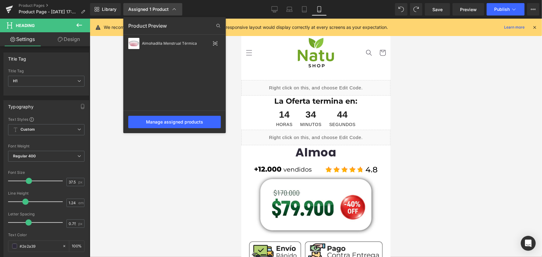
click at [159, 8] on div "Assigned 1 Product" at bounding box center [152, 9] width 49 height 6
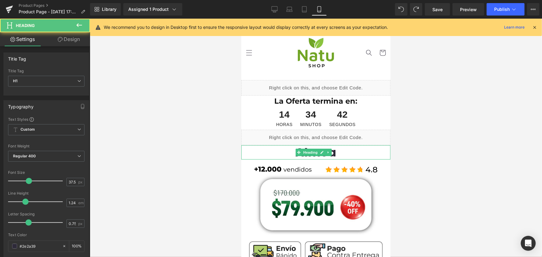
click at [334, 155] on h1 "Almoa" at bounding box center [315, 152] width 149 height 15
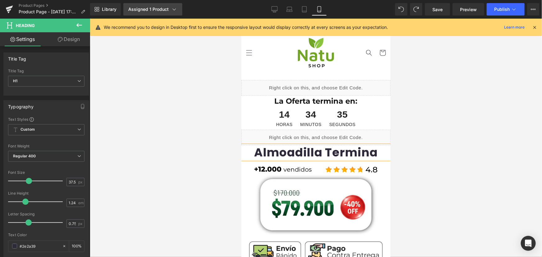
click at [160, 8] on div "Assigned 1 Product" at bounding box center [152, 9] width 49 height 6
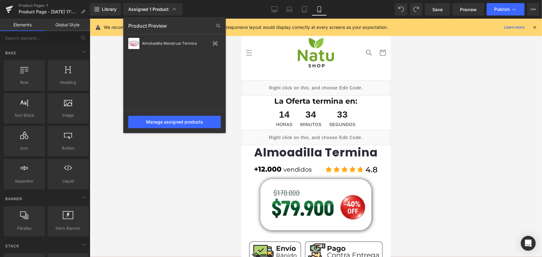
click at [283, 152] on div at bounding box center [316, 138] width 452 height 238
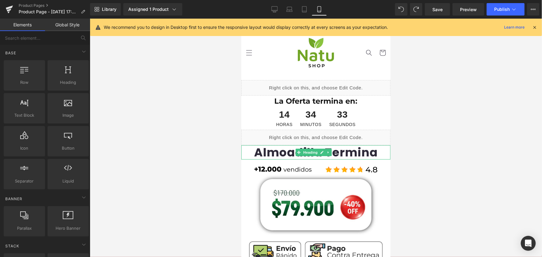
click at [287, 154] on h1 "Almoadilla Termina" at bounding box center [315, 152] width 149 height 15
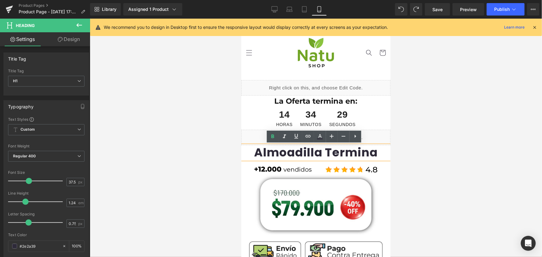
click at [241, 18] on lt-span "Almo h adilla" at bounding box center [241, 18] width 0 height 0
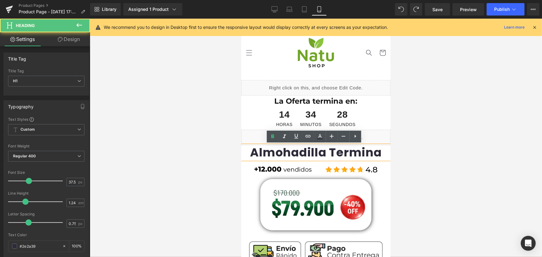
click at [372, 150] on h1 "Almohadilla Termina" at bounding box center [315, 152] width 149 height 15
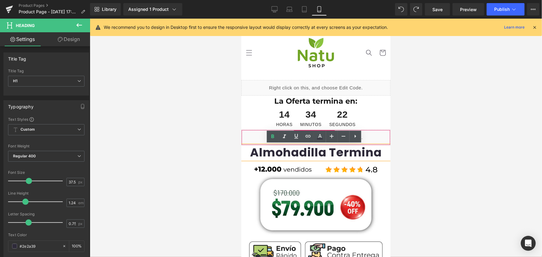
click at [372, 134] on div "Liquid" at bounding box center [315, 137] width 149 height 16
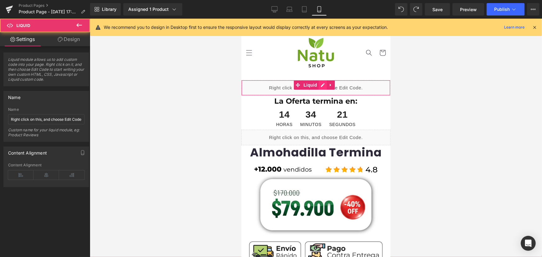
click at [321, 83] on div "Liquid" at bounding box center [315, 88] width 149 height 16
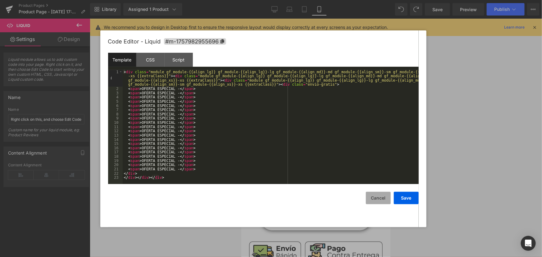
click at [385, 196] on button "Cancel" at bounding box center [378, 198] width 25 height 12
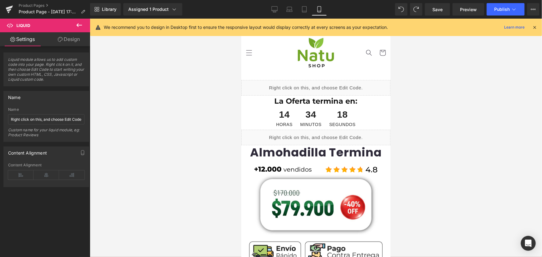
click at [321, 134] on div "Liquid" at bounding box center [315, 137] width 149 height 16
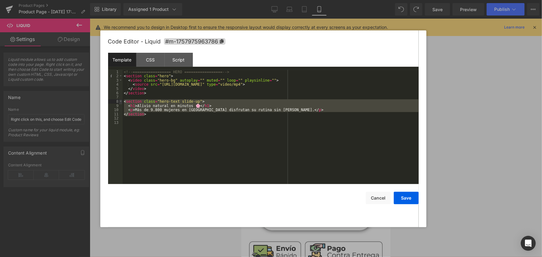
drag, startPoint x: 150, startPoint y: 116, endPoint x: 118, endPoint y: 100, distance: 35.5
click at [118, 100] on pre "1 2 3 4 5 6 7 8 9 10 11 12 13 <!-- ================= HERO ================= -->…" at bounding box center [263, 127] width 310 height 114
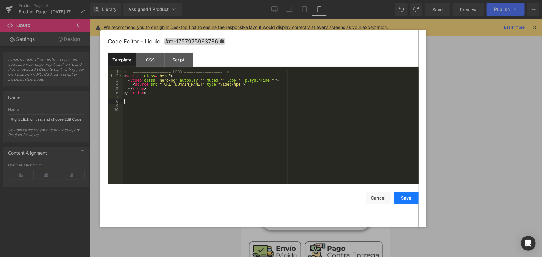
click at [409, 194] on button "Save" at bounding box center [406, 198] width 25 height 12
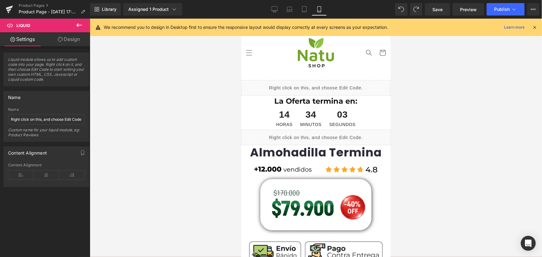
click at [81, 26] on icon at bounding box center [78, 24] width 7 height 7
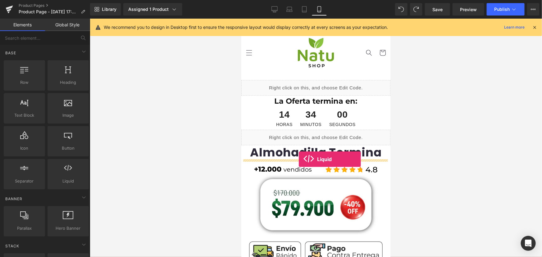
drag, startPoint x: 315, startPoint y: 193, endPoint x: 298, endPoint y: 159, distance: 37.3
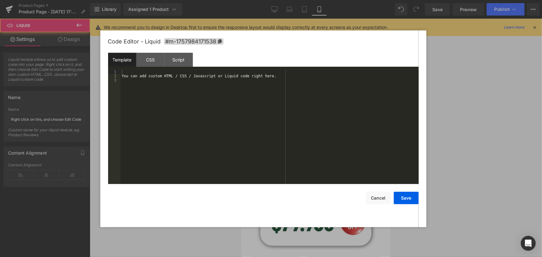
click at [320, 165] on div "Liquid" at bounding box center [315, 167] width 149 height 16
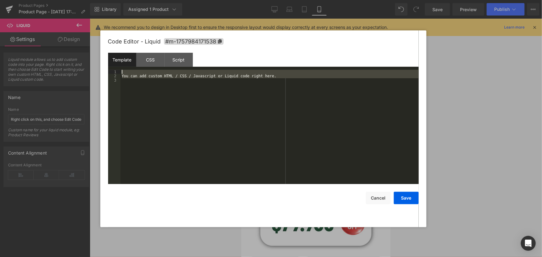
drag, startPoint x: 280, startPoint y: 160, endPoint x: 88, endPoint y: 62, distance: 215.6
click at [88, 62] on body "Liquid You are previewing how the will restyle your page. You can not edit Elem…" at bounding box center [271, 128] width 542 height 257
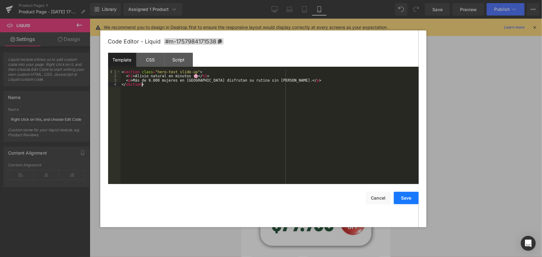
click at [400, 200] on button "Save" at bounding box center [406, 198] width 25 height 12
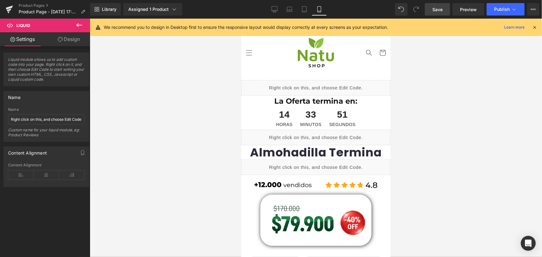
click at [437, 11] on span "Save" at bounding box center [437, 9] width 10 height 7
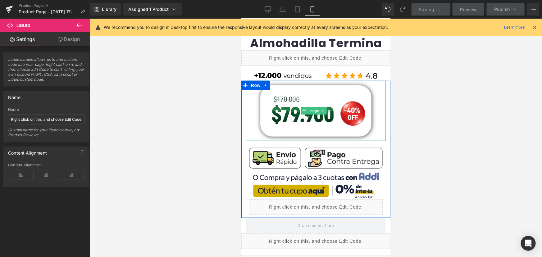
scroll to position [141, 0]
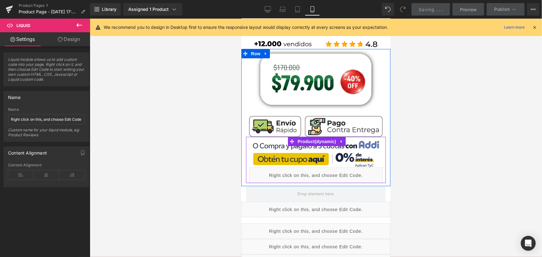
click at [323, 175] on div "Liquid" at bounding box center [315, 175] width 133 height 16
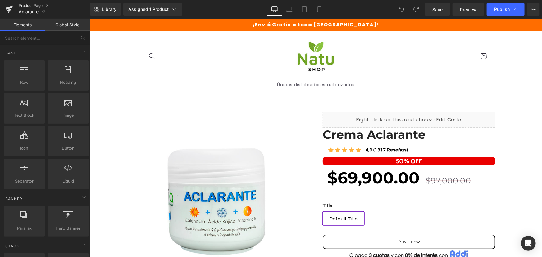
click at [39, 4] on link "Product Pages" at bounding box center [54, 5] width 71 height 5
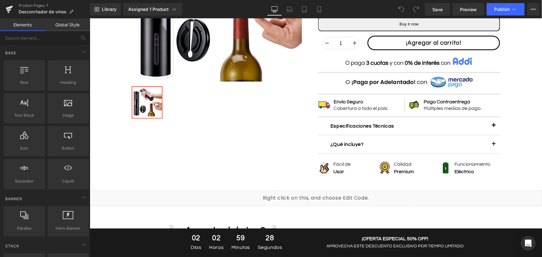
scroll to position [310, 0]
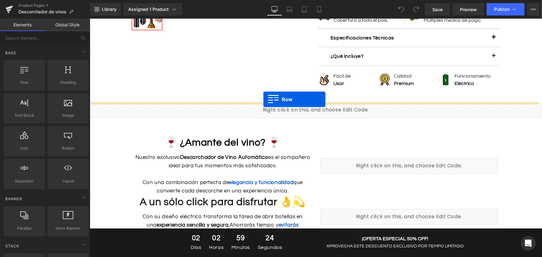
drag, startPoint x: 116, startPoint y: 97, endPoint x: 263, endPoint y: 99, distance: 146.9
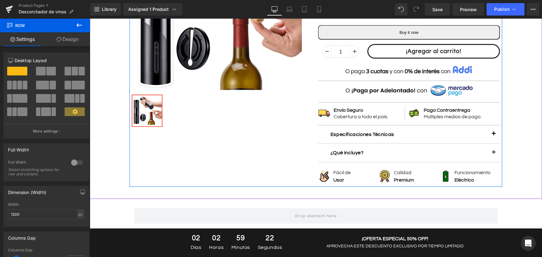
scroll to position [197, 0]
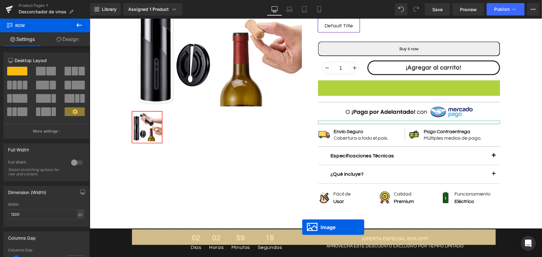
drag, startPoint x: 332, startPoint y: 182, endPoint x: 302, endPoint y: 227, distance: 53.8
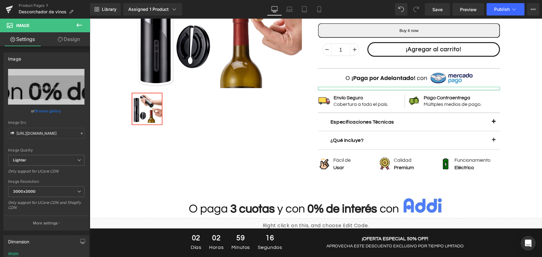
scroll to position [226, 0]
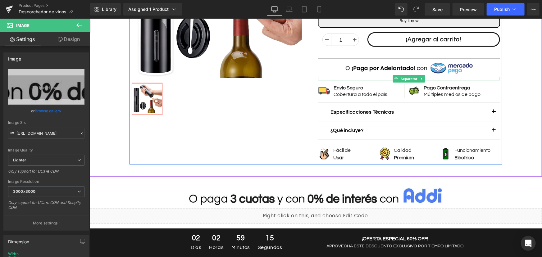
click at [420, 74] on div "Descorchador de vino (P) Title Icon Icon Icon Icon Icon Icon List Hoz 4,9 (1029…" at bounding box center [408, 34] width 186 height 253
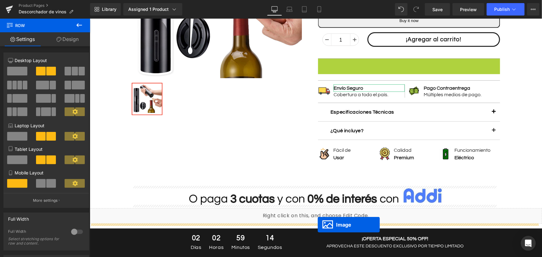
scroll to position [275, 0]
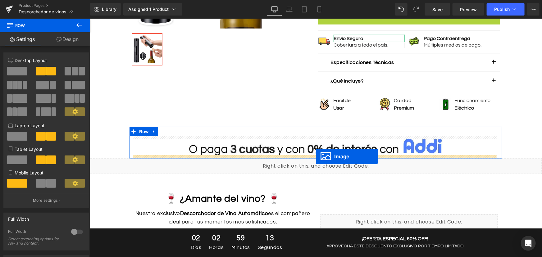
drag, startPoint x: 398, startPoint y: 66, endPoint x: 315, endPoint y: 156, distance: 122.4
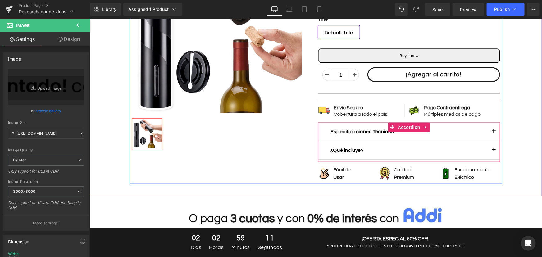
scroll to position [247, 0]
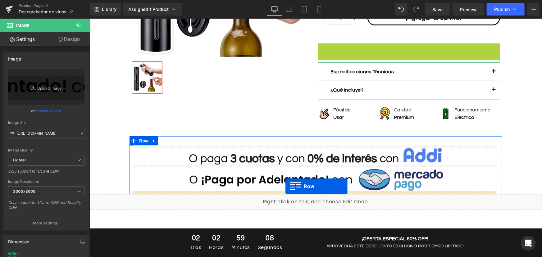
drag, startPoint x: 319, startPoint y: 47, endPoint x: 285, endPoint y: 186, distance: 142.6
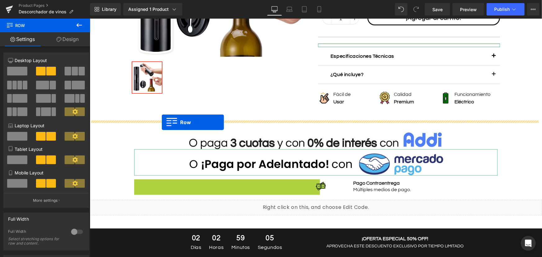
drag, startPoint x: 133, startPoint y: 182, endPoint x: 161, endPoint y: 122, distance: 66.8
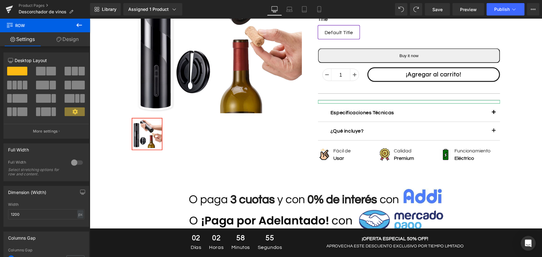
scroll to position [275, 0]
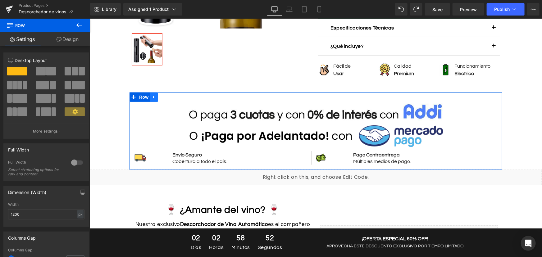
click at [152, 99] on icon at bounding box center [154, 97] width 4 height 5
click at [152, 98] on icon at bounding box center [154, 97] width 4 height 5
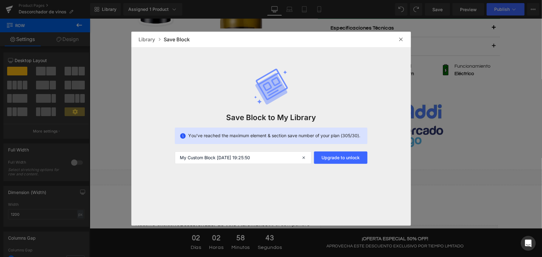
drag, startPoint x: 281, startPoint y: 159, endPoint x: 162, endPoint y: 155, distance: 119.3
click at [162, 155] on div "Save Block to My Library You’ve reached the maximum element & section save numb…" at bounding box center [270, 105] width 279 height 117
type input "datos necessarios"
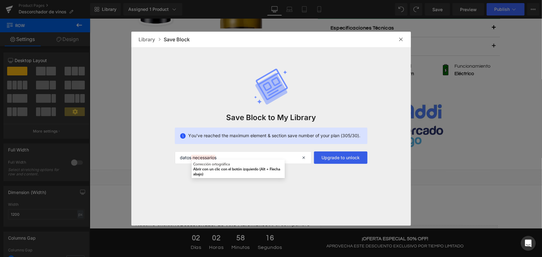
click at [348, 157] on button "Upgrade to unlock" at bounding box center [340, 158] width 53 height 12
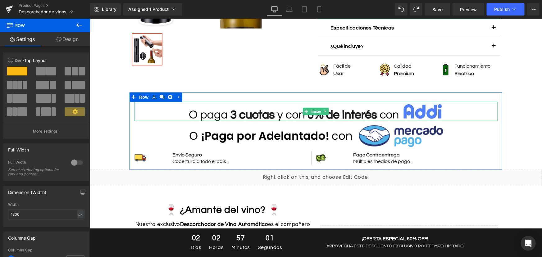
drag, startPoint x: 157, startPoint y: 97, endPoint x: 159, endPoint y: 115, distance: 19.1
click at [159, 115] on div "Image Image Image Envío Seguro Text Block Cobertura a todo el país. Text Block …" at bounding box center [315, 130] width 373 height 77
click at [152, 96] on icon at bounding box center [154, 97] width 4 height 4
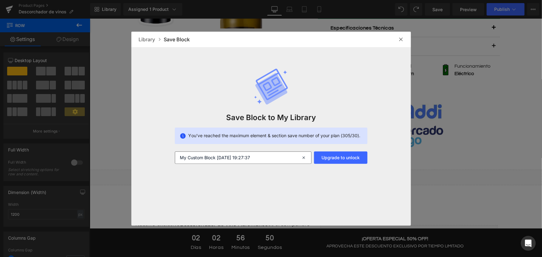
click at [302, 157] on icon at bounding box center [305, 158] width 14 height 12
click at [402, 37] on img at bounding box center [400, 39] width 5 height 5
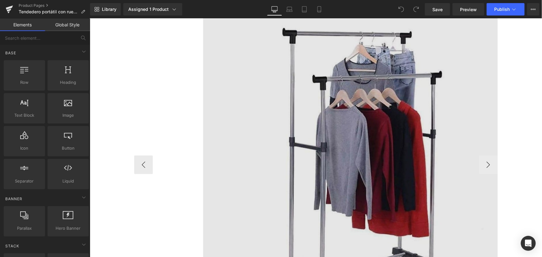
scroll to position [113, 0]
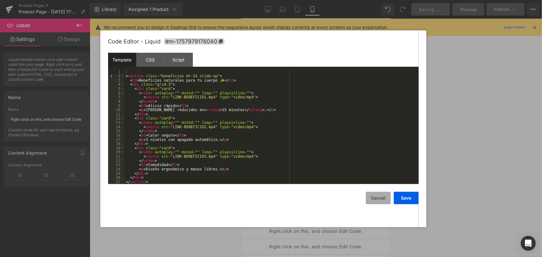
click at [379, 199] on button "Cancel" at bounding box center [378, 198] width 25 height 12
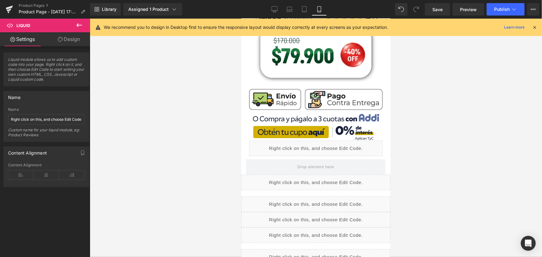
scroll to position [169, 0]
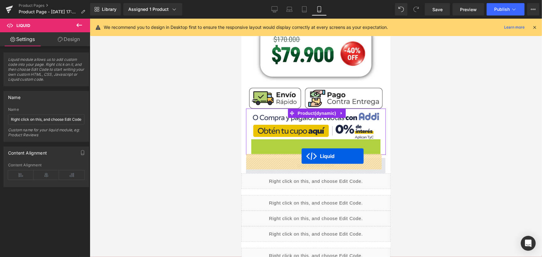
drag, startPoint x: 297, startPoint y: 147, endPoint x: 301, endPoint y: 156, distance: 9.2
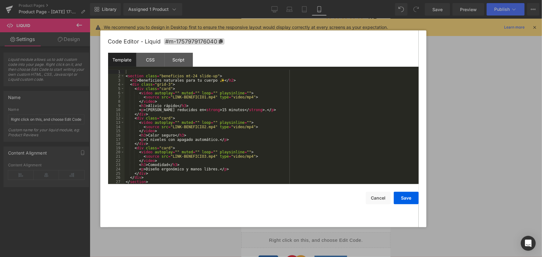
click at [321, 152] on div "Liquid" at bounding box center [315, 150] width 139 height 16
click at [374, 197] on button "Cancel" at bounding box center [378, 198] width 25 height 12
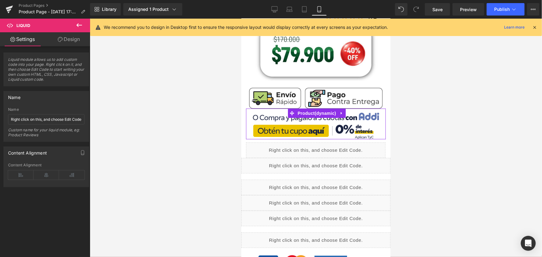
click at [321, 159] on div "Liquid" at bounding box center [315, 166] width 149 height 16
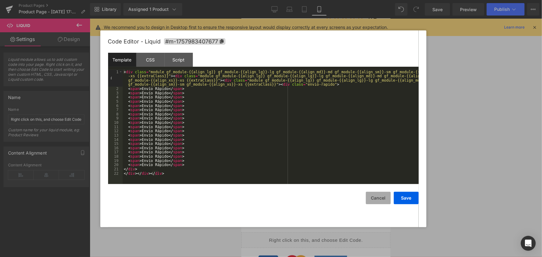
click at [382, 197] on button "Cancel" at bounding box center [378, 198] width 25 height 12
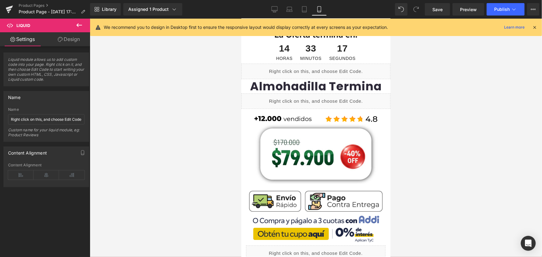
scroll to position [141, 0]
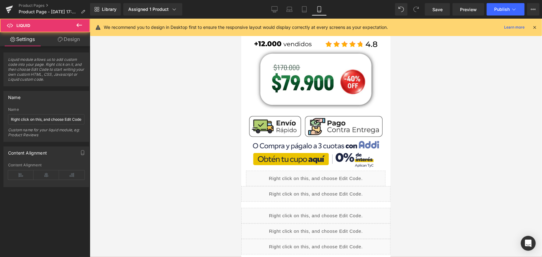
click at [331, 191] on div "Liquid" at bounding box center [315, 194] width 149 height 16
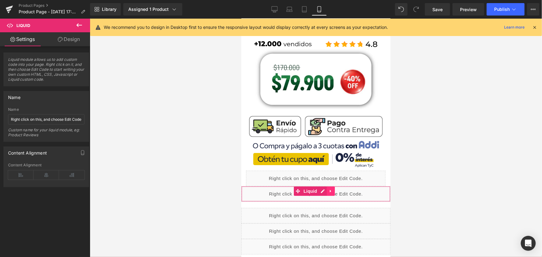
click at [331, 188] on icon at bounding box center [330, 190] width 4 height 5
click at [335, 189] on icon at bounding box center [334, 191] width 4 height 4
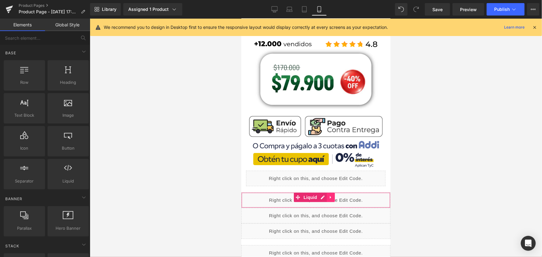
click at [331, 195] on icon at bounding box center [330, 197] width 4 height 5
click at [331, 194] on link at bounding box center [334, 196] width 8 height 9
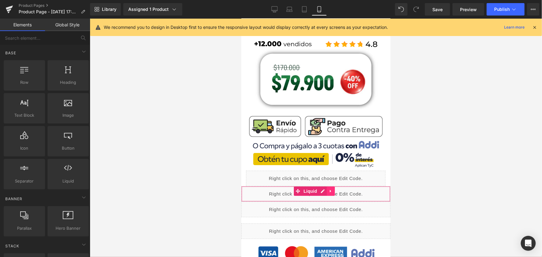
click at [328, 188] on icon at bounding box center [330, 190] width 4 height 5
click at [332, 188] on icon at bounding box center [334, 190] width 4 height 5
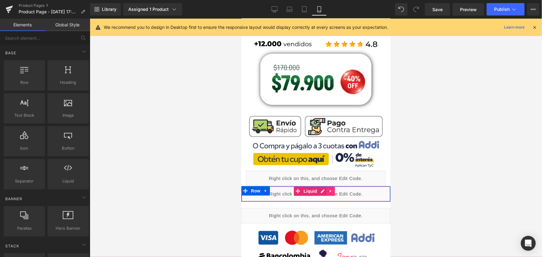
click at [331, 188] on icon at bounding box center [330, 190] width 4 height 5
click at [332, 189] on icon at bounding box center [334, 191] width 4 height 4
click at [265, 189] on icon at bounding box center [265, 190] width 1 height 3
click at [279, 188] on icon at bounding box center [281, 190] width 4 height 5
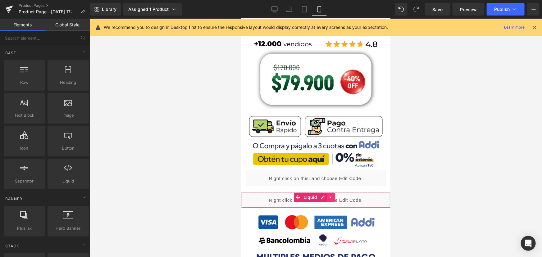
click at [331, 192] on link at bounding box center [330, 196] width 8 height 9
click at [331, 193] on link at bounding box center [334, 196] width 8 height 9
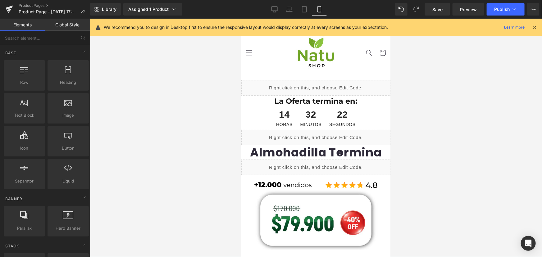
scroll to position [0, 0]
click at [432, 13] on link "Save" at bounding box center [437, 9] width 25 height 12
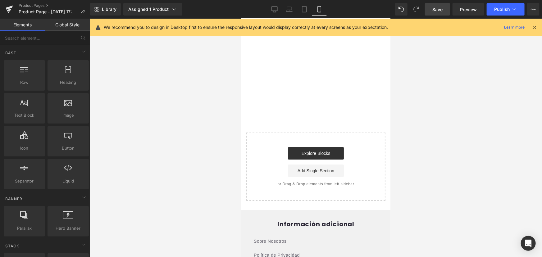
scroll to position [952, 0]
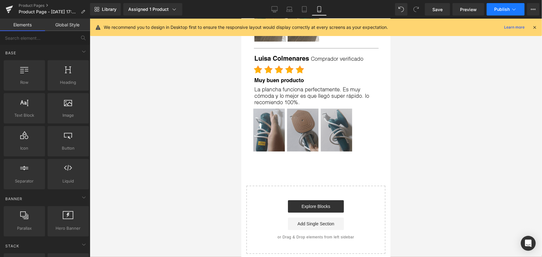
click at [504, 9] on span "Publish" at bounding box center [502, 9] width 16 height 5
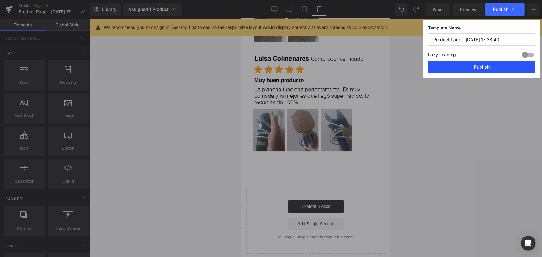
click at [491, 65] on button "Publish" at bounding box center [481, 67] width 107 height 12
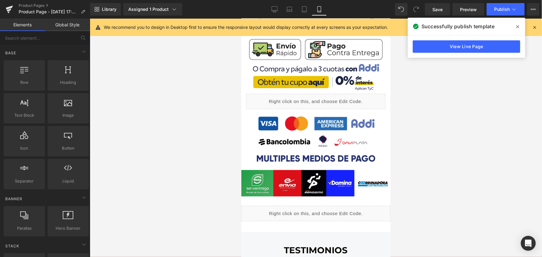
scroll to position [0, 0]
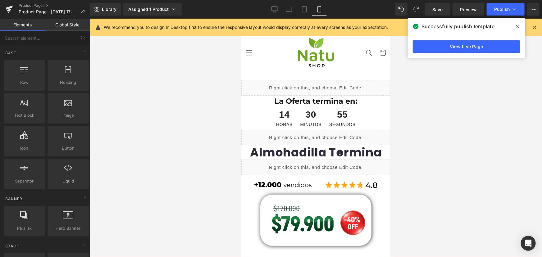
click at [324, 134] on div "Liquid" at bounding box center [315, 137] width 149 height 16
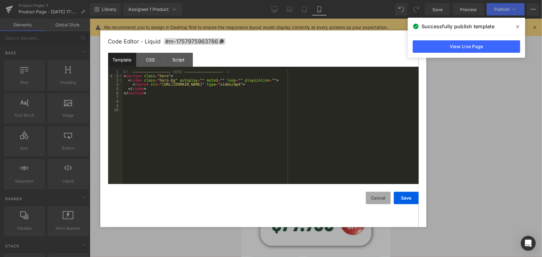
click at [371, 196] on button "Cancel" at bounding box center [378, 198] width 25 height 12
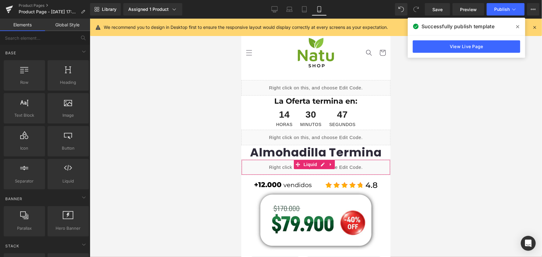
click at [322, 165] on div "Liquid" at bounding box center [315, 167] width 149 height 16
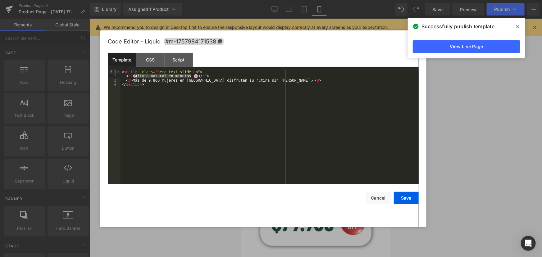
drag, startPoint x: 192, startPoint y: 77, endPoint x: 135, endPoint y: 77, distance: 57.4
click at [135, 77] on div "< section class = "hero-text slide-up" > < h1 > Alivio natural en minutos 🌸 </ …" at bounding box center [269, 131] width 298 height 123
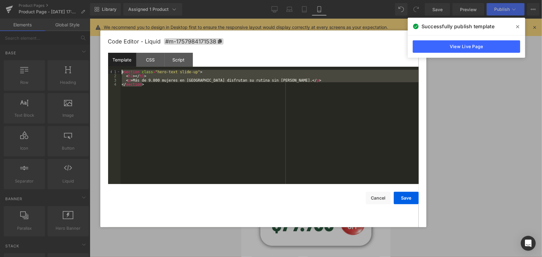
drag, startPoint x: 141, startPoint y: 83, endPoint x: 85, endPoint y: 59, distance: 61.2
click at [85, 59] on body "Liquid You are previewing how the will restyle your page. You can not edit Elem…" at bounding box center [271, 128] width 542 height 257
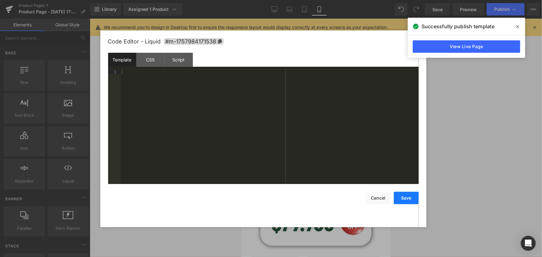
click at [400, 196] on button "Save" at bounding box center [406, 198] width 25 height 12
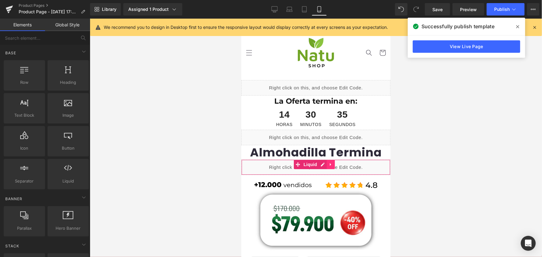
click at [329, 163] on icon at bounding box center [329, 164] width 1 height 3
drag, startPoint x: 332, startPoint y: 164, endPoint x: 446, endPoint y: 155, distance: 114.6
click at [332, 164] on icon at bounding box center [334, 164] width 4 height 4
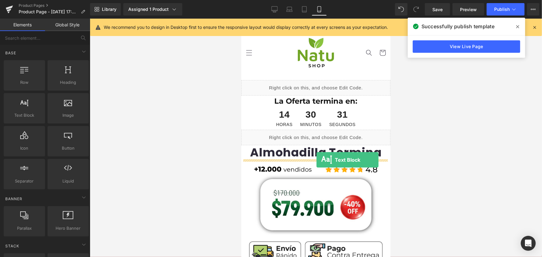
drag, startPoint x: 269, startPoint y: 135, endPoint x: 316, endPoint y: 160, distance: 53.3
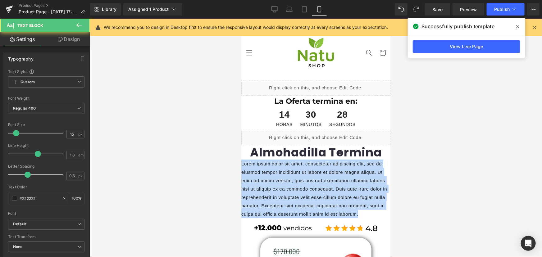
drag, startPoint x: 376, startPoint y: 214, endPoint x: 462, endPoint y: 167, distance: 97.7
click at [241, 148] on html "Ir directamente al contenido ¡Envió Gratis a toda [GEOGRAPHIC_DATA]! Únicos dis…" at bounding box center [315, 137] width 149 height 238
paste div
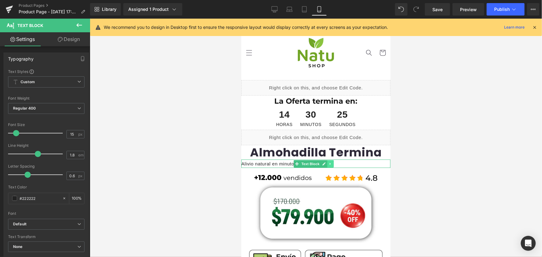
click at [328, 163] on link at bounding box center [330, 163] width 7 height 7
click at [296, 165] on link "Text Block" at bounding box center [297, 163] width 27 height 7
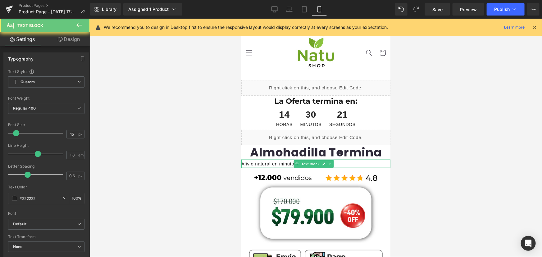
click at [281, 165] on p "Alivio natural en minutos 🌸" at bounding box center [315, 163] width 149 height 8
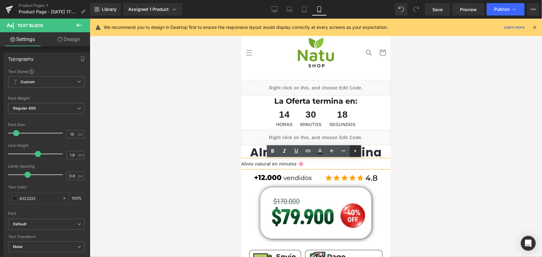
click at [353, 151] on icon at bounding box center [354, 150] width 7 height 7
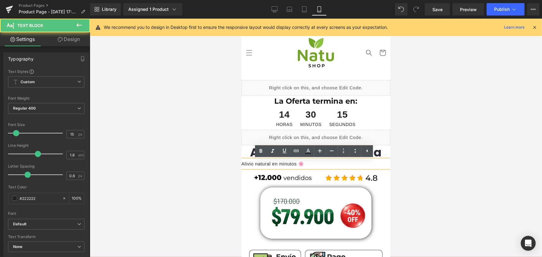
click at [342, 167] on p "Alivio natural en minutos 🌸" at bounding box center [315, 163] width 149 height 8
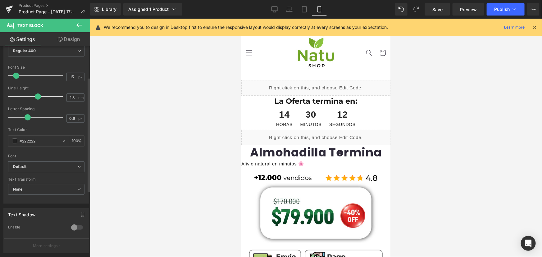
scroll to position [141, 0]
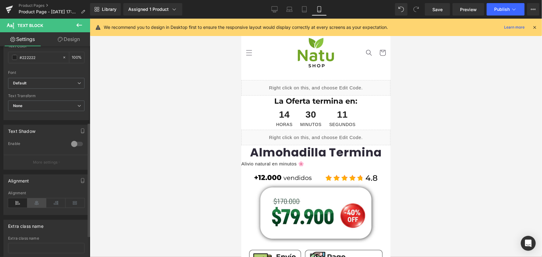
click at [40, 200] on icon at bounding box center [36, 202] width 19 height 9
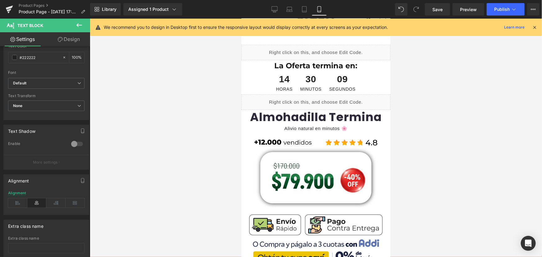
scroll to position [84, 0]
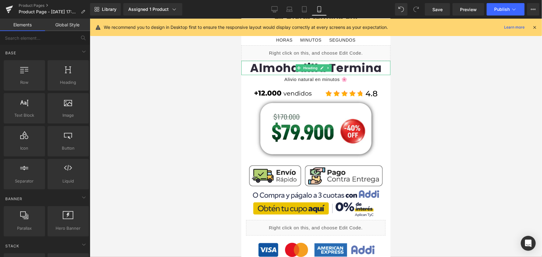
click at [333, 69] on h1 "Almohadilla Termina" at bounding box center [315, 68] width 149 height 15
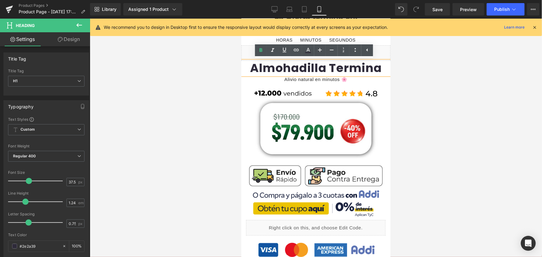
click at [296, 97] on div "Image" at bounding box center [316, 93] width 124 height 9
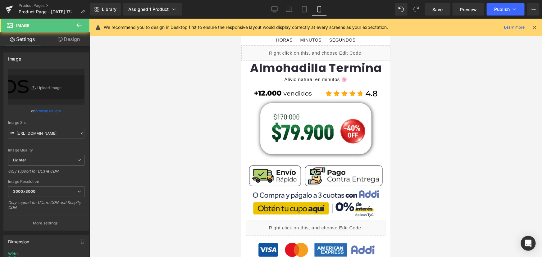
click at [303, 58] on div "Liquid" at bounding box center [315, 53] width 149 height 16
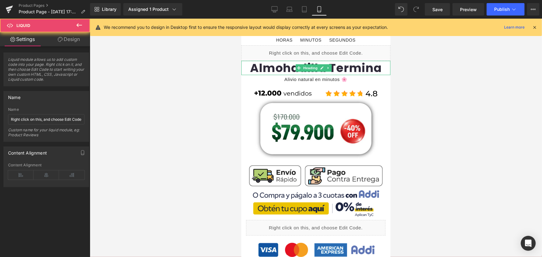
click at [302, 68] on span "Heading" at bounding box center [310, 67] width 17 height 7
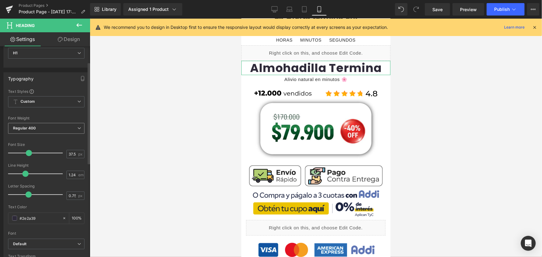
scroll to position [56, 0]
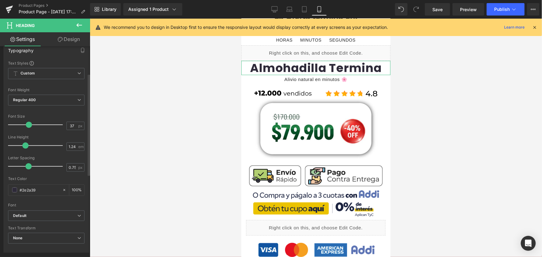
type input "36"
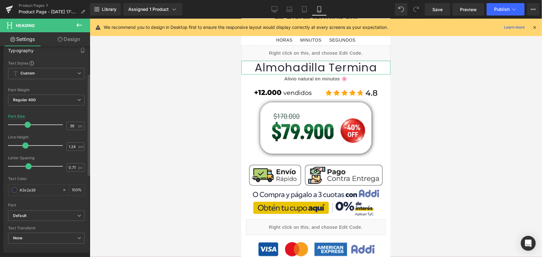
click at [28, 124] on span at bounding box center [28, 125] width 6 height 6
type input "1.1"
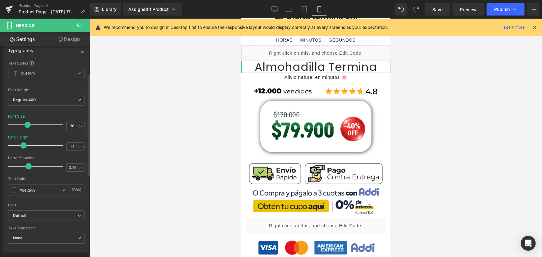
click at [22, 146] on span at bounding box center [23, 145] width 6 height 6
type input "0.4"
drag, startPoint x: 28, startPoint y: 166, endPoint x: 25, endPoint y: 165, distance: 3.6
click at [25, 165] on span at bounding box center [25, 166] width 6 height 6
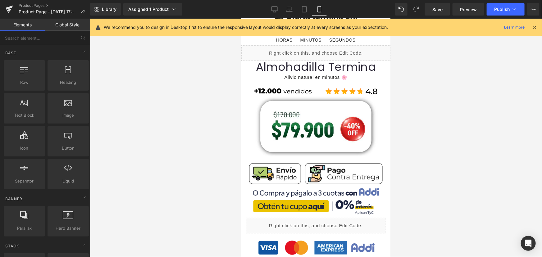
click at [436, 117] on div at bounding box center [316, 138] width 452 height 238
drag, startPoint x: 311, startPoint y: 76, endPoint x: 454, endPoint y: 130, distance: 152.7
click at [311, 76] on span "Text Block" at bounding box center [310, 76] width 20 height 7
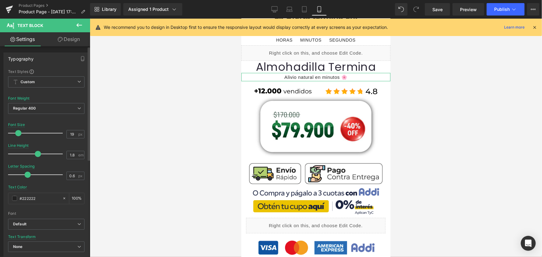
type input "20"
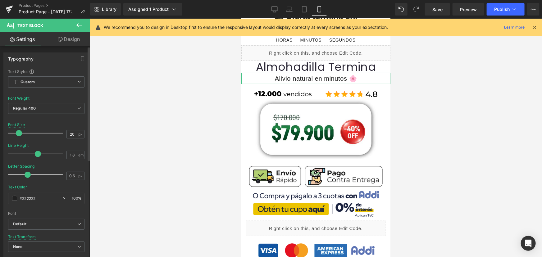
click at [20, 132] on span at bounding box center [19, 133] width 6 height 6
click at [443, 124] on div at bounding box center [316, 138] width 452 height 238
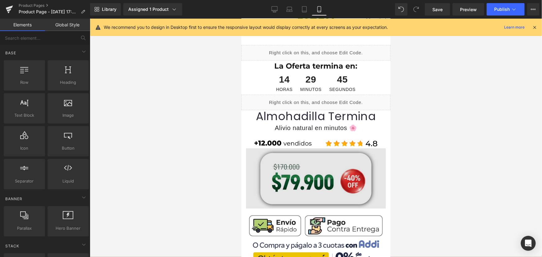
scroll to position [0, 0]
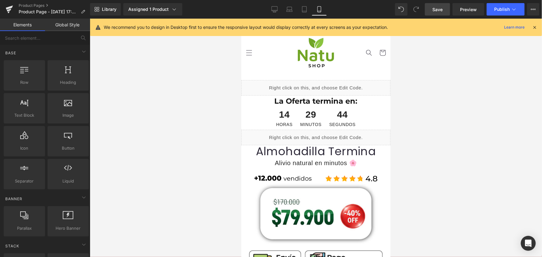
click at [442, 5] on link "Save" at bounding box center [437, 9] width 25 height 12
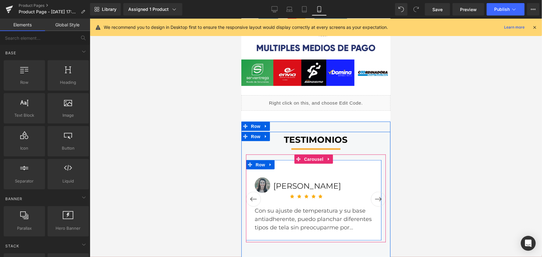
scroll to position [395, 0]
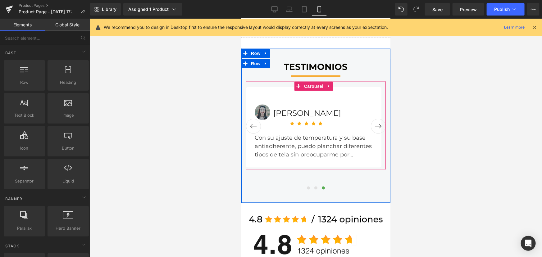
click at [375, 120] on button "›" at bounding box center [377, 126] width 15 height 15
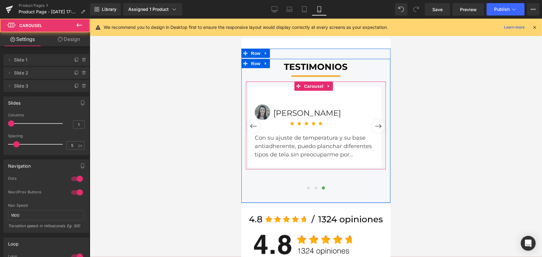
click at [306, 186] on span at bounding box center [307, 187] width 3 height 3
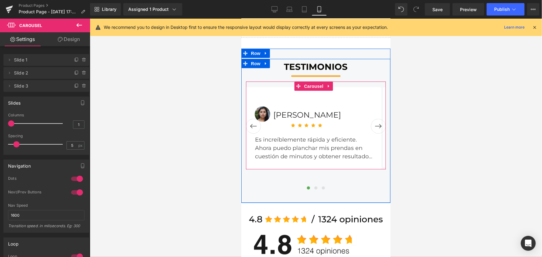
click at [314, 186] on span at bounding box center [315, 187] width 3 height 3
click at [321, 186] on span at bounding box center [322, 187] width 3 height 3
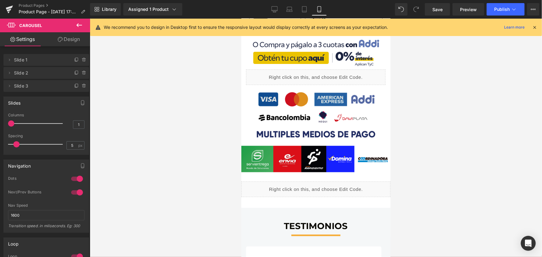
scroll to position [197, 0]
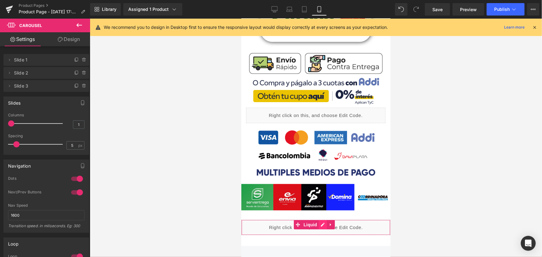
click at [323, 219] on div "Liquid" at bounding box center [315, 227] width 149 height 16
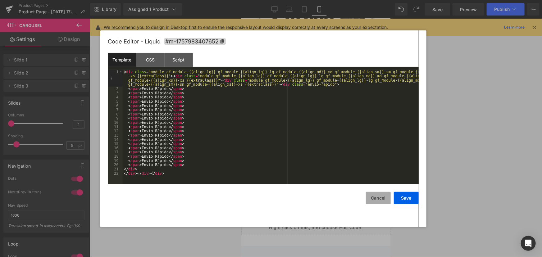
click at [385, 198] on button "Cancel" at bounding box center [378, 198] width 25 height 12
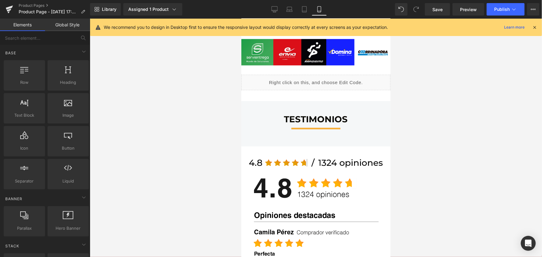
scroll to position [338, 0]
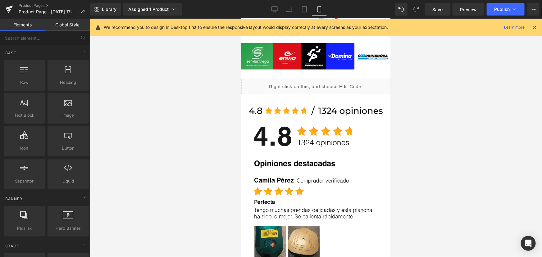
click at [323, 79] on div "Liquid" at bounding box center [315, 87] width 149 height 16
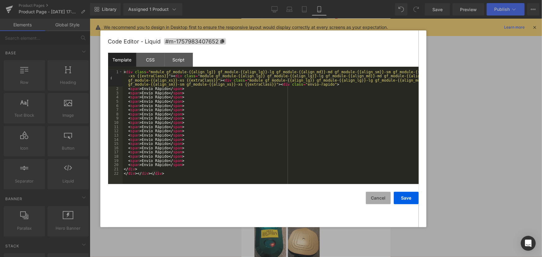
click at [384, 194] on button "Cancel" at bounding box center [378, 198] width 25 height 12
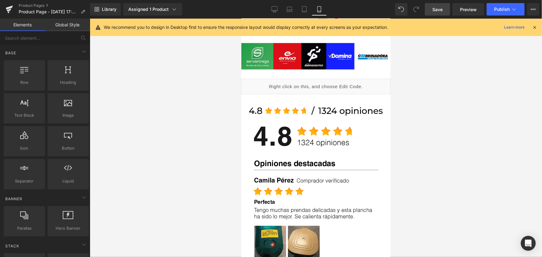
click at [441, 12] on span "Save" at bounding box center [437, 9] width 10 height 7
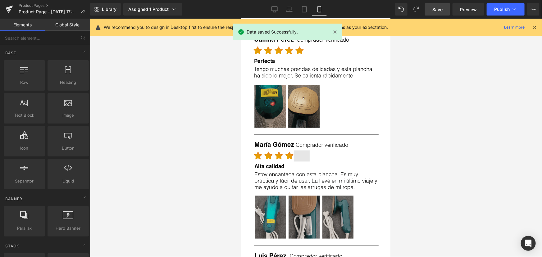
scroll to position [480, 0]
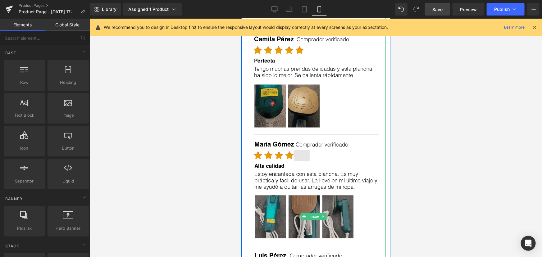
click at [277, 170] on img at bounding box center [316, 216] width 126 height 471
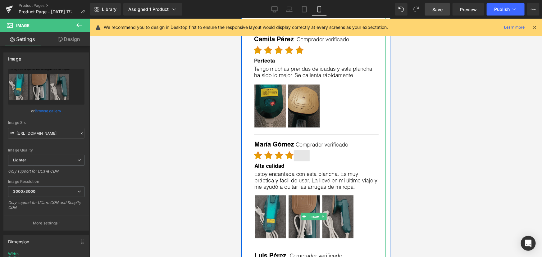
click at [264, 158] on img at bounding box center [316, 216] width 126 height 471
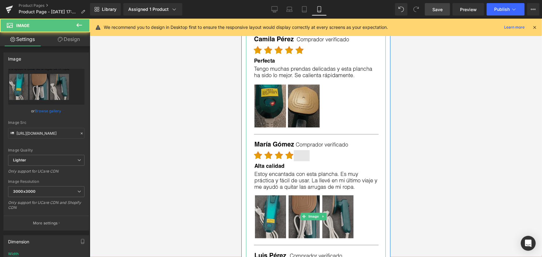
click at [273, 170] on img at bounding box center [316, 216] width 126 height 471
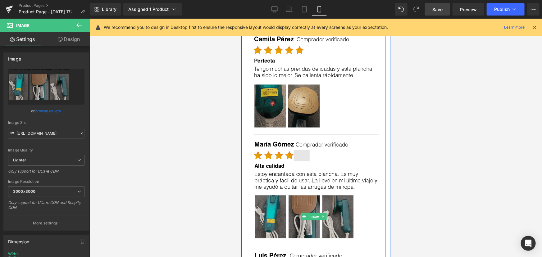
click at [294, 172] on img at bounding box center [316, 216] width 126 height 471
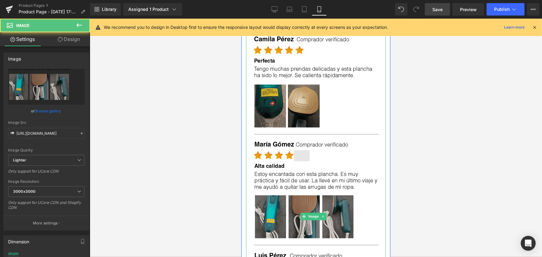
click at [294, 172] on img at bounding box center [316, 216] width 126 height 471
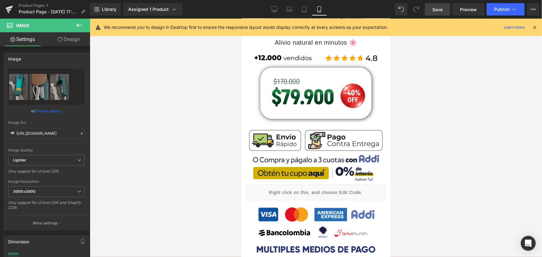
scroll to position [141, 0]
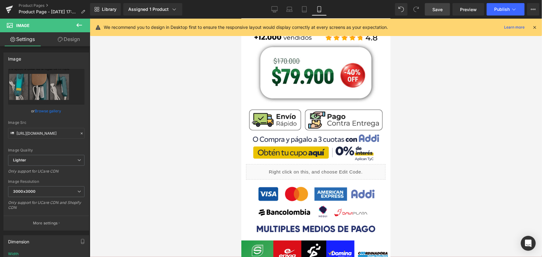
click at [441, 16] on div "Library Assigned 1 Product Product Preview Almohadilla Menstrual Térmica Manage…" at bounding box center [316, 9] width 452 height 19
click at [442, 12] on span "Save" at bounding box center [437, 9] width 10 height 7
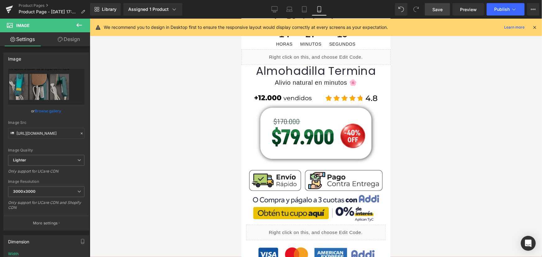
scroll to position [113, 0]
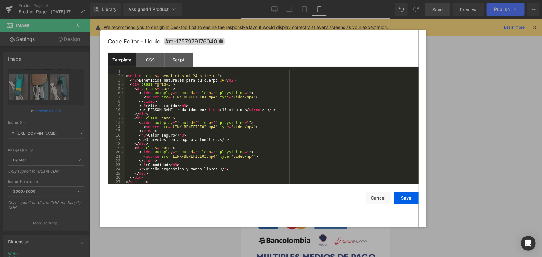
click at [321, 200] on div "Liquid" at bounding box center [315, 200] width 139 height 16
click at [382, 200] on button "Cancel" at bounding box center [378, 198] width 25 height 12
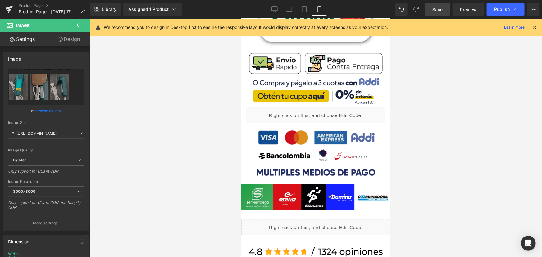
scroll to position [141, 0]
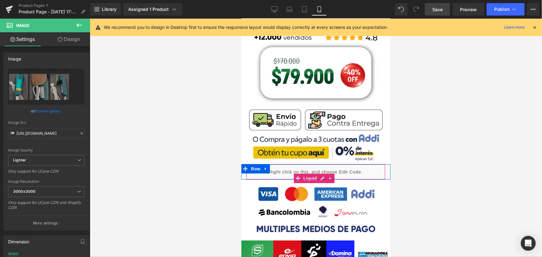
click at [321, 171] on div "Liquid" at bounding box center [315, 172] width 139 height 16
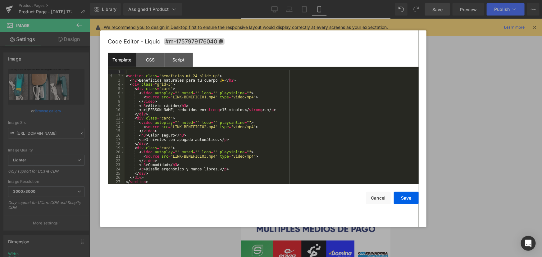
click at [536, 99] on div at bounding box center [271, 128] width 542 height 257
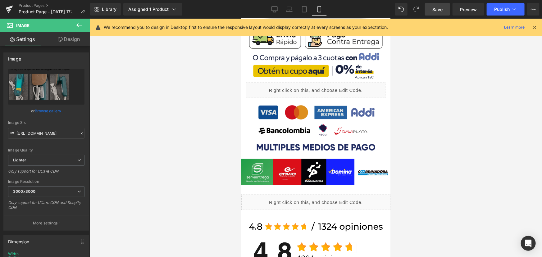
scroll to position [226, 0]
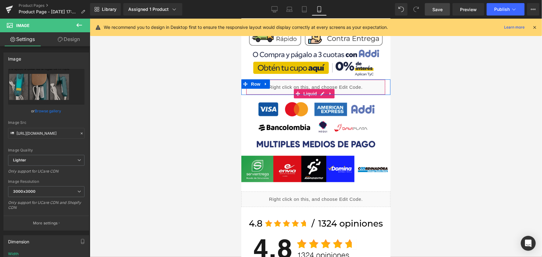
click at [323, 84] on div "Liquid" at bounding box center [315, 87] width 139 height 16
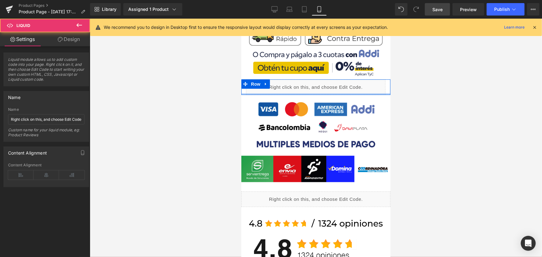
click at [323, 89] on div "Liquid" at bounding box center [315, 87] width 139 height 16
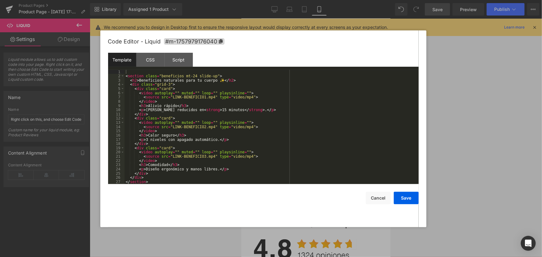
click at [324, 87] on div "Liquid" at bounding box center [315, 87] width 139 height 16
drag, startPoint x: 205, startPoint y: 97, endPoint x: 169, endPoint y: 97, distance: 36.3
click at [169, 97] on div "< section class = "beneficios mt-24 slide-up" > < h2 > Beneficios naturales par…" at bounding box center [270, 131] width 292 height 123
click at [396, 197] on button "Save" at bounding box center [406, 198] width 25 height 12
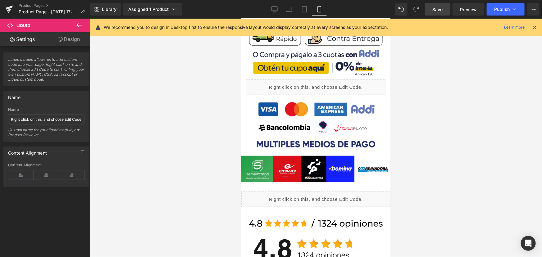
click at [442, 9] on span "Save" at bounding box center [437, 9] width 10 height 7
click at [504, 6] on button "Publish" at bounding box center [505, 9] width 38 height 12
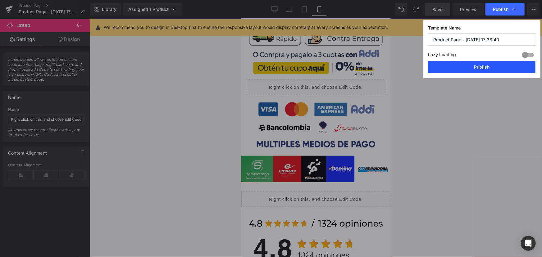
click at [485, 68] on button "Publish" at bounding box center [481, 67] width 107 height 12
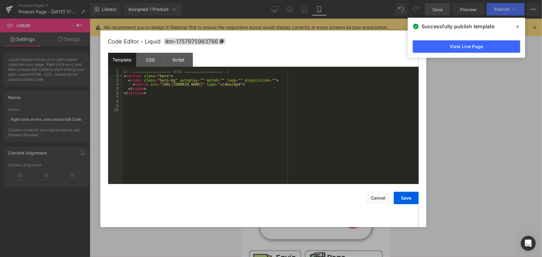
click at [323, 133] on div "Liquid" at bounding box center [315, 137] width 149 height 16
click at [386, 202] on button "Cancel" at bounding box center [378, 198] width 25 height 12
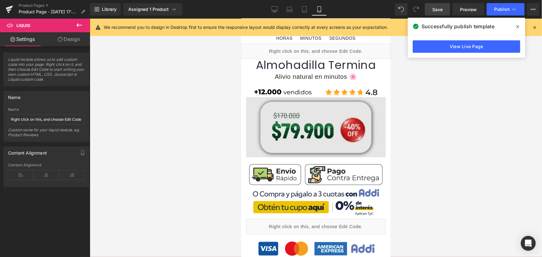
scroll to position [113, 0]
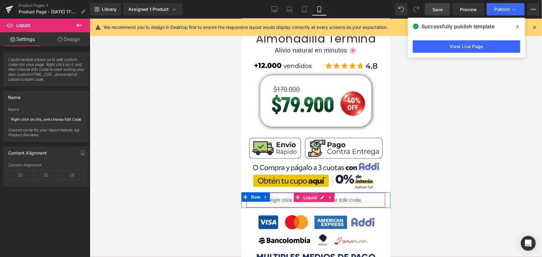
click at [316, 196] on span "Liquid" at bounding box center [309, 197] width 17 height 9
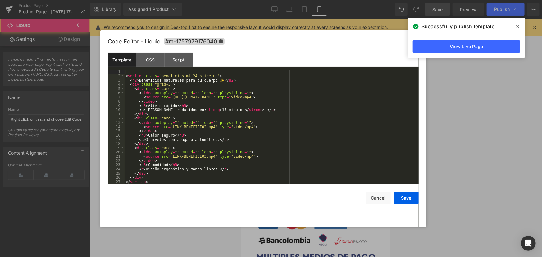
click at [320, 193] on div "Liquid" at bounding box center [315, 200] width 139 height 16
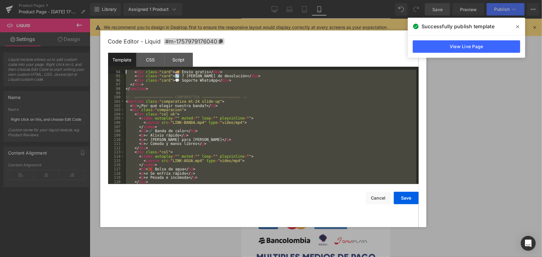
scroll to position [0, 0]
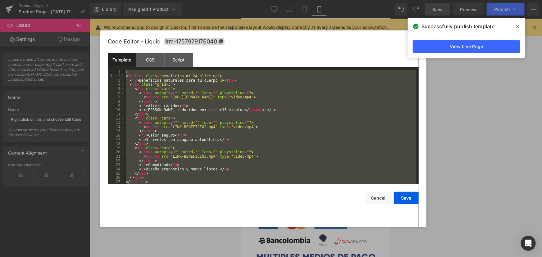
drag, startPoint x: 157, startPoint y: 177, endPoint x: 57, endPoint y: -19, distance: 220.5
click at [57, 0] on html "Liquid You are previewing how the will restyle your page. You can not edit Elem…" at bounding box center [271, 128] width 542 height 257
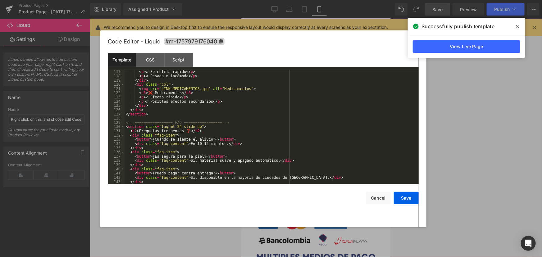
scroll to position [563, 0]
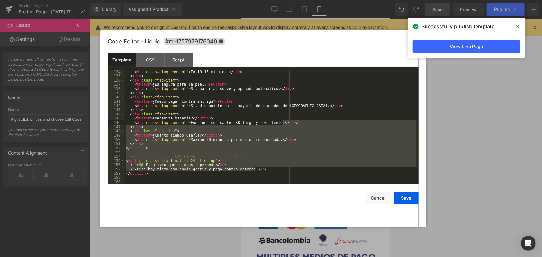
drag, startPoint x: 416, startPoint y: 171, endPoint x: 415, endPoint y: 105, distance: 65.5
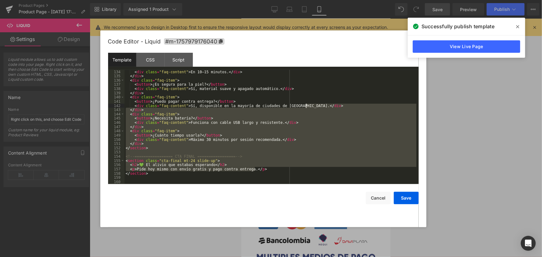
click at [421, 146] on div "Code Editor - Liquid #m-1757979176040 Template CSS Script Data 134 135 136 137 …" at bounding box center [263, 128] width 326 height 197
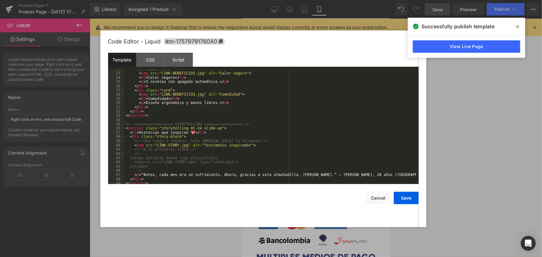
scroll to position [0, 0]
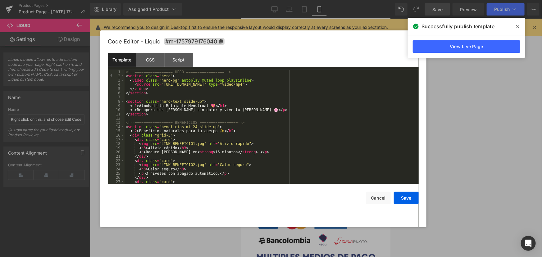
click at [202, 115] on div "<!-- ================= HERO ================= --> < section class = "hero" > < …" at bounding box center [270, 131] width 292 height 123
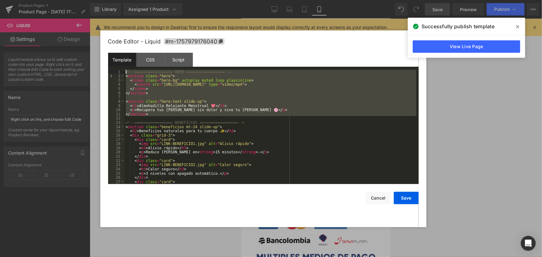
drag, startPoint x: 161, startPoint y: 119, endPoint x: 92, endPoint y: 57, distance: 93.0
click at [92, 57] on body "Liquid You are previewing how the will restyle your page. You can not edit Elem…" at bounding box center [271, 128] width 542 height 257
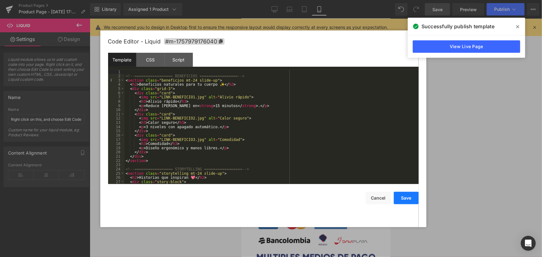
click at [400, 197] on button "Save" at bounding box center [406, 198] width 25 height 12
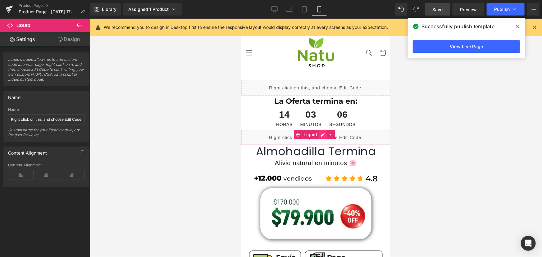
click at [319, 136] on div "Liquid" at bounding box center [315, 137] width 149 height 16
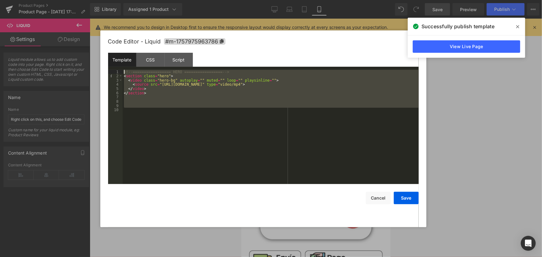
drag, startPoint x: 180, startPoint y: 115, endPoint x: 80, endPoint y: 29, distance: 131.7
click at [80, 29] on body "Liquid You are previewing how the will restyle your page. You can not edit Elem…" at bounding box center [271, 128] width 542 height 257
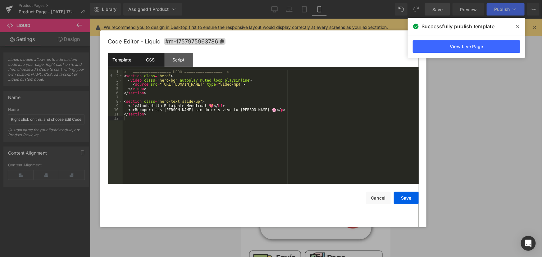
click at [158, 62] on div "CSS" at bounding box center [150, 60] width 28 height 14
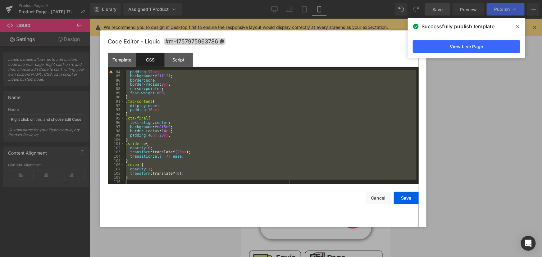
drag, startPoint x: 126, startPoint y: 71, endPoint x: 283, endPoint y: 230, distance: 223.7
click at [283, 230] on body "Liquid You are previewing how the will restyle your page. You can not edit Elem…" at bounding box center [271, 128] width 542 height 257
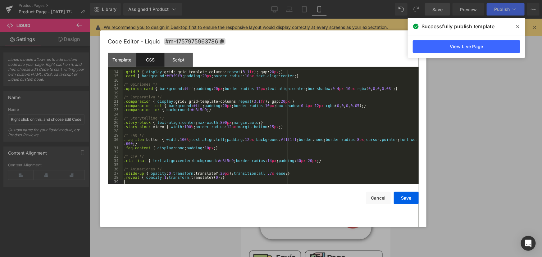
scroll to position [59, 0]
click at [404, 198] on button "Save" at bounding box center [406, 198] width 25 height 12
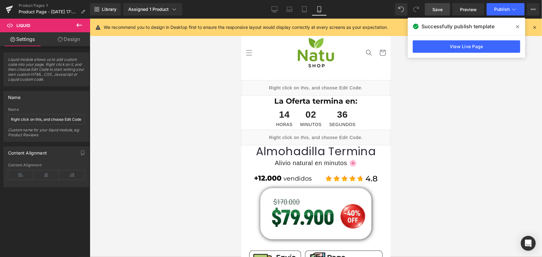
click at [321, 85] on div "Liquid" at bounding box center [315, 88] width 149 height 16
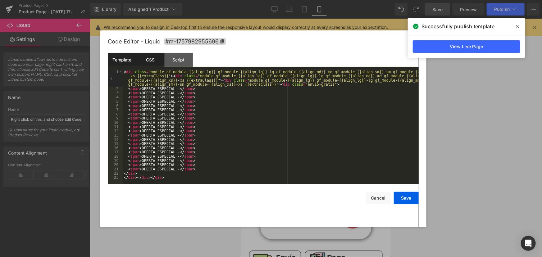
click at [151, 62] on div "CSS" at bounding box center [150, 60] width 28 height 14
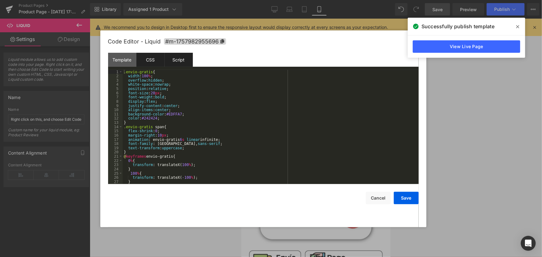
click at [176, 63] on div "Script" at bounding box center [179, 60] width 28 height 14
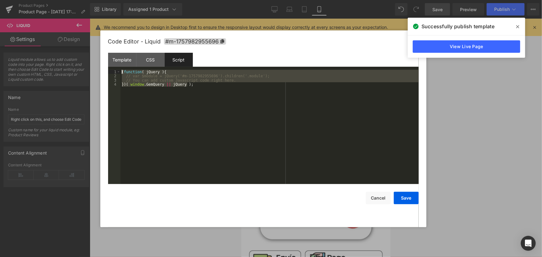
drag, startPoint x: 148, startPoint y: 83, endPoint x: 61, endPoint y: 27, distance: 103.1
click at [61, 27] on body "Liquid You are previewing how the will restyle your page. You can not edit Elem…" at bounding box center [271, 128] width 542 height 257
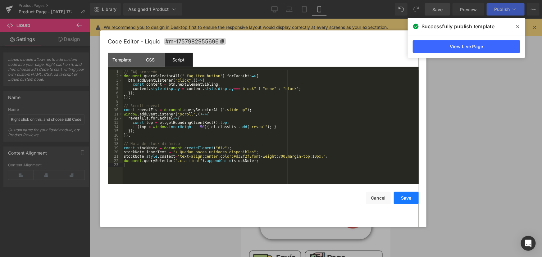
click at [412, 199] on button "Save" at bounding box center [406, 198] width 25 height 12
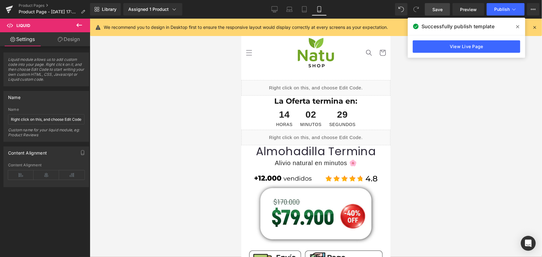
click at [441, 8] on span "Save" at bounding box center [437, 9] width 10 height 7
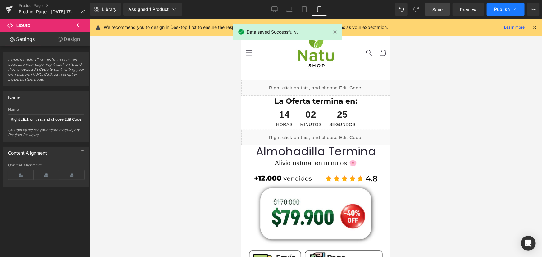
click at [508, 7] on span "Publish" at bounding box center [502, 9] width 16 height 5
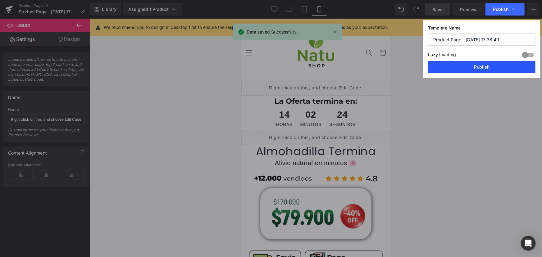
click at [514, 67] on button "Publish" at bounding box center [481, 67] width 107 height 12
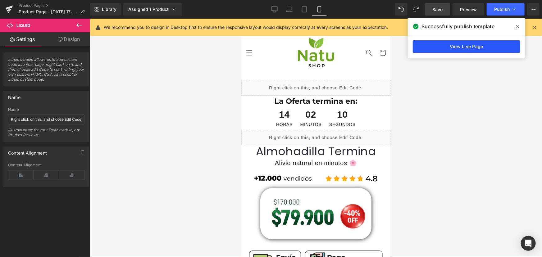
click at [472, 47] on link "View Live Page" at bounding box center [466, 46] width 107 height 12
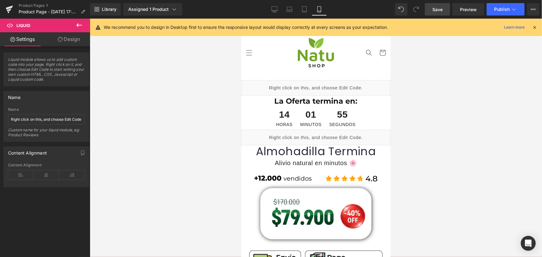
click at [318, 134] on div "Liquid" at bounding box center [315, 137] width 149 height 16
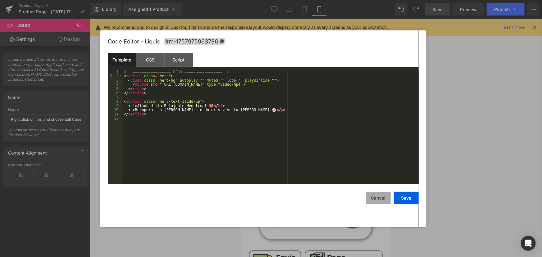
click at [388, 197] on button "Cancel" at bounding box center [378, 198] width 25 height 12
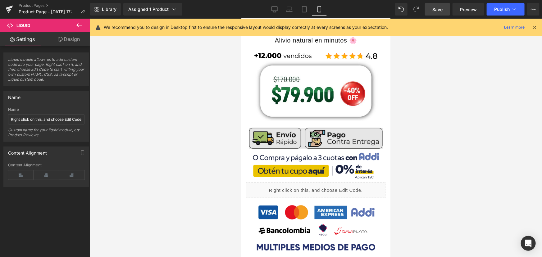
scroll to position [169, 0]
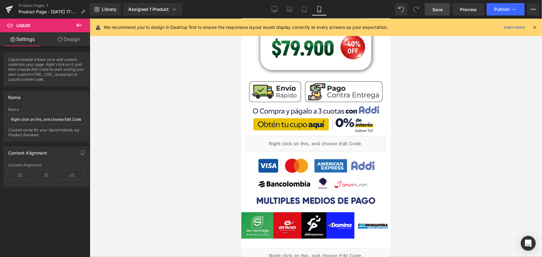
click at [328, 140] on div "Liquid" at bounding box center [315, 144] width 139 height 16
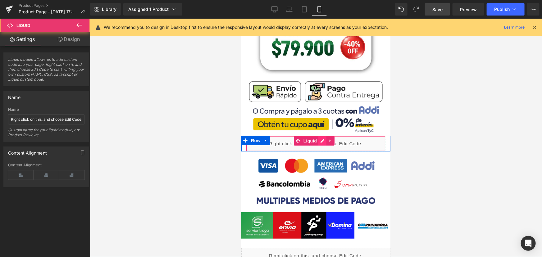
click at [319, 138] on div "Liquid" at bounding box center [315, 144] width 139 height 16
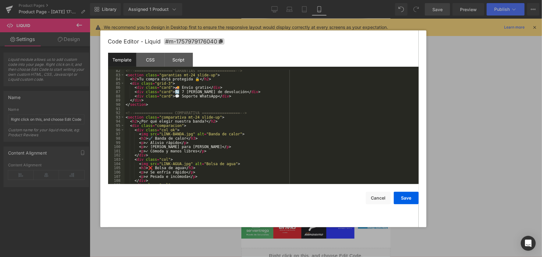
scroll to position [0, 0]
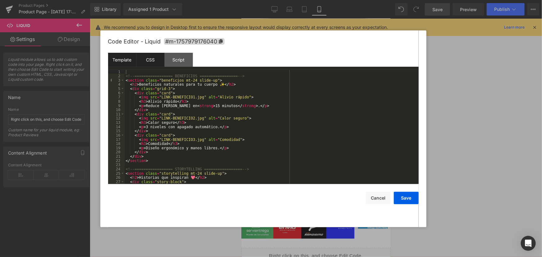
click at [158, 66] on div "CSS" at bounding box center [150, 60] width 28 height 14
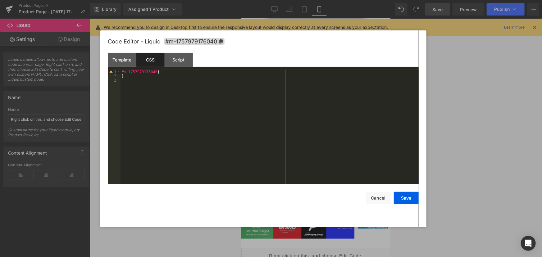
click at [470, 140] on div at bounding box center [271, 128] width 542 height 257
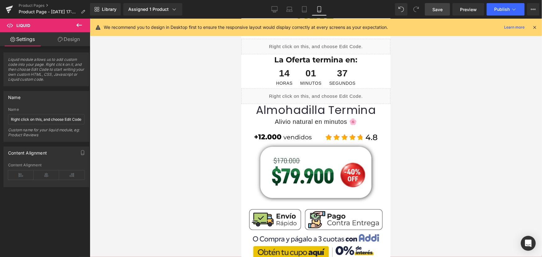
scroll to position [84, 0]
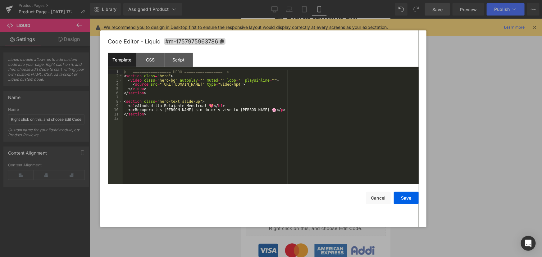
click at [323, 50] on div "Liquid" at bounding box center [315, 53] width 149 height 16
click at [154, 58] on div "CSS" at bounding box center [150, 60] width 28 height 14
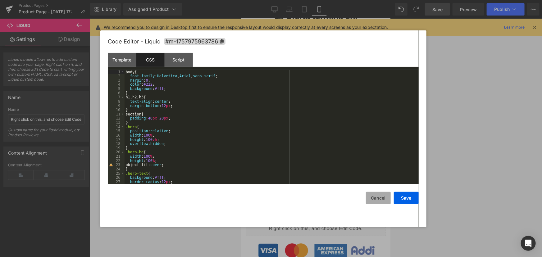
click at [375, 198] on button "Cancel" at bounding box center [378, 198] width 25 height 12
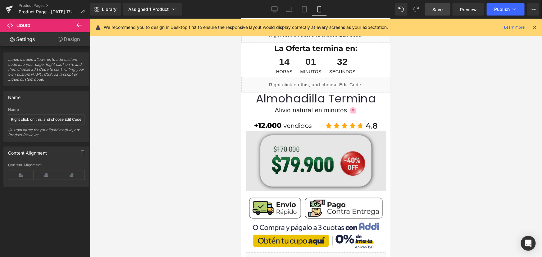
scroll to position [28, 0]
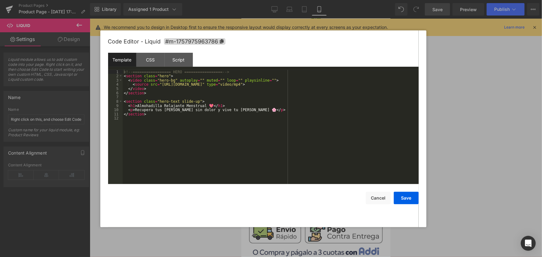
click at [322, 105] on div "Liquid" at bounding box center [315, 110] width 149 height 16
click at [158, 58] on div "CSS" at bounding box center [150, 60] width 28 height 14
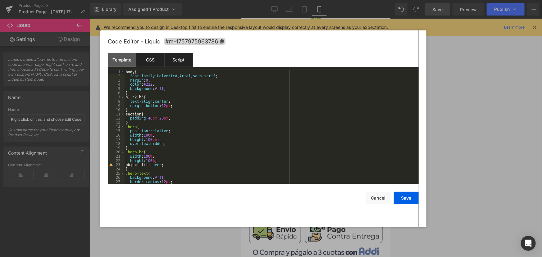
click at [175, 57] on div "Script" at bounding box center [179, 60] width 28 height 14
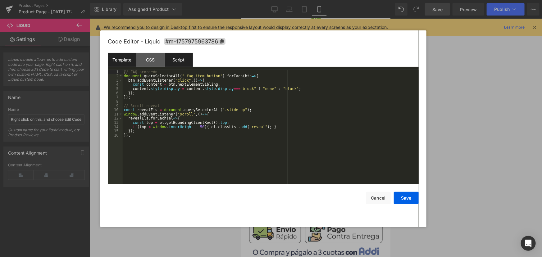
click at [116, 58] on div "Template" at bounding box center [122, 60] width 28 height 14
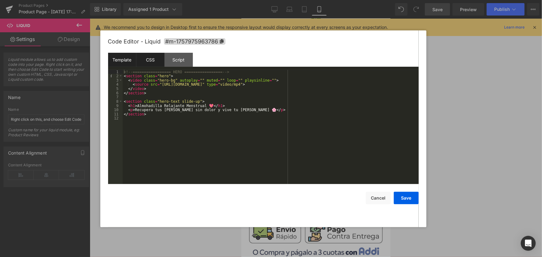
click at [139, 60] on div "CSS" at bounding box center [150, 60] width 28 height 14
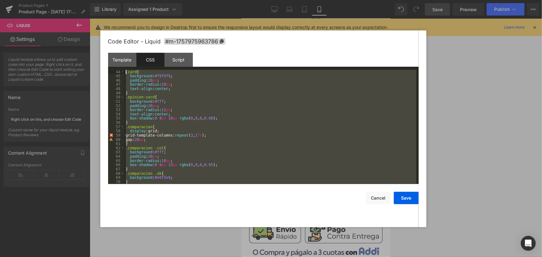
scroll to position [0, 0]
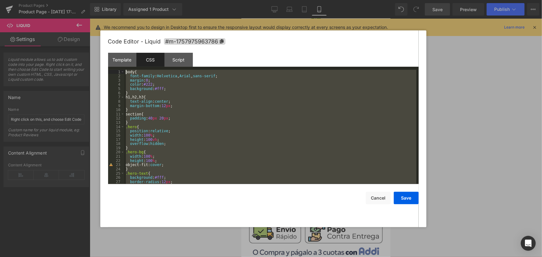
drag, startPoint x: 162, startPoint y: 182, endPoint x: 76, endPoint y: 20, distance: 183.3
click at [76, 20] on body "Liquid You are previewing how the will restyle your page. You can not edit Elem…" at bounding box center [271, 128] width 542 height 257
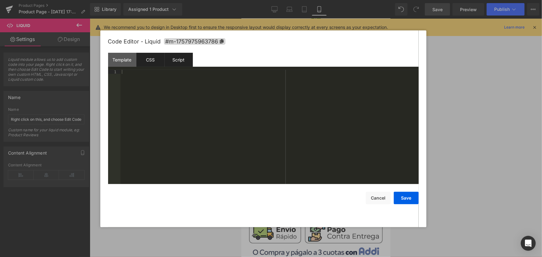
click at [183, 59] on div "Script" at bounding box center [179, 60] width 28 height 14
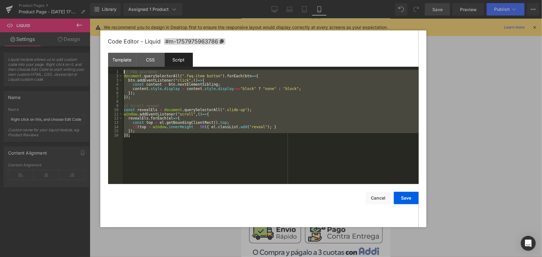
drag, startPoint x: 136, startPoint y: 131, endPoint x: 78, endPoint y: 25, distance: 120.9
click at [78, 25] on body "Liquid You are previewing how the will restyle your page. You can not edit Elem…" at bounding box center [271, 128] width 542 height 257
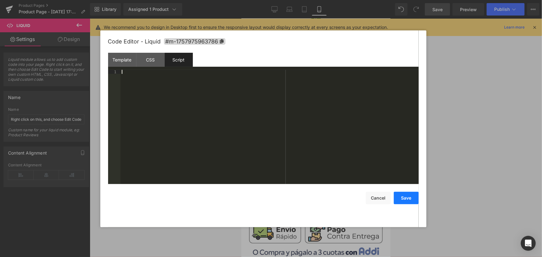
click at [402, 203] on button "Save" at bounding box center [406, 198] width 25 height 12
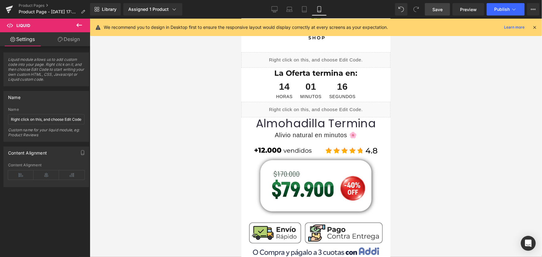
click at [437, 9] on span "Save" at bounding box center [437, 9] width 10 height 7
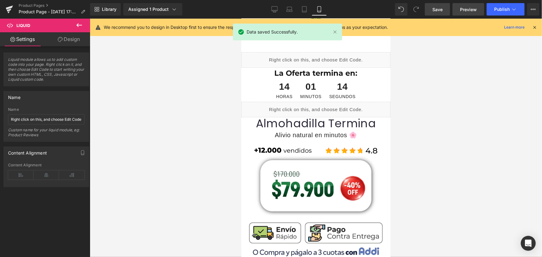
click at [470, 9] on span "Preview" at bounding box center [468, 9] width 17 height 7
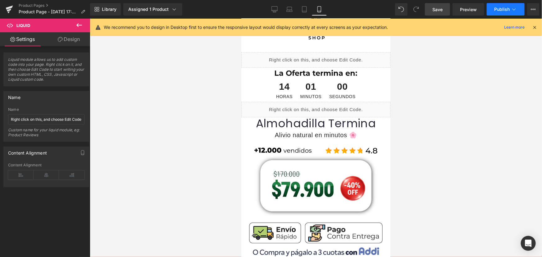
click at [509, 10] on span "Publish" at bounding box center [502, 9] width 16 height 5
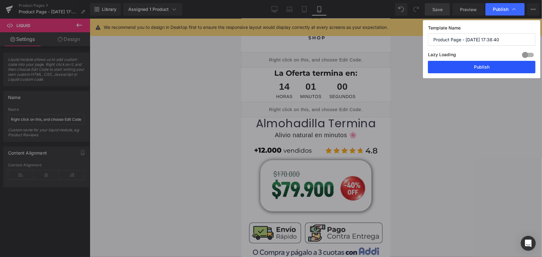
click at [489, 62] on button "Publish" at bounding box center [481, 67] width 107 height 12
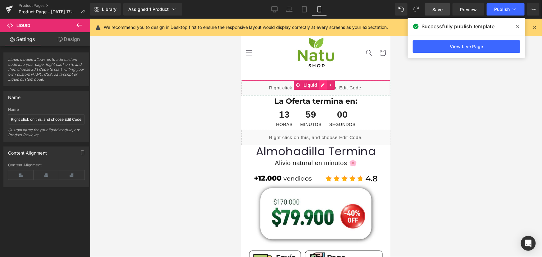
click at [324, 83] on div "Liquid" at bounding box center [315, 88] width 149 height 16
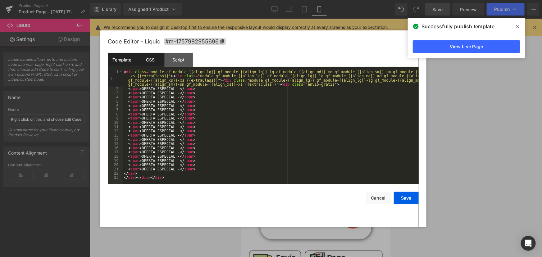
click at [154, 60] on div "CSS" at bounding box center [150, 60] width 28 height 14
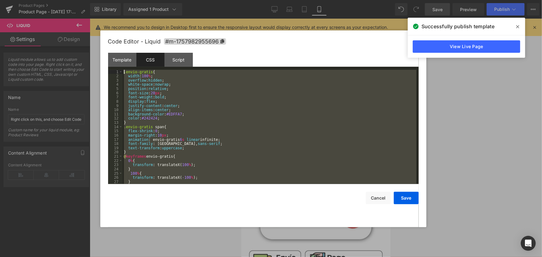
drag, startPoint x: 129, startPoint y: 168, endPoint x: 87, endPoint y: 42, distance: 132.6
click at [87, 42] on body "Liquid You are previewing how the will restyle your page. You can not edit Elem…" at bounding box center [271, 128] width 542 height 257
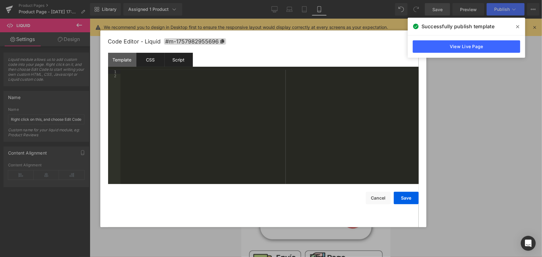
click at [176, 60] on div "Script" at bounding box center [179, 60] width 28 height 14
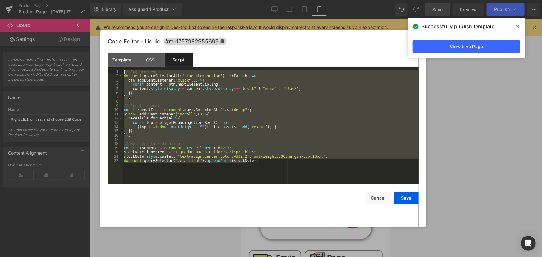
drag, startPoint x: 183, startPoint y: 139, endPoint x: 53, endPoint y: 35, distance: 167.2
click at [53, 35] on body "Liquid You are previewing how the will restyle your page. You can not edit Elem…" at bounding box center [271, 128] width 542 height 257
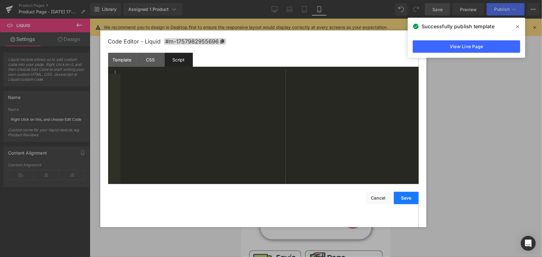
click at [412, 196] on button "Save" at bounding box center [406, 198] width 25 height 12
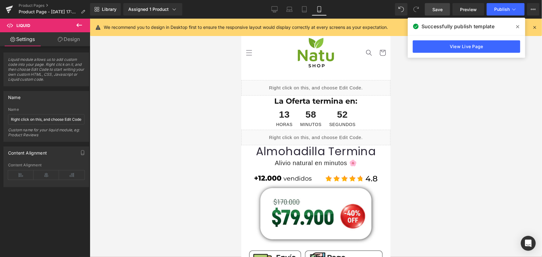
click at [322, 84] on div "Liquid" at bounding box center [315, 88] width 149 height 16
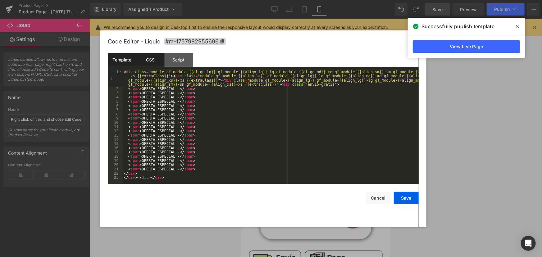
click at [155, 59] on div "CSS" at bounding box center [150, 60] width 28 height 14
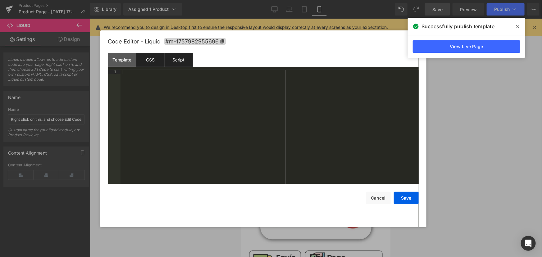
click at [170, 58] on div "Script" at bounding box center [179, 60] width 28 height 14
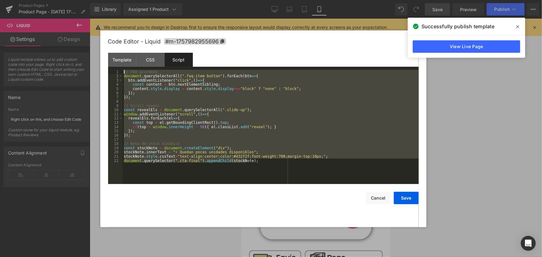
drag, startPoint x: 258, startPoint y: 170, endPoint x: 29, endPoint y: 43, distance: 262.0
click at [29, 43] on body "Liquid You are previewing how the will restyle your page. You can not edit Elem…" at bounding box center [271, 128] width 542 height 257
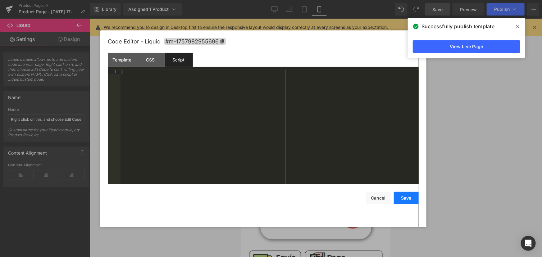
click at [407, 199] on button "Save" at bounding box center [406, 198] width 25 height 12
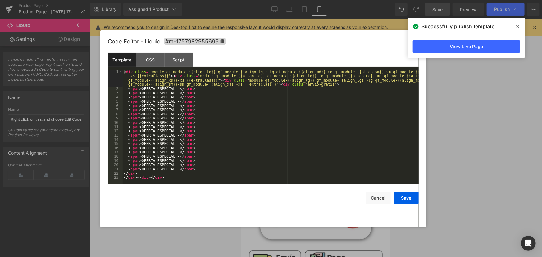
click at [319, 85] on div "Liquid" at bounding box center [315, 88] width 149 height 16
click at [456, 122] on div at bounding box center [271, 128] width 542 height 257
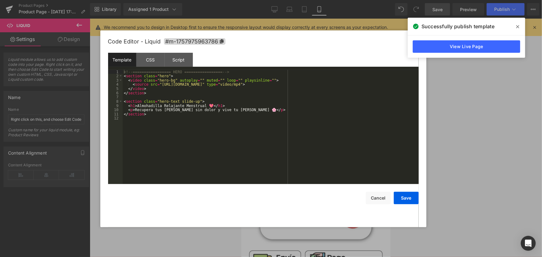
click at [323, 135] on div "Liquid" at bounding box center [315, 137] width 149 height 16
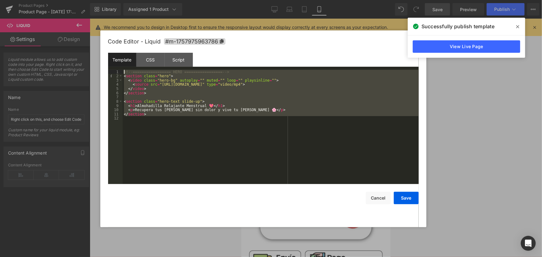
drag, startPoint x: 205, startPoint y: 153, endPoint x: 57, endPoint y: 24, distance: 196.3
click at [57, 24] on body "Liquid You are previewing how the will restyle your page. You can not edit Elem…" at bounding box center [271, 128] width 542 height 257
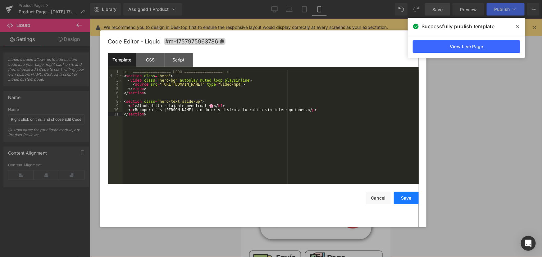
click at [412, 201] on button "Save" at bounding box center [406, 198] width 25 height 12
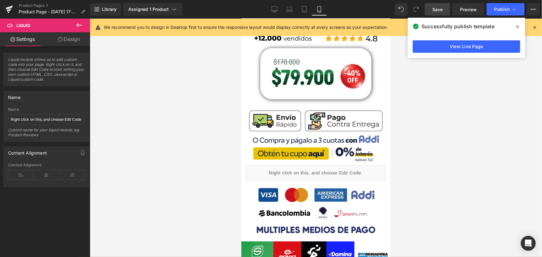
scroll to position [141, 0]
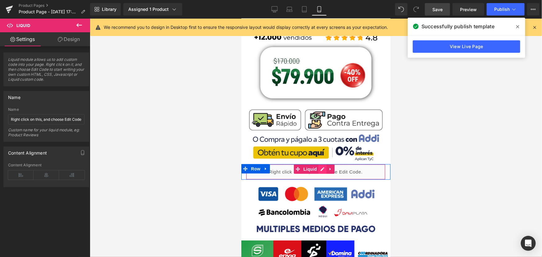
click at [320, 166] on div "Liquid" at bounding box center [315, 172] width 139 height 16
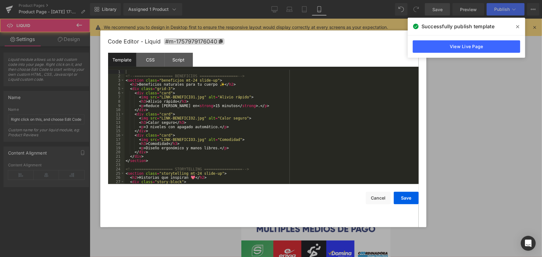
click at [321, 164] on div "Liquid" at bounding box center [315, 172] width 139 height 16
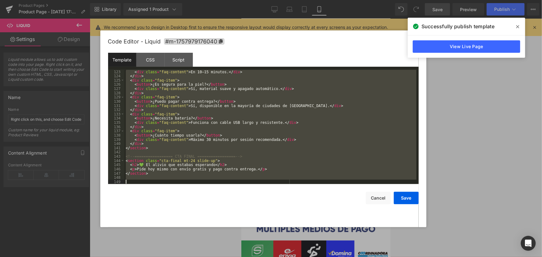
drag, startPoint x: 125, startPoint y: 70, endPoint x: 307, endPoint y: 255, distance: 259.7
click at [307, 255] on body "Liquid You are previewing how the will restyle your page. You can not edit Elem…" at bounding box center [271, 128] width 542 height 257
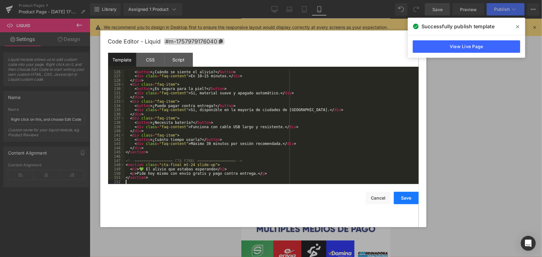
click at [407, 202] on button "Save" at bounding box center [406, 198] width 25 height 12
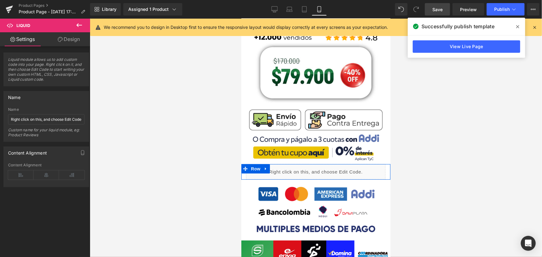
click at [323, 165] on div "Liquid" at bounding box center [315, 172] width 139 height 16
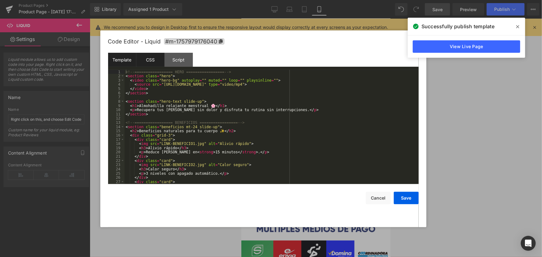
click at [151, 59] on div "CSS" at bounding box center [150, 60] width 28 height 14
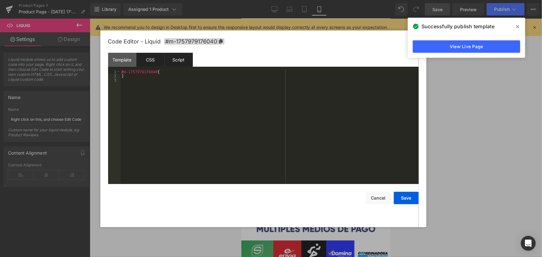
click at [172, 58] on div "Script" at bounding box center [179, 60] width 28 height 14
click at [144, 58] on div "CSS" at bounding box center [150, 60] width 28 height 14
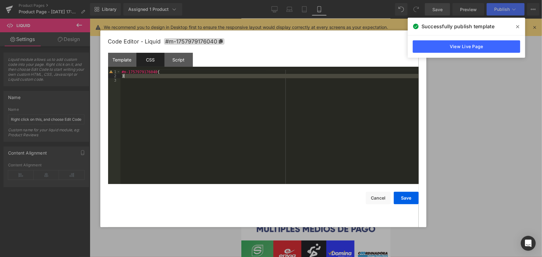
drag, startPoint x: 166, startPoint y: 79, endPoint x: 152, endPoint y: 75, distance: 14.8
click at [152, 75] on div "#m-1757979176040 { }" at bounding box center [269, 131] width 298 height 123
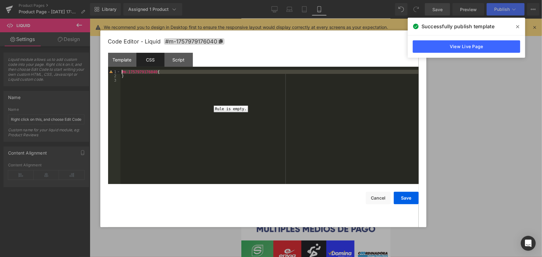
click at [109, 70] on div "1" at bounding box center [114, 72] width 12 height 4
click at [117, 60] on div "Template" at bounding box center [122, 60] width 28 height 14
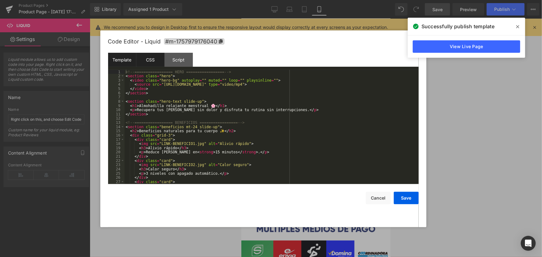
click at [151, 59] on div "CSS" at bounding box center [150, 60] width 28 height 14
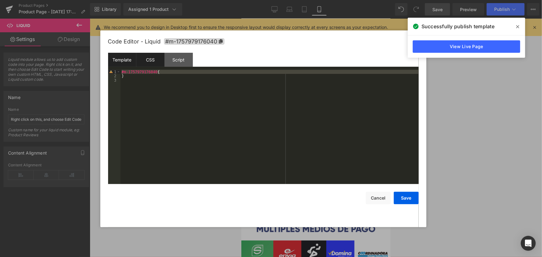
click at [122, 59] on div "Template" at bounding box center [122, 60] width 28 height 14
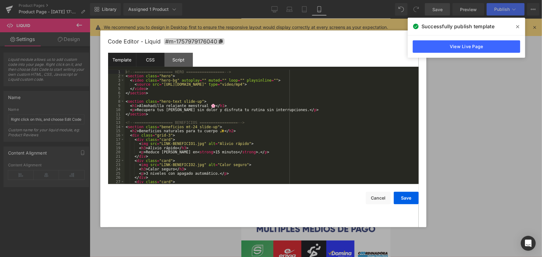
click at [144, 56] on div "CSS" at bounding box center [150, 60] width 28 height 14
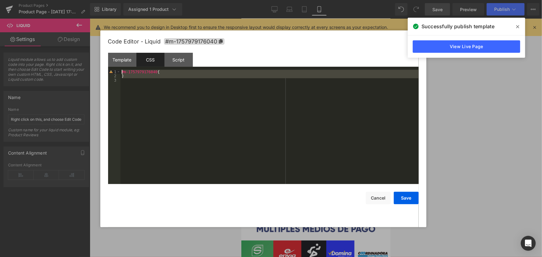
drag, startPoint x: 191, startPoint y: 139, endPoint x: 101, endPoint y: 53, distance: 124.7
click at [101, 53] on div "Code Editor - Liquid #m-1757979176040 Template CSS Script Data 1 2 3 4 5 6 7 8 …" at bounding box center [263, 128] width 326 height 197
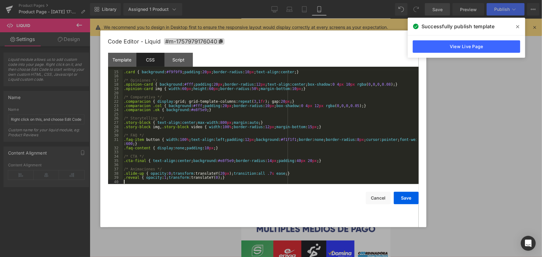
scroll to position [63, 0]
click at [410, 202] on button "Save" at bounding box center [406, 198] width 25 height 12
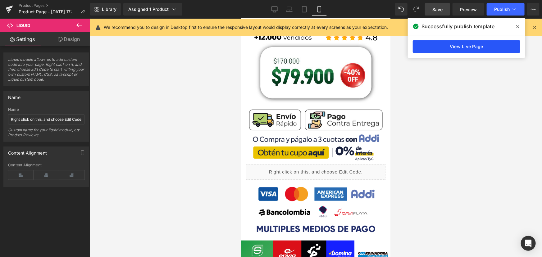
click at [438, 50] on link "View Live Page" at bounding box center [466, 46] width 107 height 12
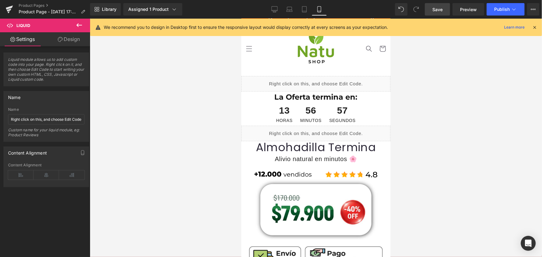
scroll to position [0, 0]
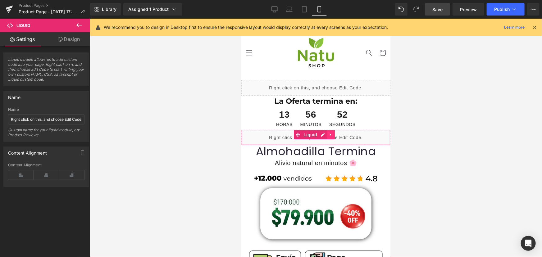
click at [326, 135] on link at bounding box center [330, 134] width 8 height 9
click at [334, 134] on icon at bounding box center [334, 134] width 4 height 5
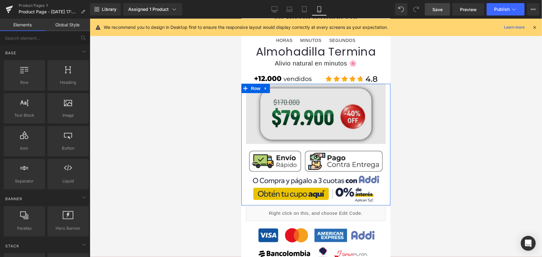
scroll to position [84, 0]
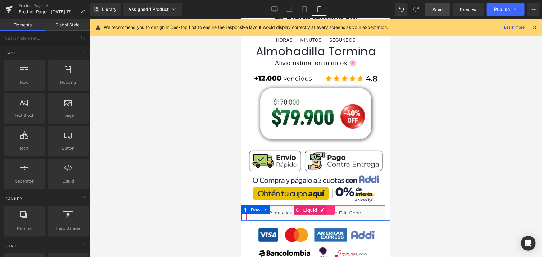
click at [329, 207] on icon at bounding box center [330, 209] width 4 height 5
click at [332, 208] on icon at bounding box center [334, 210] width 4 height 4
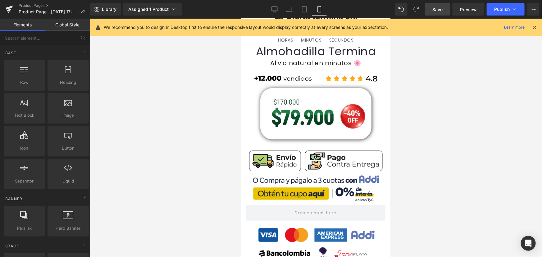
click at [432, 12] on link "Save" at bounding box center [437, 9] width 25 height 12
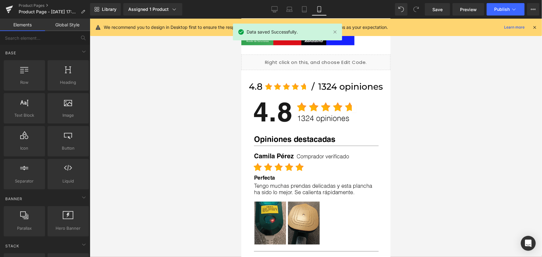
scroll to position [310, 0]
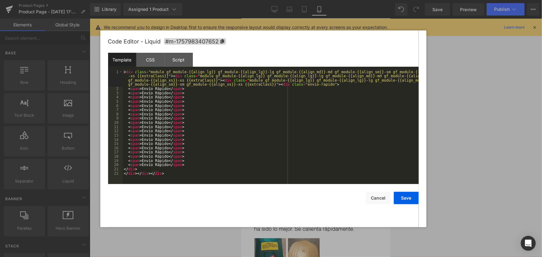
click at [323, 91] on div "Liquid" at bounding box center [315, 99] width 149 height 16
click at [377, 202] on button "Cancel" at bounding box center [378, 198] width 25 height 12
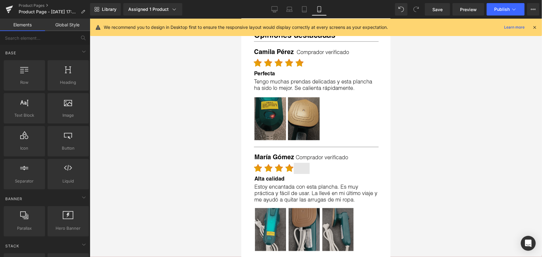
scroll to position [282, 0]
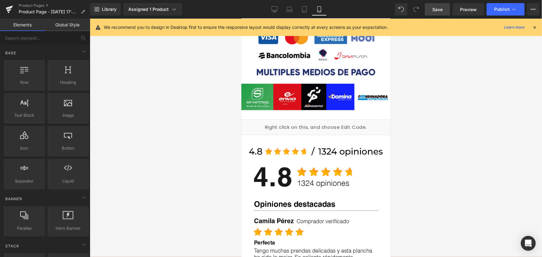
click at [443, 7] on link "Save" at bounding box center [437, 9] width 25 height 12
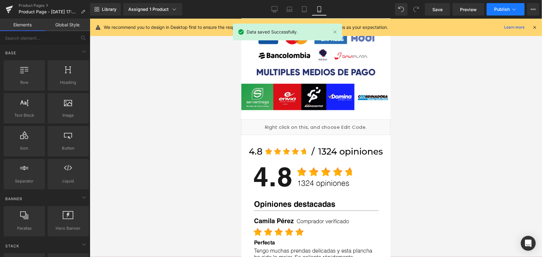
click at [497, 9] on span "Publish" at bounding box center [502, 9] width 16 height 5
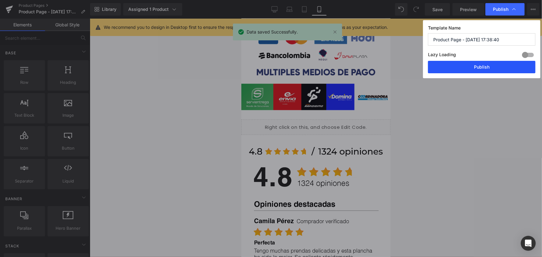
click at [466, 70] on button "Publish" at bounding box center [481, 67] width 107 height 12
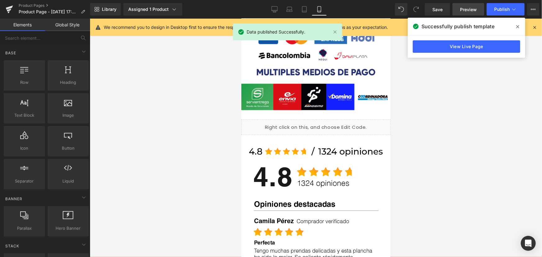
click at [460, 10] on span "Preview" at bounding box center [468, 9] width 17 height 7
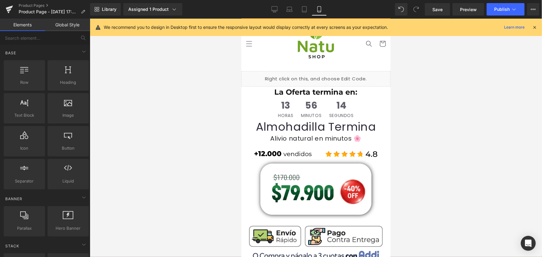
scroll to position [0, 0]
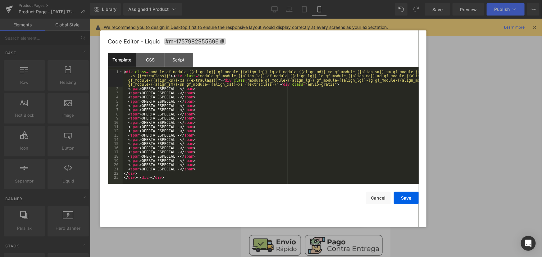
click at [321, 84] on div "Liquid" at bounding box center [315, 88] width 149 height 16
click at [147, 57] on div "CSS" at bounding box center [150, 60] width 28 height 14
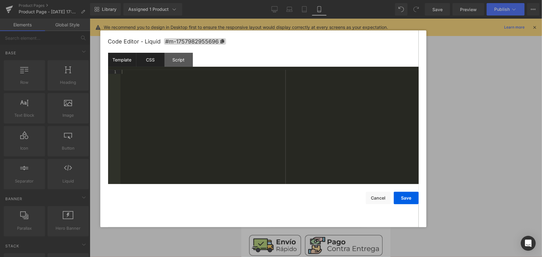
click at [129, 58] on div "Template" at bounding box center [122, 60] width 28 height 14
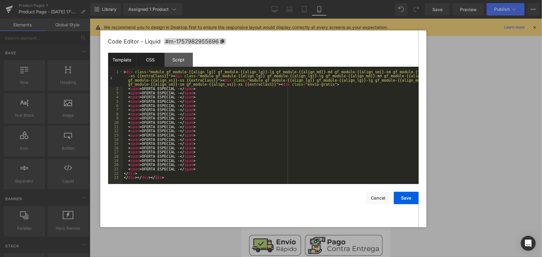
click at [146, 58] on div "CSS" at bounding box center [150, 60] width 28 height 14
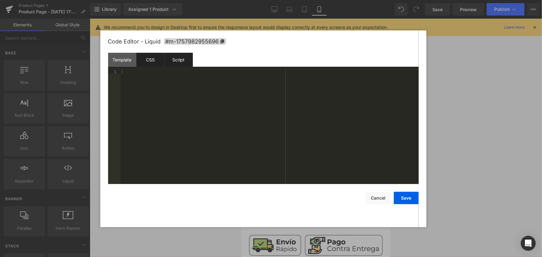
click at [178, 57] on div "Script" at bounding box center [179, 60] width 28 height 14
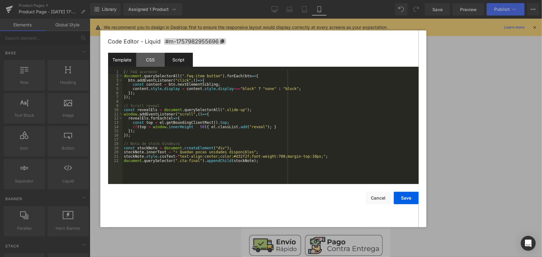
click at [117, 56] on div "Template" at bounding box center [122, 60] width 28 height 14
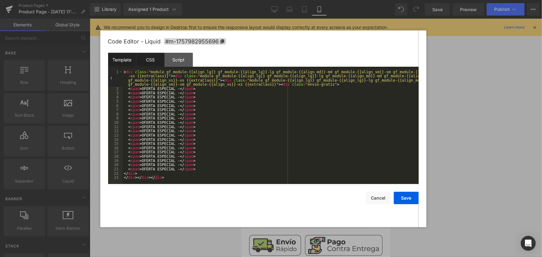
click at [149, 57] on div "CSS" at bounding box center [150, 60] width 28 height 14
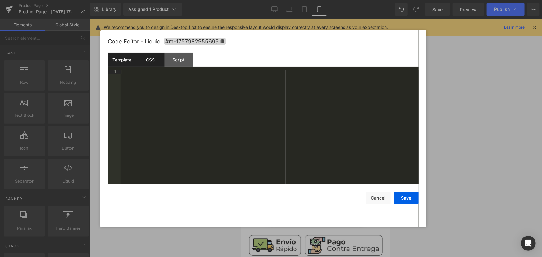
click at [118, 63] on div "Template" at bounding box center [122, 60] width 28 height 14
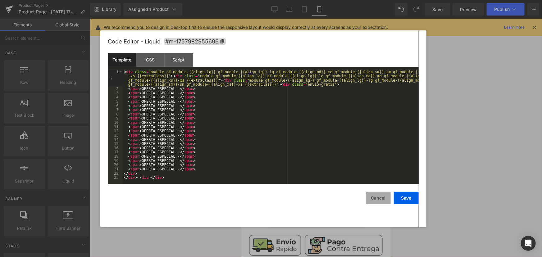
click at [378, 203] on button "Cancel" at bounding box center [378, 198] width 25 height 12
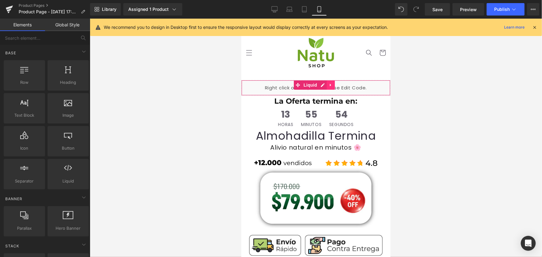
click at [328, 82] on icon at bounding box center [330, 84] width 4 height 5
click at [332, 82] on icon at bounding box center [334, 84] width 4 height 5
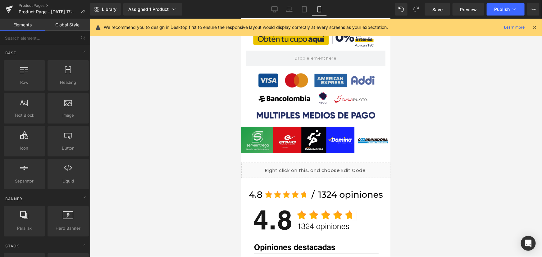
scroll to position [282, 0]
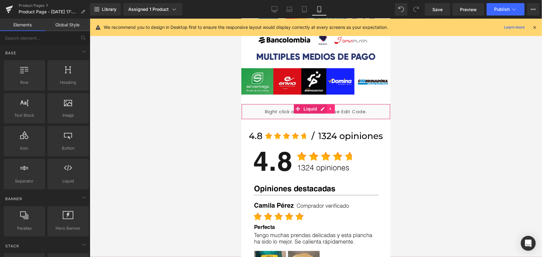
click at [326, 104] on link at bounding box center [330, 108] width 8 height 9
click at [325, 106] on icon at bounding box center [326, 108] width 4 height 4
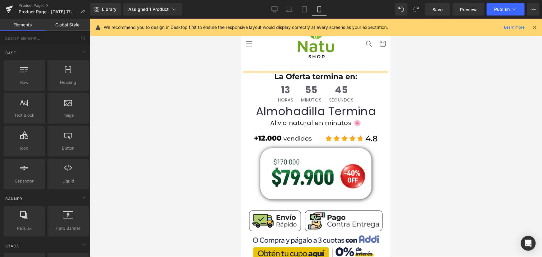
scroll to position [0, 0]
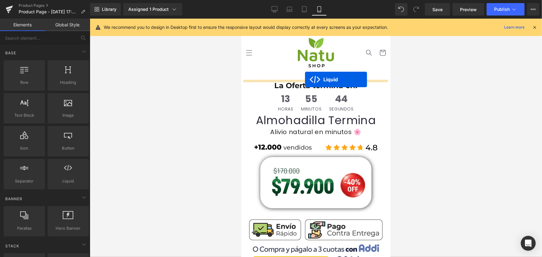
drag, startPoint x: 297, startPoint y: 119, endPoint x: 305, endPoint y: 79, distance: 40.1
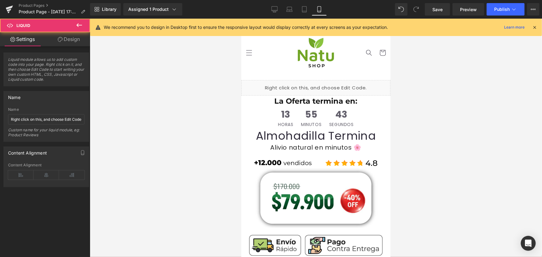
click at [320, 86] on div "Liquid" at bounding box center [315, 88] width 149 height 16
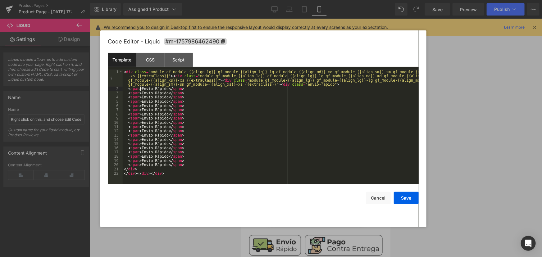
click at [140, 88] on div "< div class = "module gf_module-{{align_lg}} gf_module-{{align_lg}}-lg gf_modul…" at bounding box center [271, 137] width 296 height 135
click at [151, 64] on div "CSS" at bounding box center [150, 60] width 28 height 14
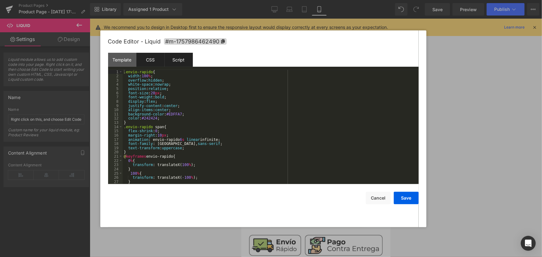
click at [176, 59] on div "Script" at bounding box center [179, 60] width 28 height 14
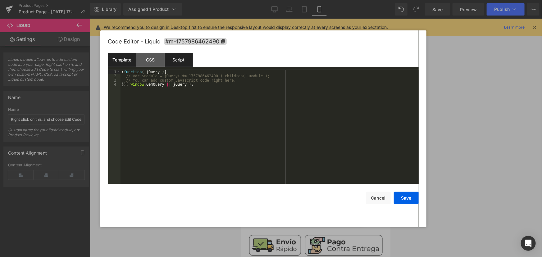
click at [123, 59] on div "Template" at bounding box center [122, 60] width 28 height 14
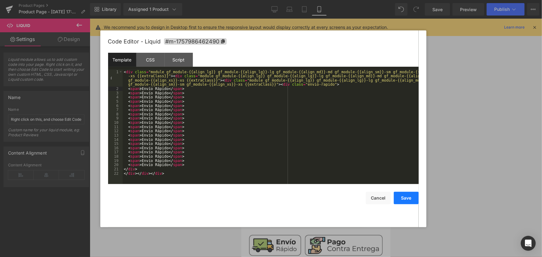
click at [406, 199] on button "Save" at bounding box center [406, 198] width 25 height 12
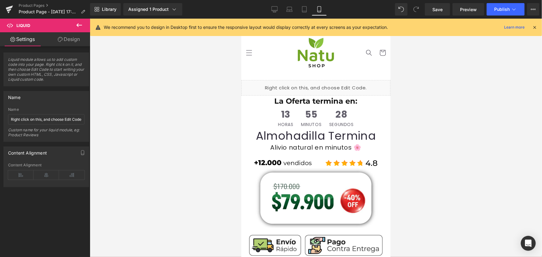
click at [77, 22] on icon at bounding box center [78, 24] width 7 height 7
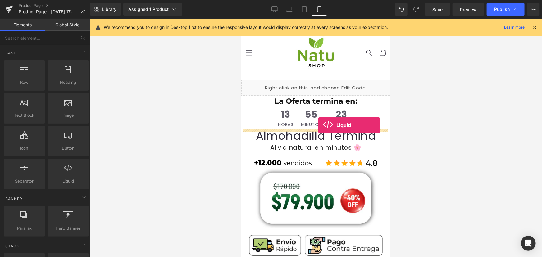
drag, startPoint x: 304, startPoint y: 191, endPoint x: 318, endPoint y: 125, distance: 67.9
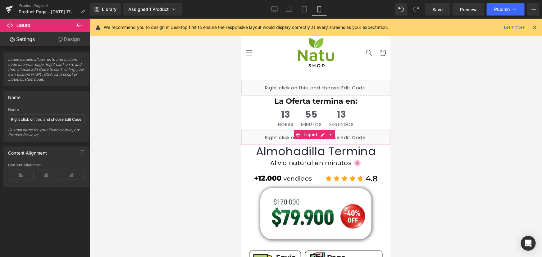
click at [322, 133] on div "Liquid" at bounding box center [315, 137] width 149 height 16
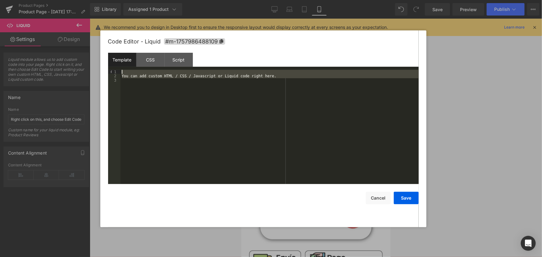
drag, startPoint x: 99, startPoint y: 57, endPoint x: 70, endPoint y: 39, distance: 34.4
click at [70, 39] on body "Liquid You are previewing how the will restyle your page. You can not edit Elem…" at bounding box center [271, 128] width 542 height 257
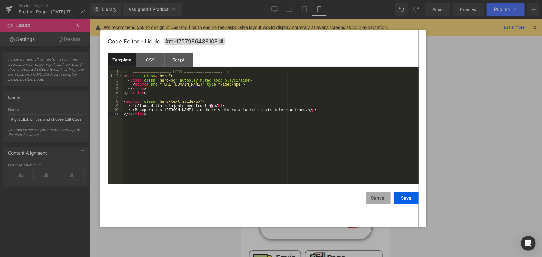
click at [382, 199] on button "Cancel" at bounding box center [378, 198] width 25 height 12
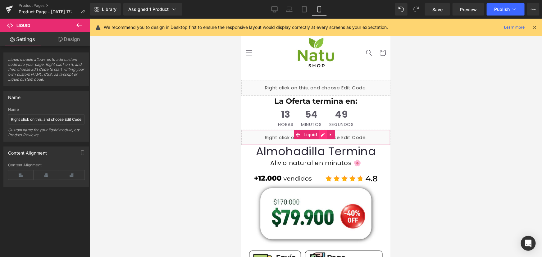
click at [322, 134] on div "Liquid" at bounding box center [315, 137] width 149 height 16
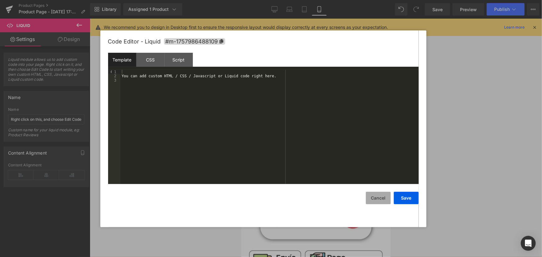
click at [377, 199] on button "Cancel" at bounding box center [378, 198] width 25 height 12
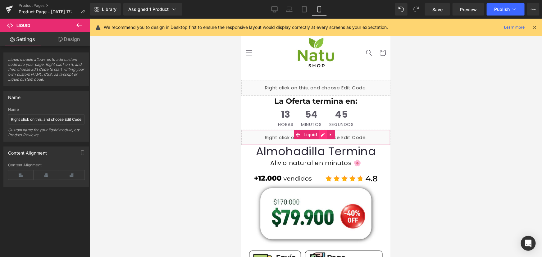
click at [319, 133] on div "Liquid" at bounding box center [315, 137] width 149 height 16
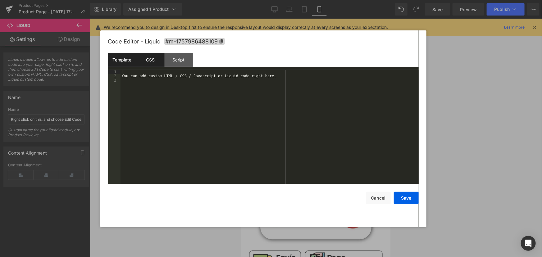
click at [153, 62] on div "CSS" at bounding box center [150, 60] width 28 height 14
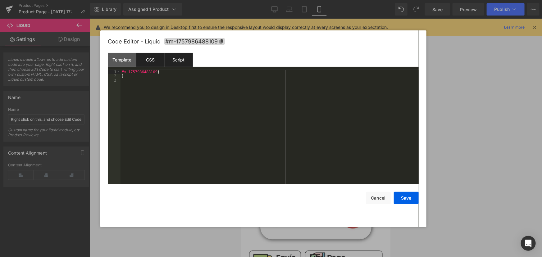
click at [166, 60] on div "Script" at bounding box center [179, 60] width 28 height 14
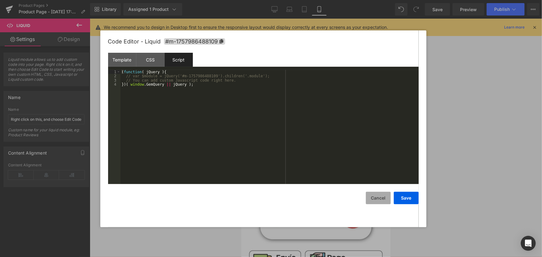
drag, startPoint x: 388, startPoint y: 202, endPoint x: 124, endPoint y: 166, distance: 266.6
click at [388, 202] on button "Cancel" at bounding box center [378, 198] width 25 height 12
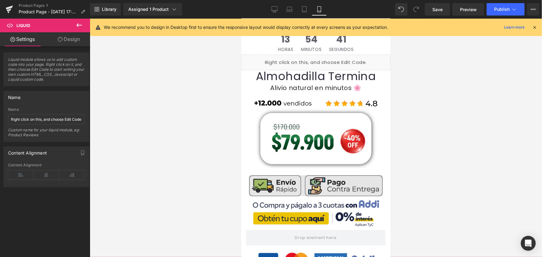
scroll to position [84, 0]
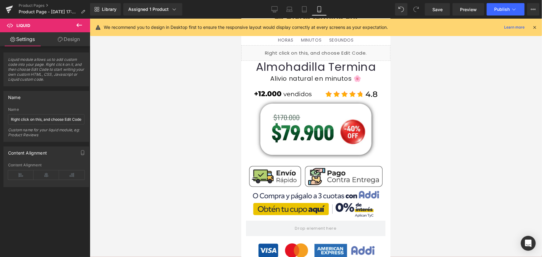
click at [74, 28] on button at bounding box center [79, 26] width 22 height 14
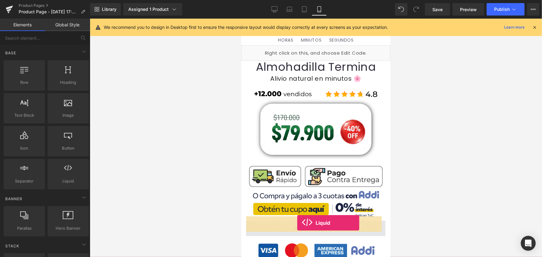
drag, startPoint x: 322, startPoint y: 188, endPoint x: 297, endPoint y: 223, distance: 42.7
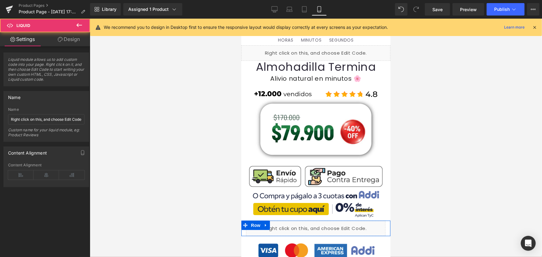
click at [320, 222] on div "Liquid" at bounding box center [315, 228] width 139 height 16
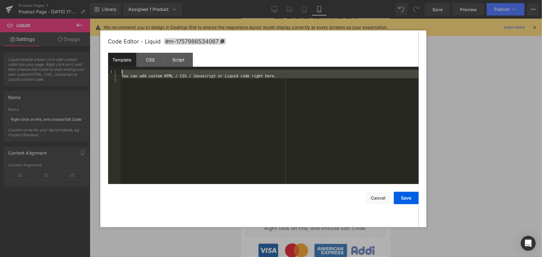
drag, startPoint x: 177, startPoint y: 161, endPoint x: 76, endPoint y: 9, distance: 182.5
click at [76, 9] on body "Liquid You are previewing how the will restyle your page. You can not edit Elem…" at bounding box center [271, 128] width 542 height 257
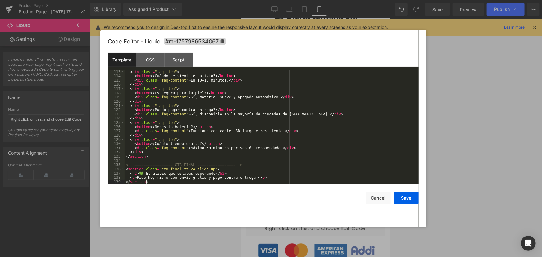
scroll to position [478, 0]
click at [409, 196] on button "Save" at bounding box center [406, 198] width 25 height 12
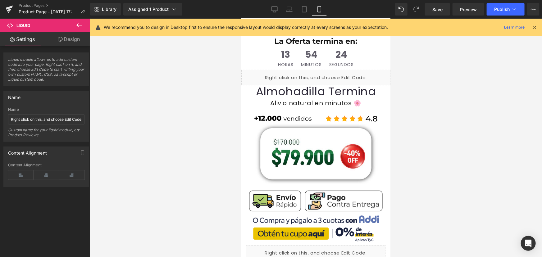
scroll to position [28, 0]
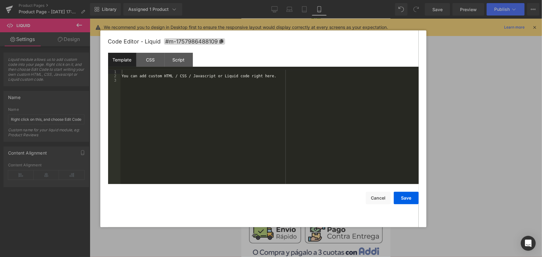
click at [323, 108] on div "Liquid" at bounding box center [315, 110] width 149 height 16
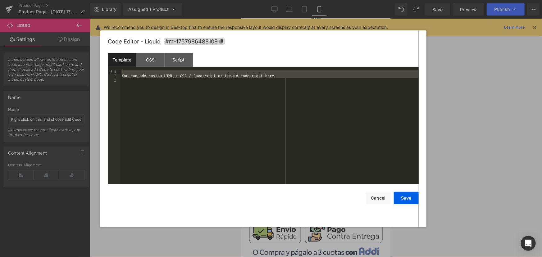
drag, startPoint x: 206, startPoint y: 104, endPoint x: 65, endPoint y: 18, distance: 165.1
click at [65, 18] on body "Liquid You are previewing how the will restyle your page. You can not edit Elem…" at bounding box center [271, 128] width 542 height 257
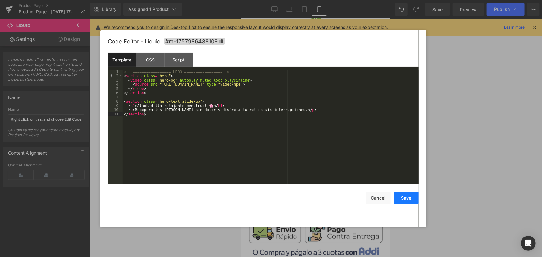
click at [405, 201] on button "Save" at bounding box center [406, 198] width 25 height 12
click at [321, 108] on div "Liquid" at bounding box center [315, 110] width 149 height 16
click at [380, 203] on button "Cancel" at bounding box center [378, 198] width 25 height 12
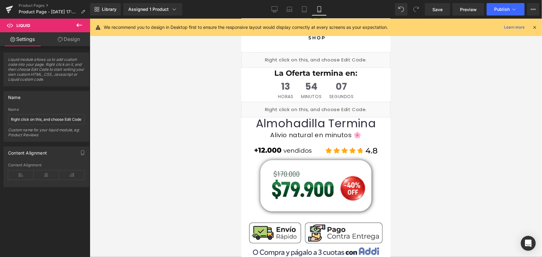
click at [75, 25] on icon at bounding box center [78, 24] width 7 height 7
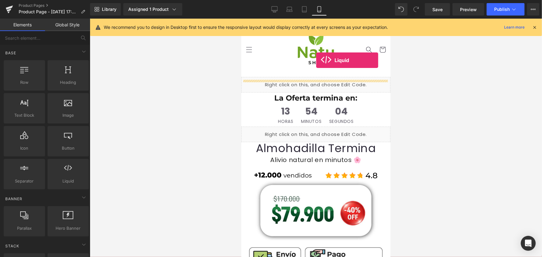
scroll to position [0, 0]
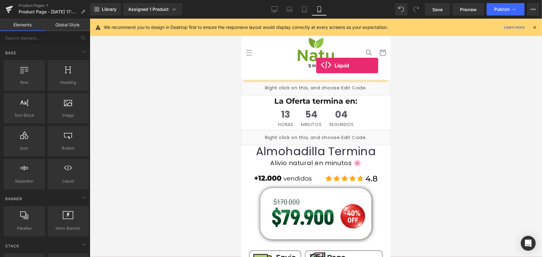
drag, startPoint x: 317, startPoint y: 196, endPoint x: 323, endPoint y: 72, distance: 124.0
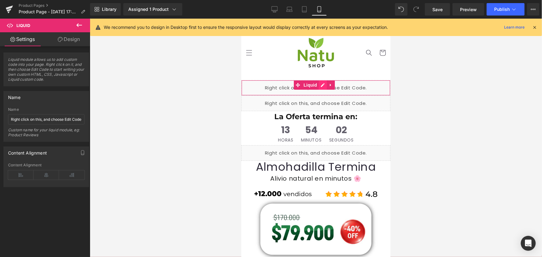
click at [320, 84] on div "Liquid" at bounding box center [315, 88] width 149 height 16
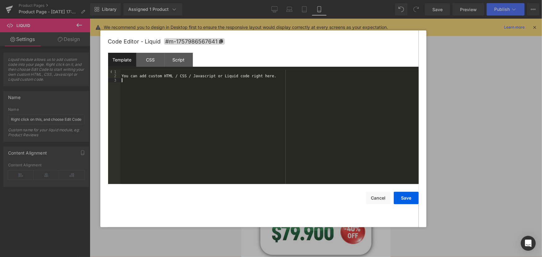
drag, startPoint x: 156, startPoint y: 94, endPoint x: 157, endPoint y: 79, distance: 15.2
click at [156, 94] on div "You can add custom HTML / CSS / Javascript or Liquid code right here." at bounding box center [269, 131] width 298 height 123
click at [155, 66] on div "CSS" at bounding box center [150, 60] width 28 height 14
click at [120, 63] on div "Template" at bounding box center [122, 60] width 28 height 14
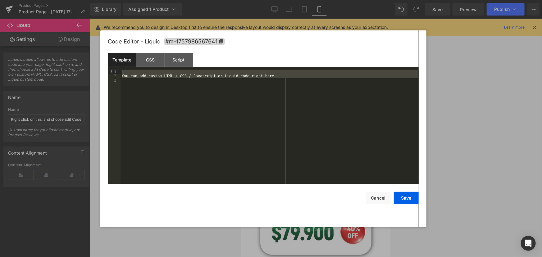
drag, startPoint x: 124, startPoint y: 71, endPoint x: 86, endPoint y: 22, distance: 61.9
click at [86, 22] on body "Liquid You are previewing how the will restyle your page. You can not edit Elem…" at bounding box center [271, 128] width 542 height 257
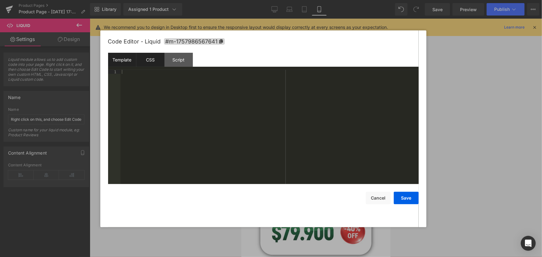
click at [155, 66] on div "CSS" at bounding box center [150, 60] width 28 height 14
drag, startPoint x: 148, startPoint y: 105, endPoint x: 78, endPoint y: 30, distance: 101.7
click at [78, 30] on body "Liquid You are previewing how the will restyle your page. You can not edit Elem…" at bounding box center [271, 128] width 542 height 257
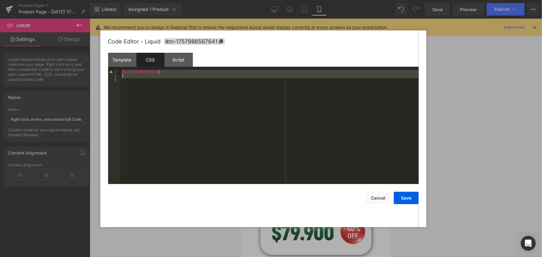
scroll to position [63, 0]
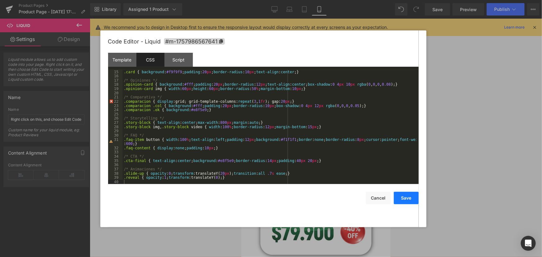
click at [409, 198] on button "Save" at bounding box center [406, 198] width 25 height 12
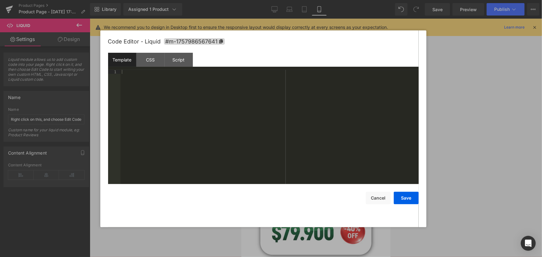
click at [321, 85] on div "Liquid" at bounding box center [315, 88] width 149 height 16
click at [174, 57] on div "Script" at bounding box center [179, 60] width 28 height 14
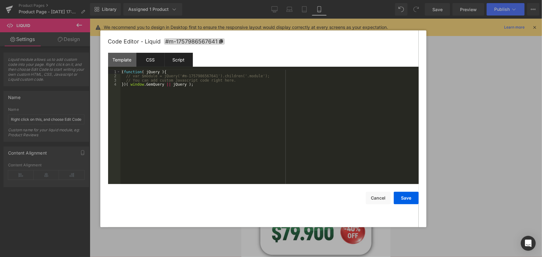
click at [146, 58] on div "CSS" at bounding box center [150, 60] width 28 height 14
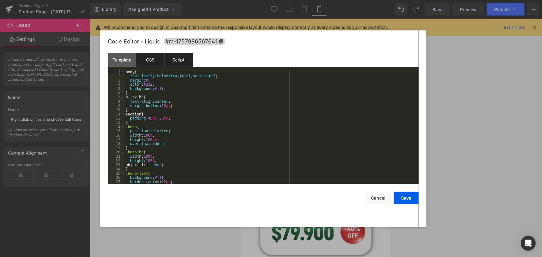
click at [177, 62] on div "Script" at bounding box center [179, 60] width 28 height 14
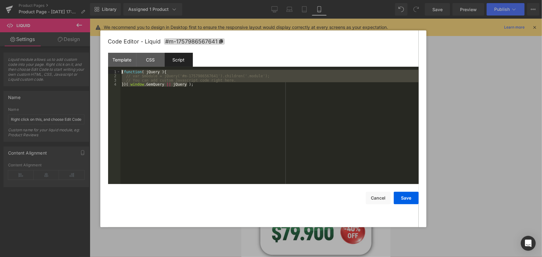
drag, startPoint x: 185, startPoint y: 122, endPoint x: 55, endPoint y: 34, distance: 156.8
click at [55, 34] on body "Liquid You are previewing how the will restyle your page. You can not edit Elem…" at bounding box center [271, 128] width 542 height 257
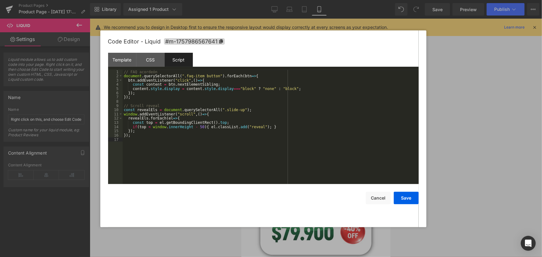
click at [279, 158] on div "// FAQ acordeón document . querySelectorAll ( ".faq-item button" ) . forEach ( …" at bounding box center [271, 131] width 296 height 123
click at [244, 146] on div "// FAQ acordeón document . querySelectorAll ( ".faq-item button" ) . forEach ( …" at bounding box center [271, 131] width 296 height 123
click at [406, 195] on button "Save" at bounding box center [406, 198] width 25 height 12
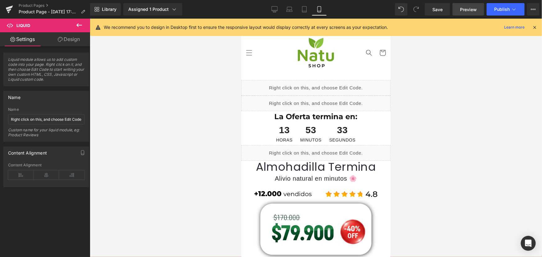
drag, startPoint x: 432, startPoint y: 11, endPoint x: 459, endPoint y: 13, distance: 27.5
click at [432, 11] on link "Save" at bounding box center [437, 9] width 25 height 12
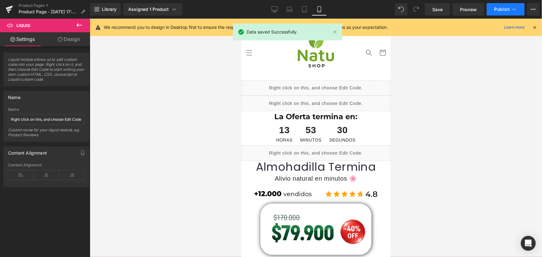
click at [495, 8] on span "Publish" at bounding box center [502, 9] width 16 height 5
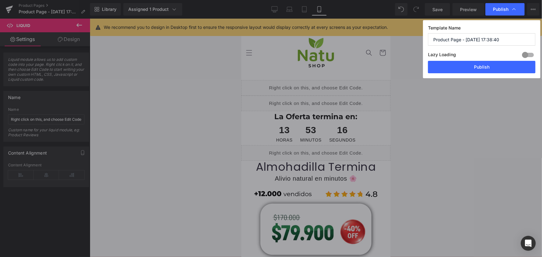
drag, startPoint x: 478, startPoint y: 69, endPoint x: 465, endPoint y: 63, distance: 14.9
click at [478, 69] on button "Publish" at bounding box center [481, 67] width 107 height 12
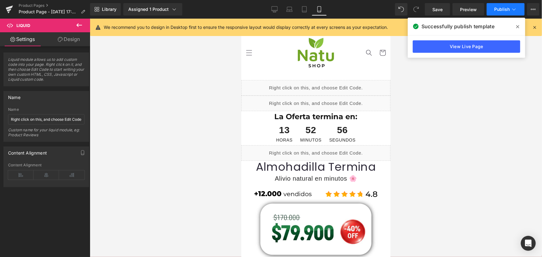
click at [498, 4] on button "Publish" at bounding box center [505, 9] width 38 height 12
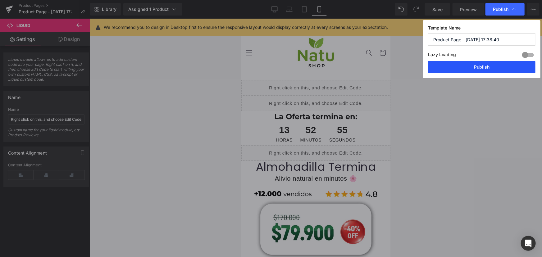
click at [498, 64] on button "Publish" at bounding box center [481, 67] width 107 height 12
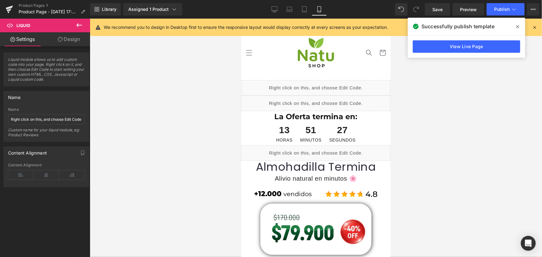
click at [321, 86] on div "Liquid" at bounding box center [315, 88] width 149 height 16
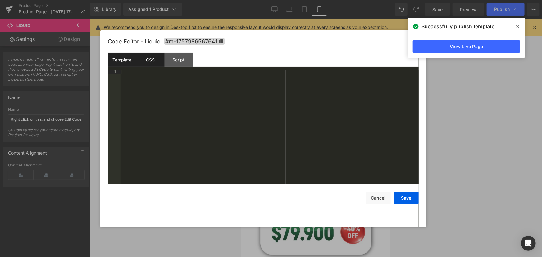
click at [147, 62] on div "CSS" at bounding box center [150, 60] width 28 height 14
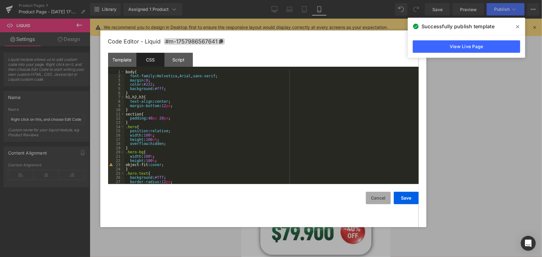
click at [377, 200] on button "Cancel" at bounding box center [378, 198] width 25 height 12
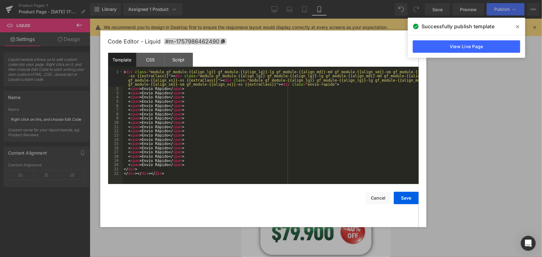
click at [318, 100] on div "Liquid" at bounding box center [315, 103] width 149 height 16
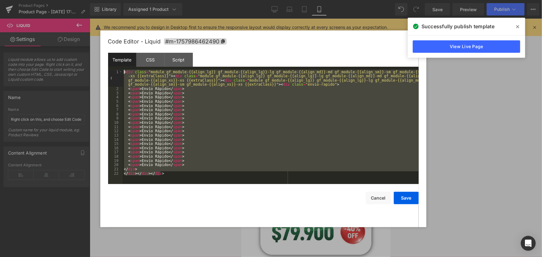
drag, startPoint x: 186, startPoint y: 176, endPoint x: 85, endPoint y: 54, distance: 158.2
click at [85, 54] on body "Liquid You are previewing how the will restyle your page. You can not edit Elem…" at bounding box center [271, 128] width 542 height 257
click at [206, 146] on div "< div class = "module gf_module-{{align_lg}} gf_module-{{align_lg}}-lg gf_modul…" at bounding box center [271, 127] width 296 height 114
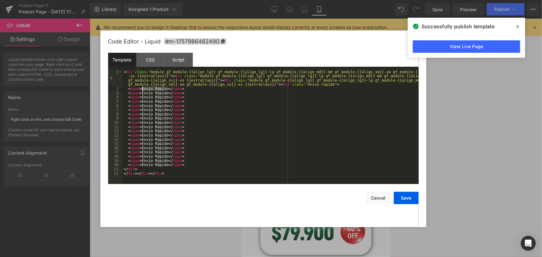
drag, startPoint x: 164, startPoint y: 89, endPoint x: 142, endPoint y: 88, distance: 22.1
click at [142, 88] on div "< div class = "module gf_module-{{align_lg}} gf_module-{{align_lg}}-lg gf_modul…" at bounding box center [271, 137] width 296 height 135
click at [162, 95] on div "< div class = "module gf_module-{{align_lg}} gf_module-{{align_lg}}-lg gf_modul…" at bounding box center [271, 137] width 296 height 135
drag, startPoint x: 165, startPoint y: 94, endPoint x: 140, endPoint y: 92, distance: 25.0
click at [140, 92] on div "< div class = "module gf_module-{{align_lg}} gf_module-{{align_lg}}-lg gf_modul…" at bounding box center [271, 137] width 296 height 135
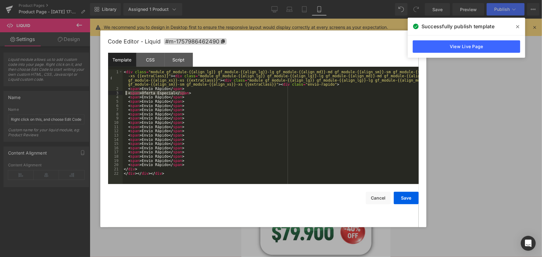
drag, startPoint x: 168, startPoint y: 92, endPoint x: 126, endPoint y: 93, distance: 41.9
click at [126, 93] on div "< div class = "module gf_module-{{align_lg}} gf_module-{{align_lg}}-lg gf_modul…" at bounding box center [271, 137] width 296 height 135
drag, startPoint x: 182, startPoint y: 100, endPoint x: 126, endPoint y: 102, distance: 55.3
click at [126, 102] on div "< div class = "module gf_module-{{align_lg}} gf_module-{{align_lg}}-lg gf_modul…" at bounding box center [271, 137] width 296 height 135
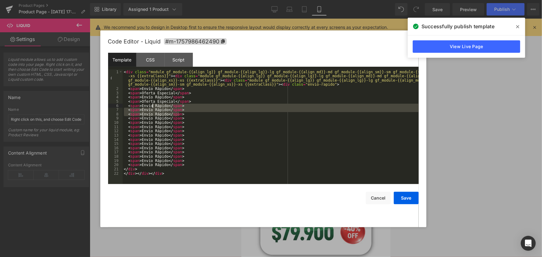
drag, startPoint x: 174, startPoint y: 110, endPoint x: 152, endPoint y: 108, distance: 22.1
click at [152, 108] on div "< div class = "module gf_module-{{align_lg}} gf_module-{{align_lg}}-lg gf_modul…" at bounding box center [271, 137] width 296 height 135
click at [177, 116] on div "< div class = "module gf_module-{{align_lg}} gf_module-{{align_lg}}-lg gf_modul…" at bounding box center [271, 127] width 296 height 114
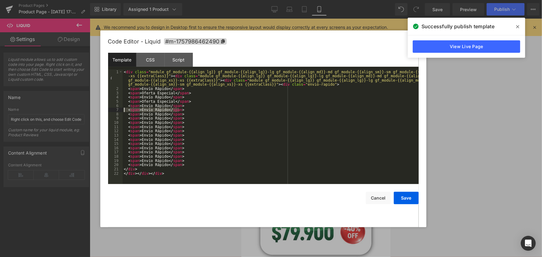
drag, startPoint x: 170, startPoint y: 109, endPoint x: 124, endPoint y: 111, distance: 45.4
click at [124, 111] on div "< div class = "module gf_module-{{align_lg}} gf_module-{{align_lg}}-lg gf_modul…" at bounding box center [271, 137] width 296 height 135
drag, startPoint x: 184, startPoint y: 118, endPoint x: 125, endPoint y: 120, distance: 58.4
click at [125, 120] on div "< div class = "module gf_module-{{align_lg}} gf_module-{{align_lg}}-lg gf_modul…" at bounding box center [271, 137] width 296 height 135
drag, startPoint x: 175, startPoint y: 125, endPoint x: 121, endPoint y: 126, distance: 54.0
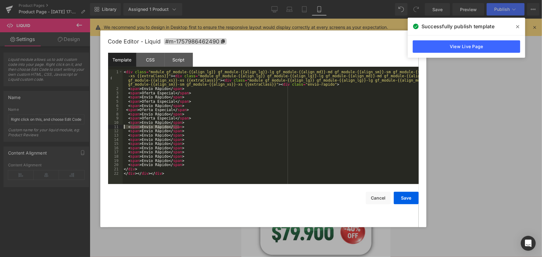
click at [121, 126] on pre "1 2 3 4 5 6 7 8 9 10 11 12 13 14 15 16 17 18 19 20 21 22 < div class = "module …" at bounding box center [263, 127] width 310 height 114
drag, startPoint x: 182, startPoint y: 136, endPoint x: 122, endPoint y: 136, distance: 59.9
click at [122, 136] on pre "1 2 3 4 5 6 7 8 9 10 11 12 13 14 15 16 17 18 19 20 21 22 < div class = "module …" at bounding box center [263, 127] width 310 height 114
drag, startPoint x: 182, startPoint y: 145, endPoint x: 123, endPoint y: 146, distance: 59.0
click at [123, 146] on div "< div class = "module gf_module-{{align_lg}} gf_module-{{align_lg}}-lg gf_modul…" at bounding box center [271, 137] width 296 height 135
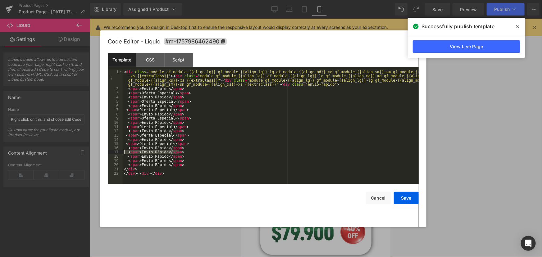
drag, startPoint x: 182, startPoint y: 152, endPoint x: 121, endPoint y: 154, distance: 60.3
click at [121, 154] on pre "1 2 3 4 5 6 7 8 9 10 11 12 13 14 15 16 17 18 19 20 21 22 < div class = "module …" at bounding box center [263, 127] width 310 height 114
drag, startPoint x: 182, startPoint y: 161, endPoint x: 121, endPoint y: 163, distance: 60.9
click at [121, 163] on pre "1 2 3 4 5 6 7 8 9 10 11 12 13 14 15 16 17 18 19 20 21 22 < div class = "module …" at bounding box center [263, 127] width 310 height 114
click at [180, 160] on div "< div class = "module gf_module-{{align_lg}} gf_module-{{align_lg}}-lg gf_modul…" at bounding box center [271, 127] width 296 height 114
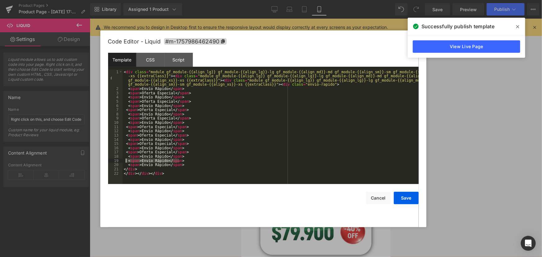
drag, startPoint x: 178, startPoint y: 161, endPoint x: 125, endPoint y: 162, distance: 52.8
click at [125, 162] on div "< div class = "module gf_module-{{align_lg}} gf_module-{{align_lg}}-lg gf_modul…" at bounding box center [271, 137] width 296 height 135
click at [404, 199] on button "Save" at bounding box center [406, 198] width 25 height 12
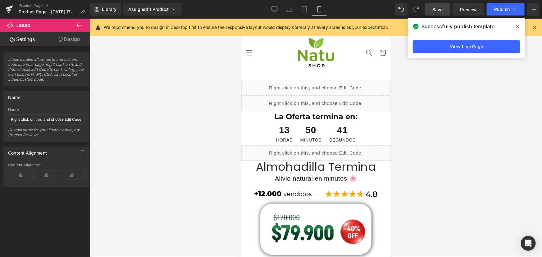
click at [441, 8] on span "Save" at bounding box center [437, 9] width 10 height 7
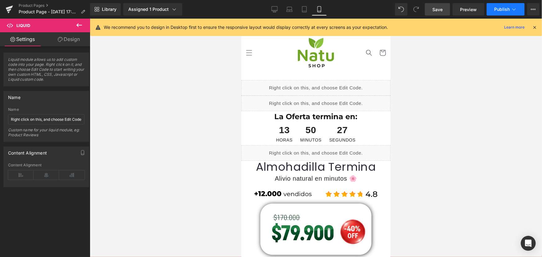
click at [503, 7] on span "Publish" at bounding box center [502, 9] width 16 height 5
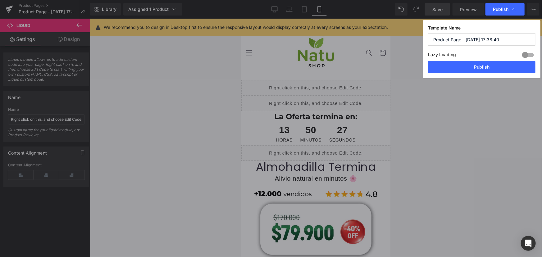
click at [496, 61] on div "Lazy Loading Build Upgrade plan to unlock" at bounding box center [481, 56] width 107 height 10
click at [474, 64] on button "Publish" at bounding box center [481, 67] width 107 height 12
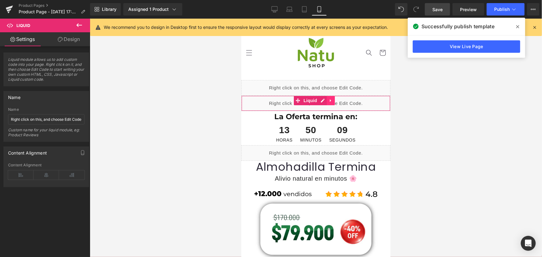
click at [332, 102] on icon at bounding box center [330, 100] width 4 height 5
click at [374, 106] on div "Liquid" at bounding box center [315, 103] width 149 height 16
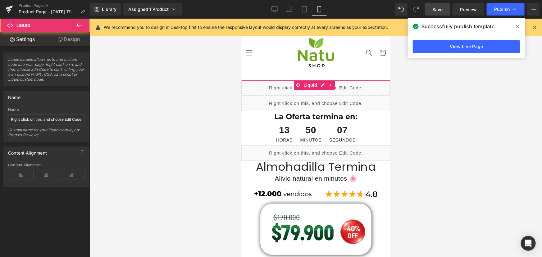
click at [325, 85] on div "Liquid" at bounding box center [315, 88] width 149 height 16
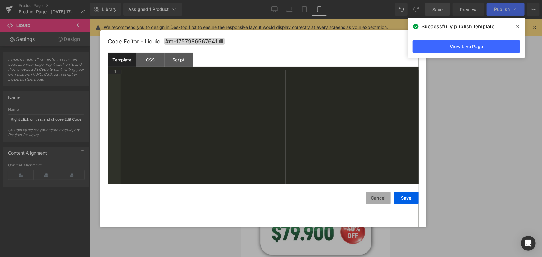
drag, startPoint x: 384, startPoint y: 200, endPoint x: 128, endPoint y: 169, distance: 258.0
click at [384, 200] on button "Cancel" at bounding box center [378, 198] width 25 height 12
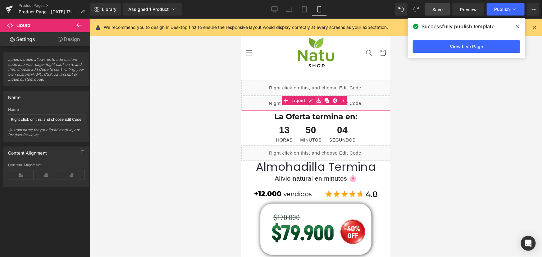
click at [315, 102] on link at bounding box center [318, 100] width 8 height 9
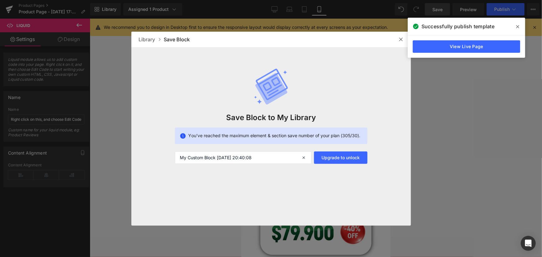
click at [400, 37] on img at bounding box center [400, 39] width 5 height 5
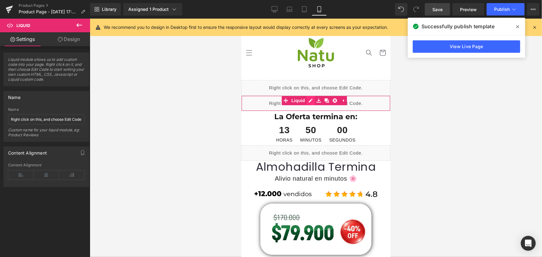
click at [309, 97] on div "Liquid" at bounding box center [315, 103] width 149 height 16
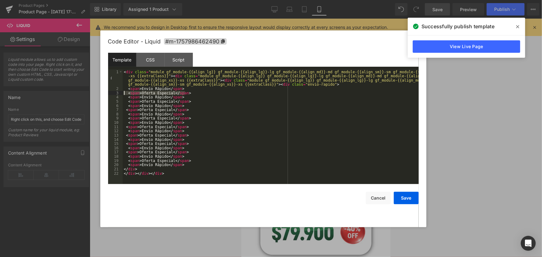
drag, startPoint x: 188, startPoint y: 92, endPoint x: 118, endPoint y: 93, distance: 70.2
click at [118, 93] on pre "1 2 3 4 5 6 7 8 9 10 11 12 13 14 15 16 17 18 19 20 21 22 < div class = "module …" at bounding box center [263, 127] width 310 height 114
click at [186, 87] on div "< div class = "module gf_module-{{align_lg}} gf_module-{{align_lg}}-lg gf_modul…" at bounding box center [271, 137] width 296 height 135
drag, startPoint x: 188, startPoint y: 87, endPoint x: 120, endPoint y: 89, distance: 67.7
click at [120, 89] on pre "1 2 3 4 5 6 7 8 9 10 11 12 13 14 15 16 17 18 19 20 21 22 < div class = "module …" at bounding box center [263, 127] width 310 height 114
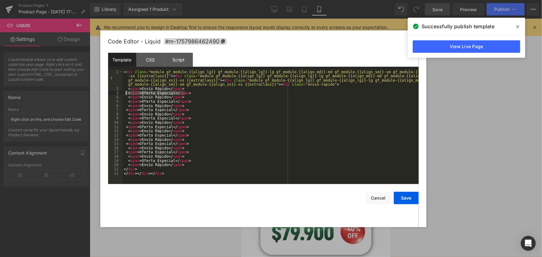
drag, startPoint x: 164, startPoint y: 91, endPoint x: 125, endPoint y: 92, distance: 38.5
click at [125, 92] on div "< div class = "module gf_module-{{align_lg}} gf_module-{{align_lg}}-lg gf_modul…" at bounding box center [271, 137] width 296 height 135
click at [181, 90] on div "< div class = "module gf_module-{{align_lg}} gf_module-{{align_lg}}-lg gf_modul…" at bounding box center [271, 137] width 296 height 135
drag, startPoint x: 156, startPoint y: 89, endPoint x: 127, endPoint y: 89, distance: 28.3
click at [127, 89] on div "< div class = "module gf_module-{{align_lg}} gf_module-{{align_lg}}-lg gf_modul…" at bounding box center [271, 137] width 296 height 135
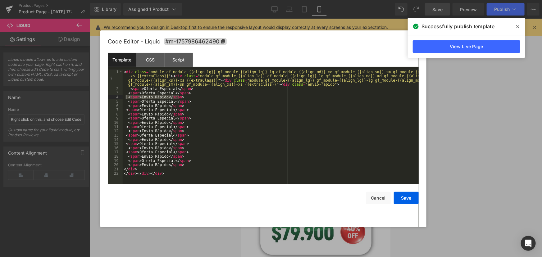
drag, startPoint x: 182, startPoint y: 97, endPoint x: 127, endPoint y: 97, distance: 55.0
click at [127, 97] on div "< div class = "module gf_module-{{align_lg}} gf_module-{{align_lg}}-lg gf_modul…" at bounding box center [271, 137] width 296 height 135
drag, startPoint x: 185, startPoint y: 107, endPoint x: 119, endPoint y: 107, distance: 65.8
click at [119, 107] on pre "1 2 3 4 5 6 7 8 9 10 11 12 13 14 15 16 17 18 19 20 21 22 < div class = "module …" at bounding box center [263, 127] width 310 height 114
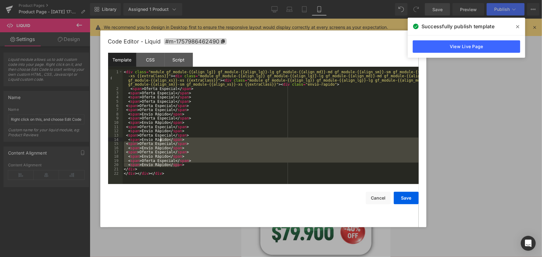
drag, startPoint x: 183, startPoint y: 164, endPoint x: 158, endPoint y: 137, distance: 36.5
click at [158, 137] on div "< div class = "module gf_module-{{align_lg}} gf_module-{{align_lg}}-lg gf_modul…" at bounding box center [271, 137] width 296 height 135
click at [172, 171] on div "< div class = "module gf_module-{{align_lg}} gf_module-{{align_lg}}-lg gf_modul…" at bounding box center [271, 137] width 296 height 135
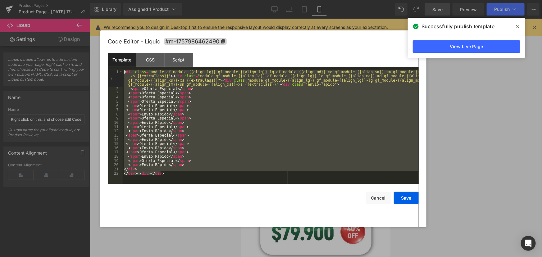
drag, startPoint x: 149, startPoint y: 167, endPoint x: 83, endPoint y: 54, distance: 131.0
click at [83, 54] on body "Liquid You are previewing how the will restyle your page. You can not edit Elem…" at bounding box center [271, 128] width 542 height 257
click at [179, 176] on div "< div class = "module gf_module-{{align_lg}} gf_module-{{align_lg}}-lg gf_modul…" at bounding box center [271, 127] width 296 height 114
drag, startPoint x: 179, startPoint y: 176, endPoint x: 6, endPoint y: 6, distance: 242.1
click at [6, 6] on body "Liquid You are previewing how the will restyle your page. You can not edit Elem…" at bounding box center [271, 128] width 542 height 257
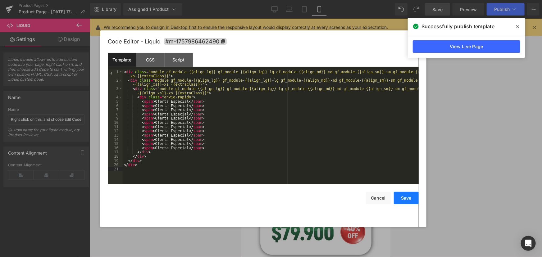
click at [404, 196] on button "Save" at bounding box center [406, 198] width 25 height 12
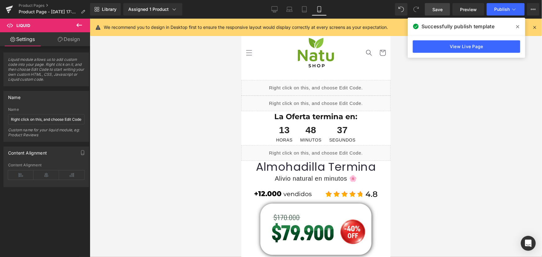
click at [435, 11] on span "Save" at bounding box center [437, 9] width 10 height 7
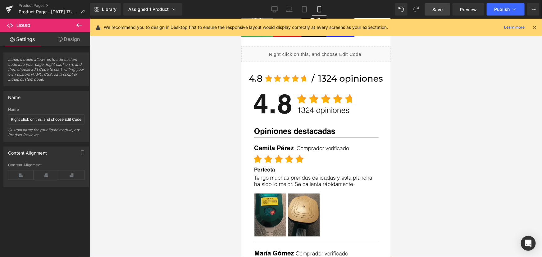
scroll to position [367, 0]
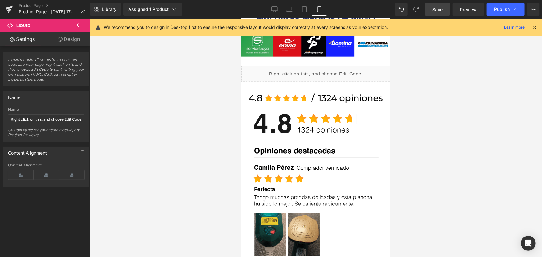
click at [441, 12] on span "Save" at bounding box center [437, 9] width 10 height 7
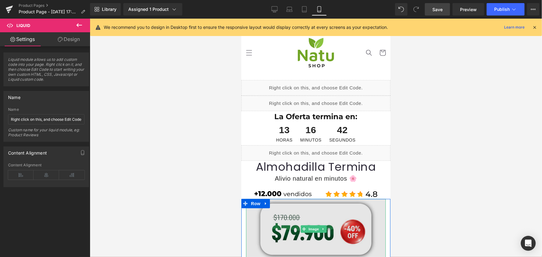
scroll to position [0, 0]
